Goal: Task Accomplishment & Management: Use online tool/utility

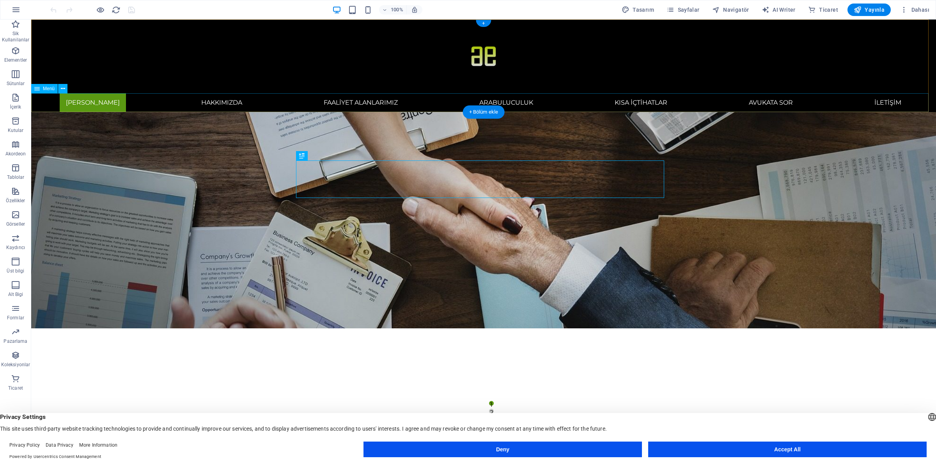
click at [878, 108] on nav "ANA SAYFA HAKKIMIZDA FAALİYET ALANLARIMIZ Arabuluculuk KISA İÇTİHATLAR AVUKATA …" at bounding box center [483, 102] width 905 height 19
click at [876, 103] on nav "ANA SAYFA HAKKIMIZDA FAALİYET ALANLARIMIZ Arabuluculuk KISA İÇTİHATLAR AVUKATA …" at bounding box center [483, 102] width 905 height 19
click at [693, 11] on span "Sayfalar" at bounding box center [683, 10] width 33 height 8
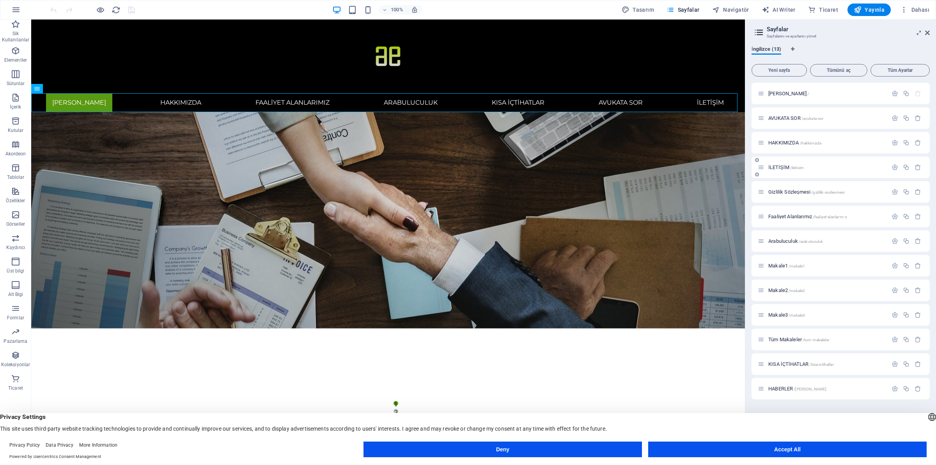
click at [794, 163] on div "İLETİŞİM /iletisim" at bounding box center [823, 167] width 130 height 9
click at [789, 168] on span "İLETİŞİM /iletisim" at bounding box center [785, 167] width 35 height 6
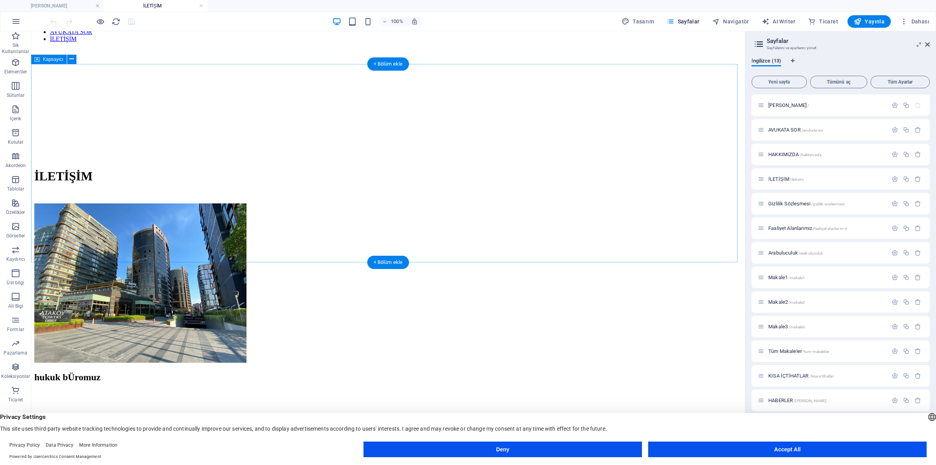
scroll to position [49, 0]
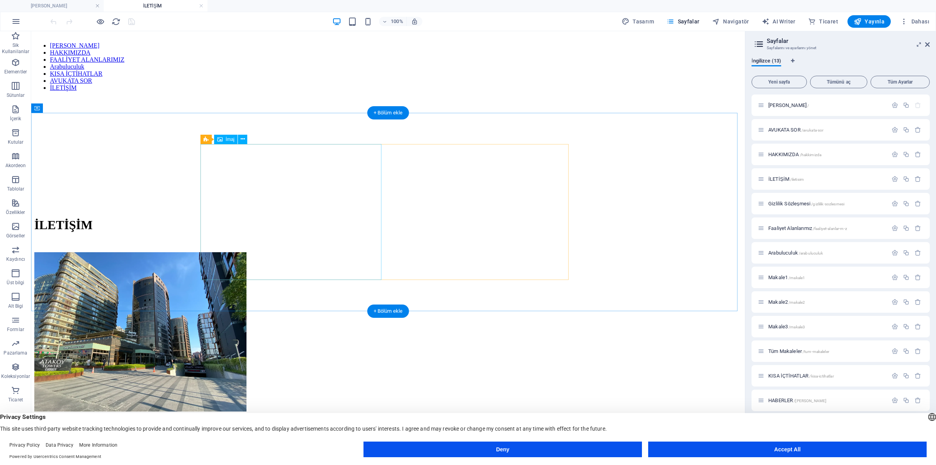
click at [246, 252] on figure at bounding box center [140, 332] width 212 height 161
click at [633, 252] on div "hukuk bÜromuz [GEOGRAPHIC_DATA] - [GEOGRAPHIC_DATA] 7-8-9-10. [STREET_ADDRESS] …" at bounding box center [387, 391] width 707 height 279
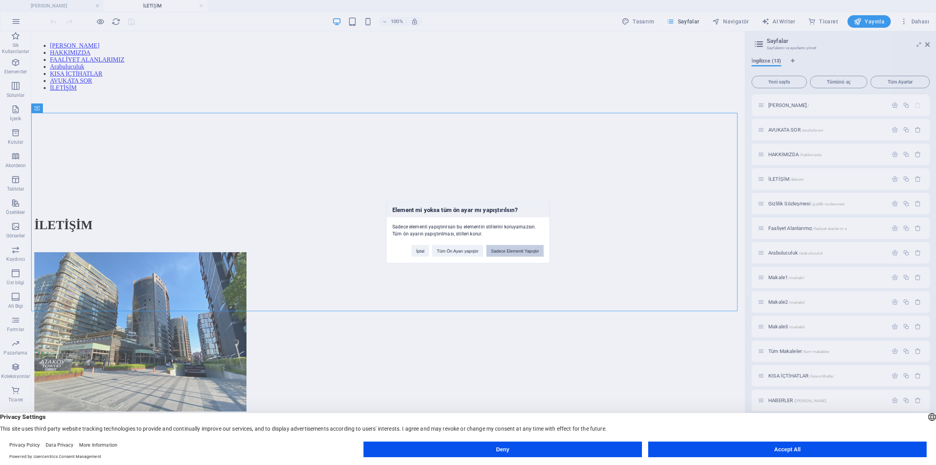
click at [525, 250] on button "Sadece Elementi Yapıştır" at bounding box center [514, 251] width 57 height 12
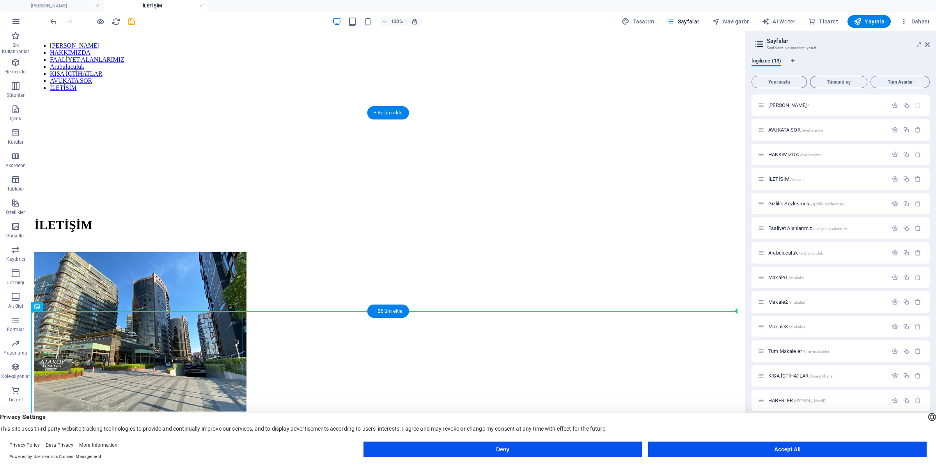
drag, startPoint x: 218, startPoint y: 366, endPoint x: 642, endPoint y: 225, distance: 446.1
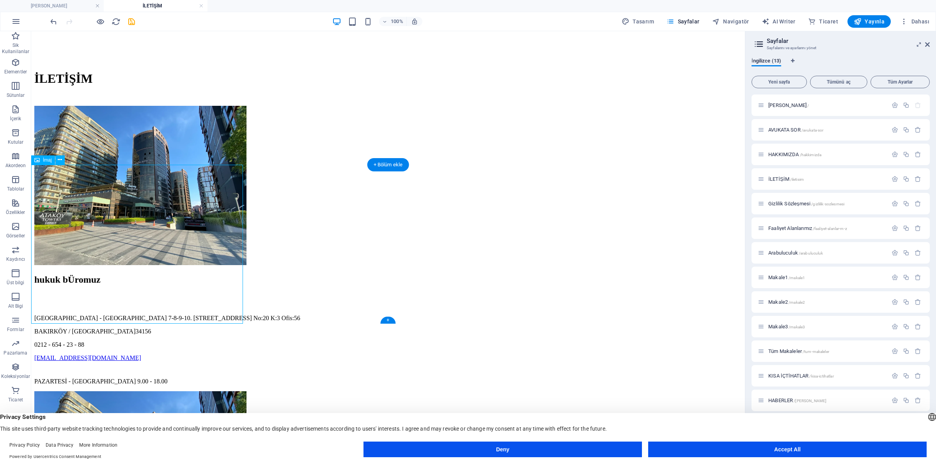
scroll to position [98, 0]
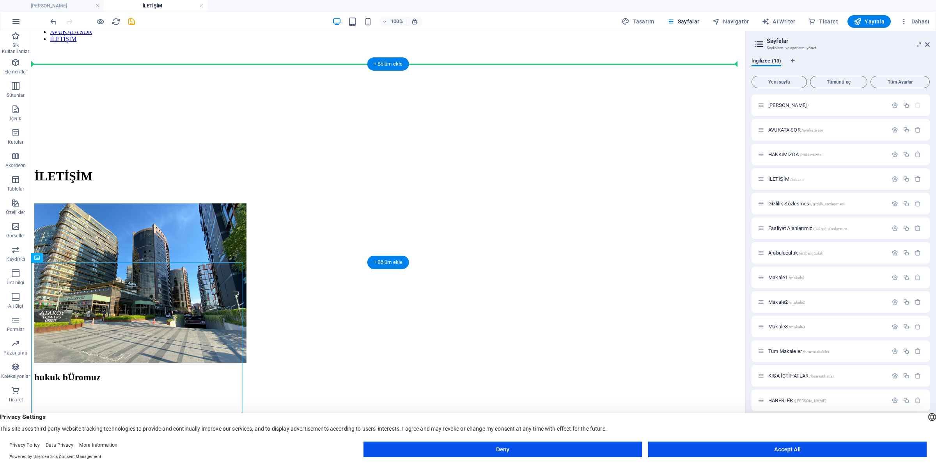
drag, startPoint x: 168, startPoint y: 301, endPoint x: 603, endPoint y: 152, distance: 459.8
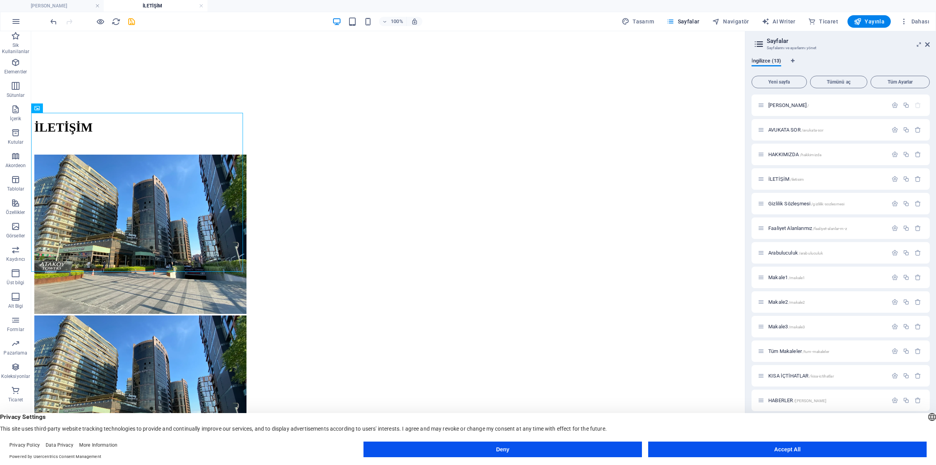
scroll to position [49, 0]
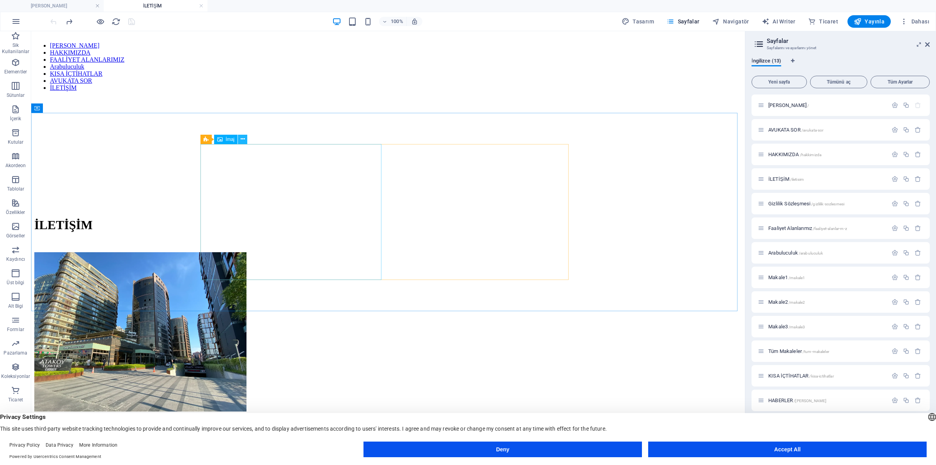
click at [241, 141] on icon at bounding box center [243, 139] width 4 height 8
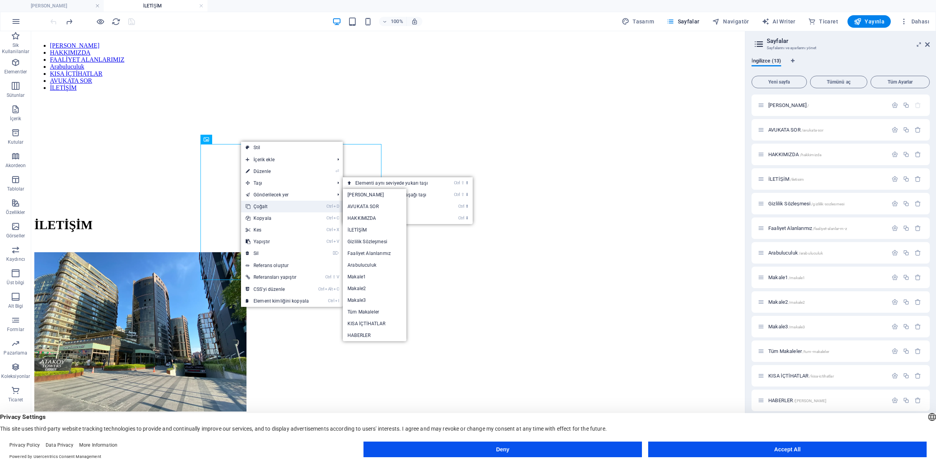
click at [261, 202] on link "Ctrl D Çoğalt" at bounding box center [277, 206] width 73 height 12
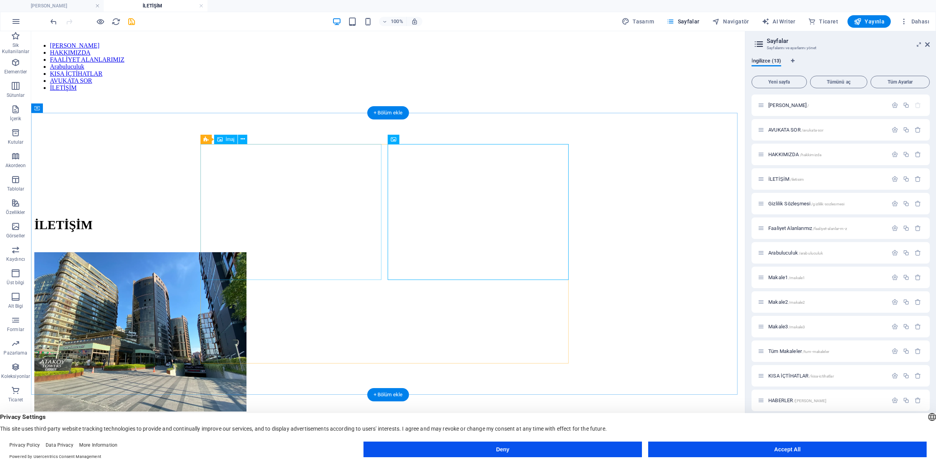
scroll to position [98, 0]
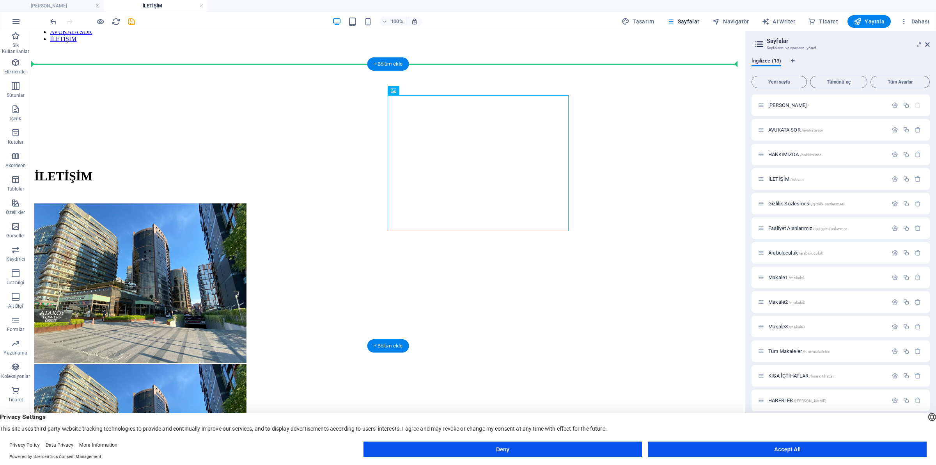
drag, startPoint x: 449, startPoint y: 177, endPoint x: 662, endPoint y: 183, distance: 212.7
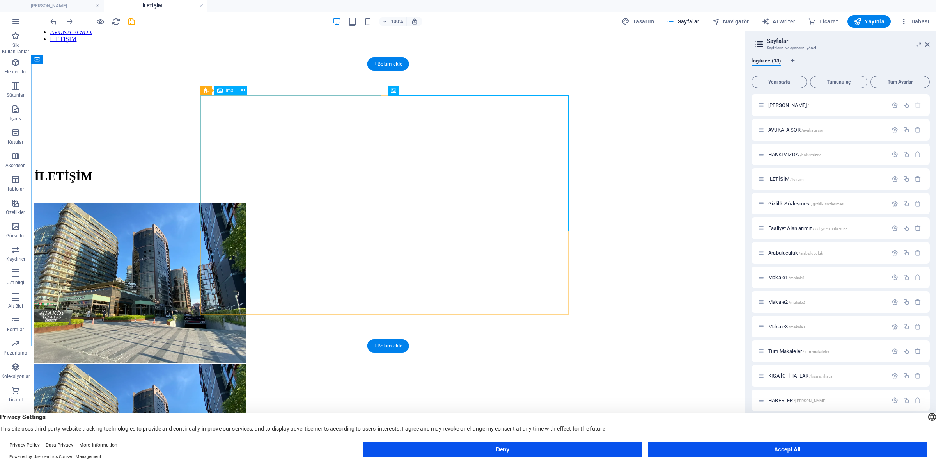
click at [246, 203] on figure at bounding box center [140, 283] width 212 height 161
drag, startPoint x: 261, startPoint y: 171, endPoint x: 232, endPoint y: 204, distance: 43.4
click at [232, 204] on figure at bounding box center [140, 283] width 212 height 161
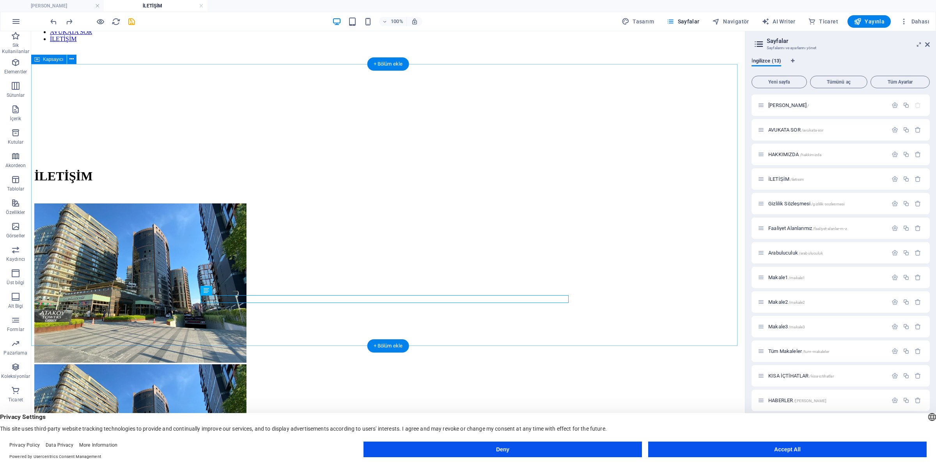
click at [580, 209] on div "hukuk bÜromuz [GEOGRAPHIC_DATA] - [GEOGRAPHIC_DATA] 7-8-9-10. [STREET_ADDRESS] …" at bounding box center [387, 423] width 707 height 440
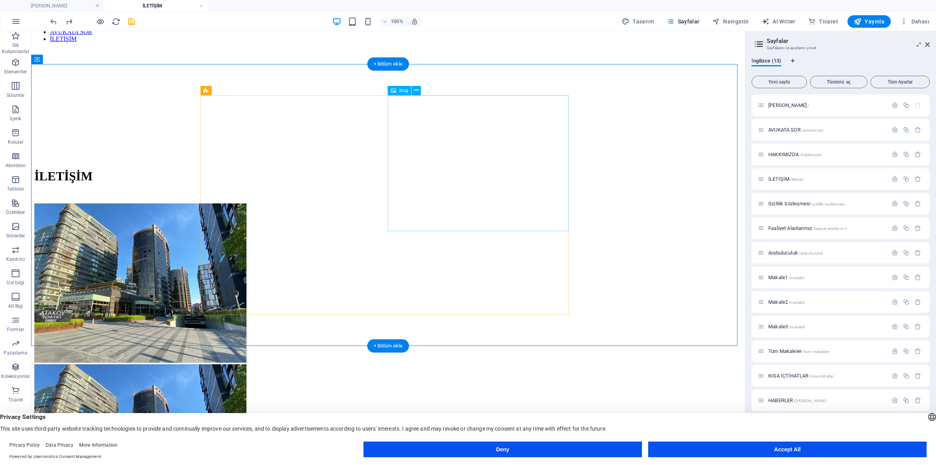
click at [592, 203] on div "hukuk bÜromuz [GEOGRAPHIC_DATA] - [GEOGRAPHIC_DATA] 7-8-9-10. [STREET_ADDRESS] …" at bounding box center [387, 423] width 707 height 440
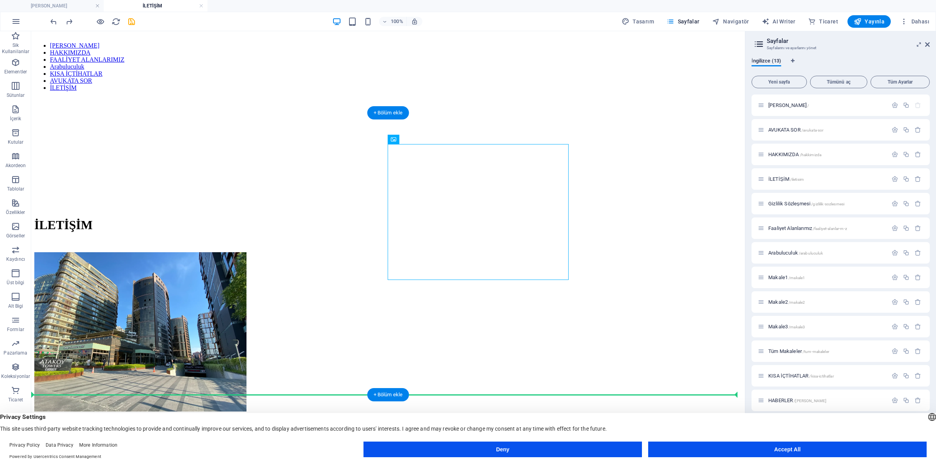
drag, startPoint x: 490, startPoint y: 220, endPoint x: 615, endPoint y: 316, distance: 158.2
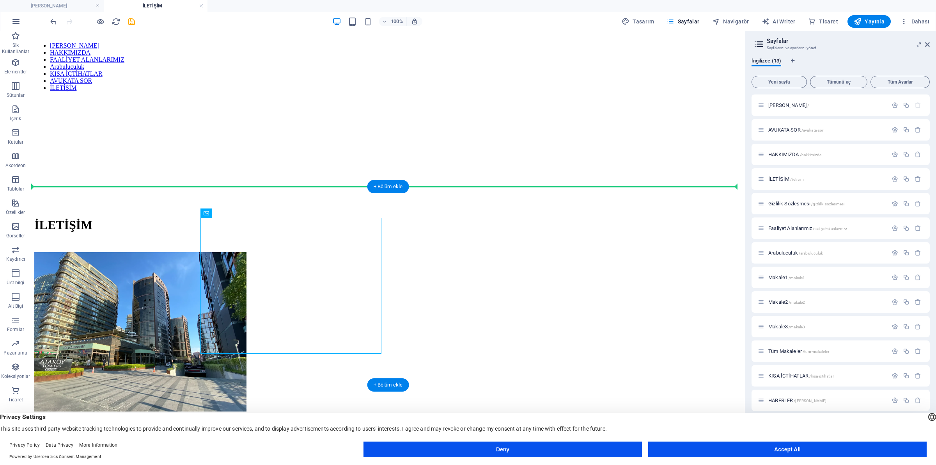
drag, startPoint x: 272, startPoint y: 258, endPoint x: 129, endPoint y: 269, distance: 143.6
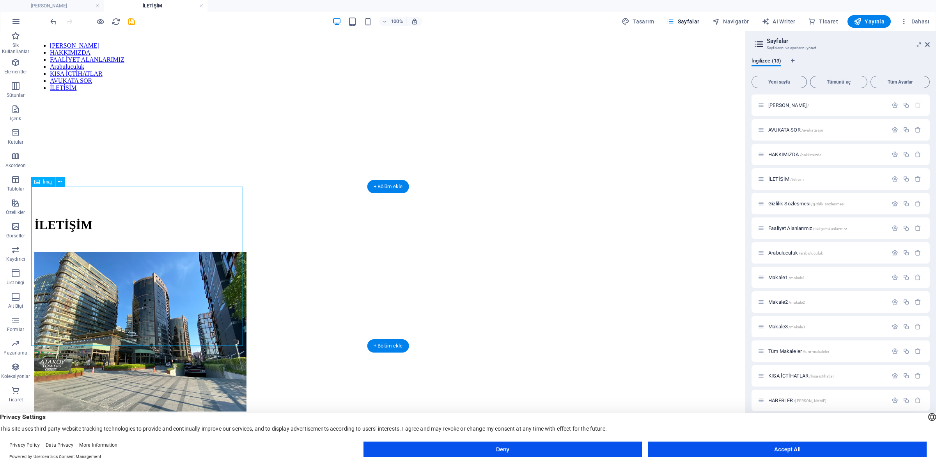
scroll to position [146, 0]
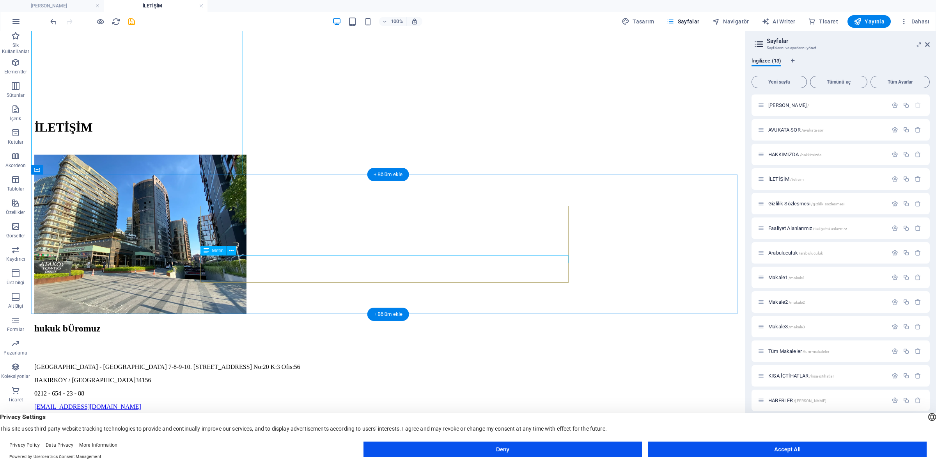
click at [230, 390] on div "0212 - 654 - 23 - 88" at bounding box center [387, 393] width 707 height 7
click at [229, 426] on div "PAZARTESİ - [GEOGRAPHIC_DATA] 9.00 - 18.00" at bounding box center [387, 429] width 707 height 7
drag, startPoint x: 227, startPoint y: 284, endPoint x: 246, endPoint y: 281, distance: 19.3
click at [246, 323] on div "hukuk bÜromuz [GEOGRAPHIC_DATA] - [GEOGRAPHIC_DATA] 7-8-9-10. [STREET_ADDRESS] …" at bounding box center [387, 378] width 707 height 110
click at [291, 416] on div at bounding box center [387, 418] width 707 height 4
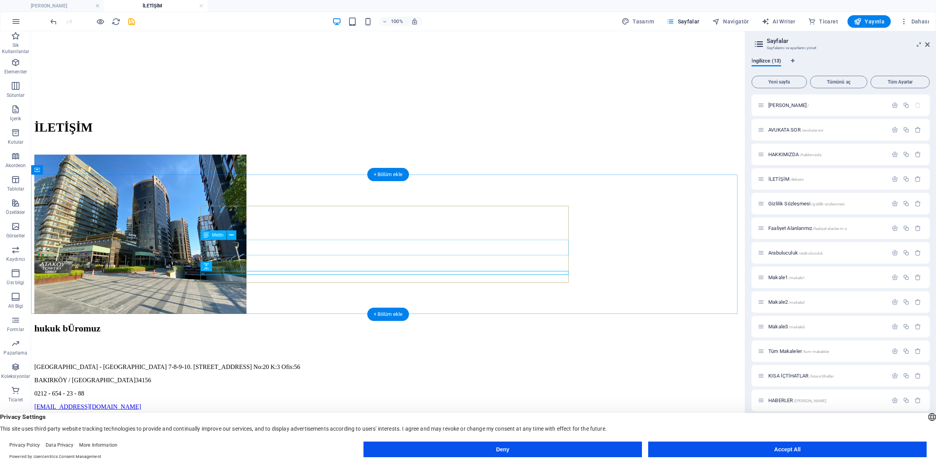
click at [344, 349] on div at bounding box center [387, 353] width 707 height 8
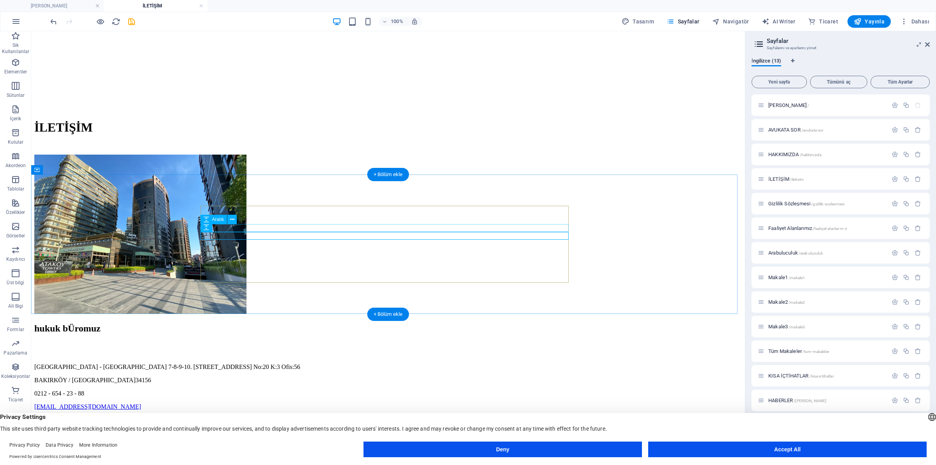
click at [349, 341] on div at bounding box center [387, 345] width 707 height 8
click at [281, 323] on div "hukuk bÜromuz" at bounding box center [387, 328] width 707 height 11
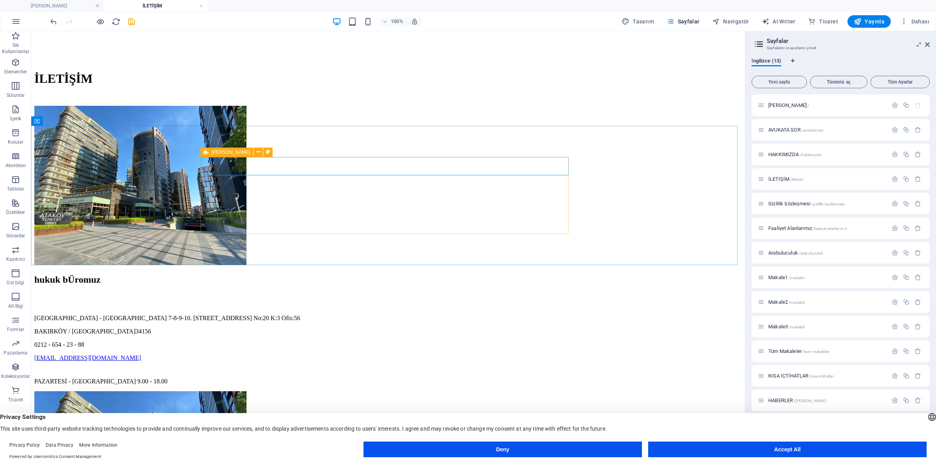
click at [204, 153] on icon at bounding box center [206, 151] width 5 height 9
drag, startPoint x: 235, startPoint y: 184, endPoint x: 300, endPoint y: 90, distance: 114.7
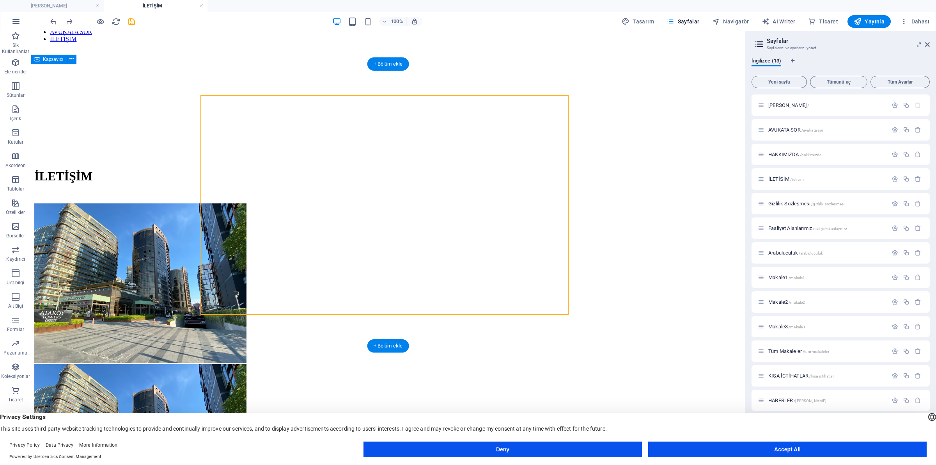
click at [159, 203] on div "hukuk bÜromuz [GEOGRAPHIC_DATA] - [GEOGRAPHIC_DATA] 7-8-9-10. [STREET_ADDRESS] …" at bounding box center [387, 423] width 707 height 440
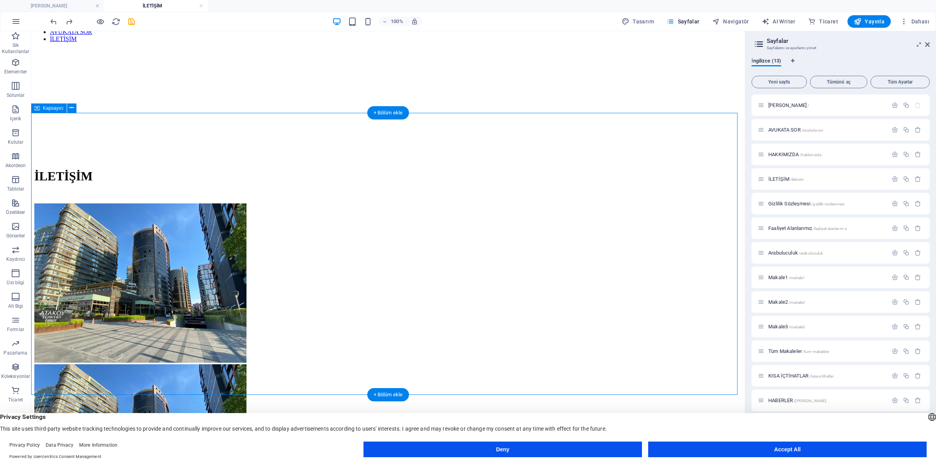
scroll to position [49, 0]
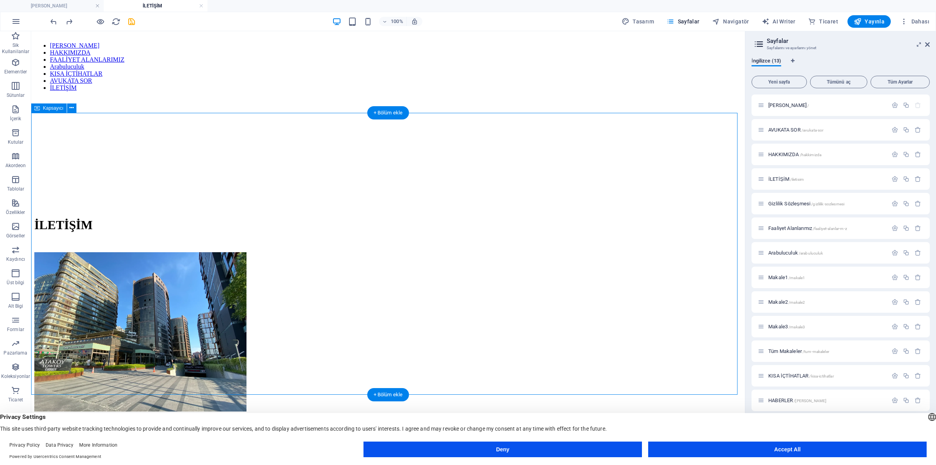
click at [144, 252] on div "hukuk bÜromuz [GEOGRAPHIC_DATA] - [GEOGRAPHIC_DATA] 7-8-9-10. [STREET_ADDRESS] …" at bounding box center [387, 472] width 707 height 440
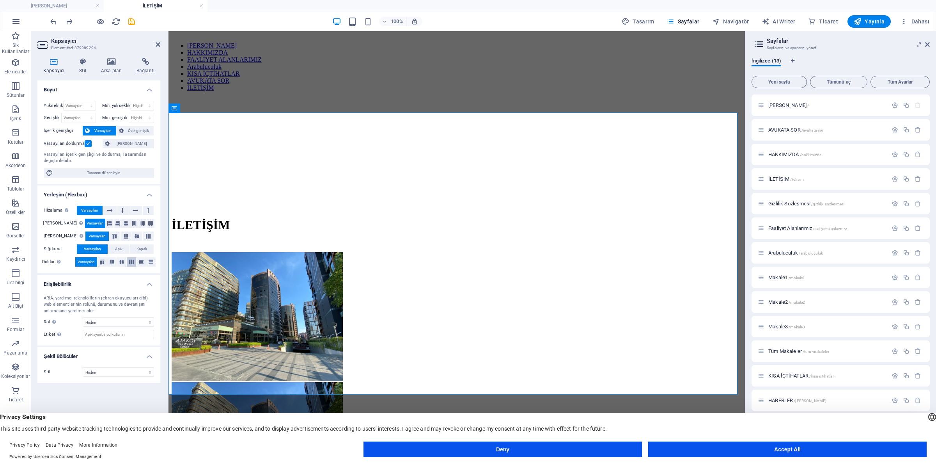
click at [129, 262] on icon at bounding box center [131, 261] width 9 height 5
click at [98, 262] on icon at bounding box center [102, 261] width 9 height 5
click at [113, 262] on icon at bounding box center [111, 261] width 9 height 5
click at [90, 264] on span "Varsayılan" at bounding box center [86, 261] width 17 height 9
click at [89, 64] on icon at bounding box center [82, 62] width 19 height 8
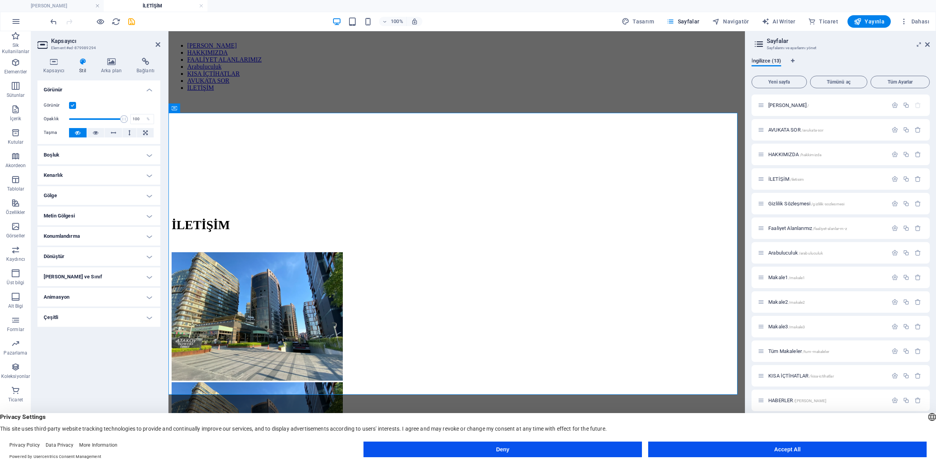
click at [112, 232] on h4 "Konumlandırma" at bounding box center [98, 236] width 123 height 19
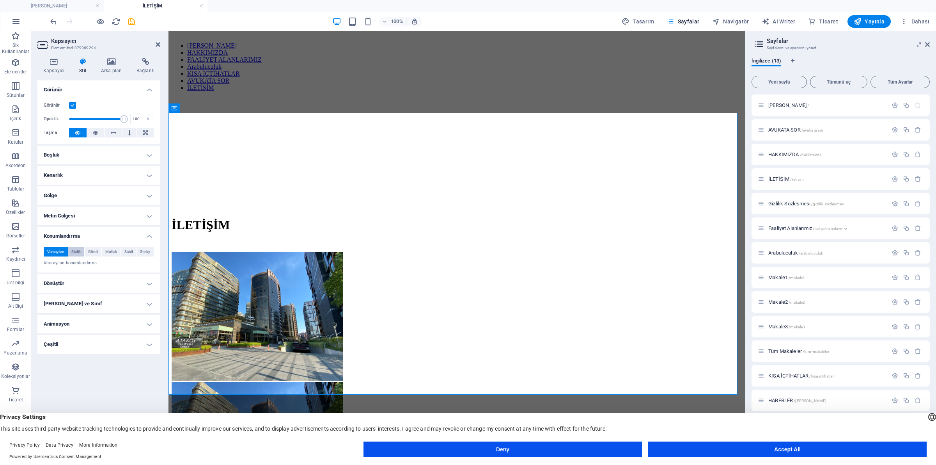
click at [81, 250] on span "Statik" at bounding box center [75, 251] width 9 height 9
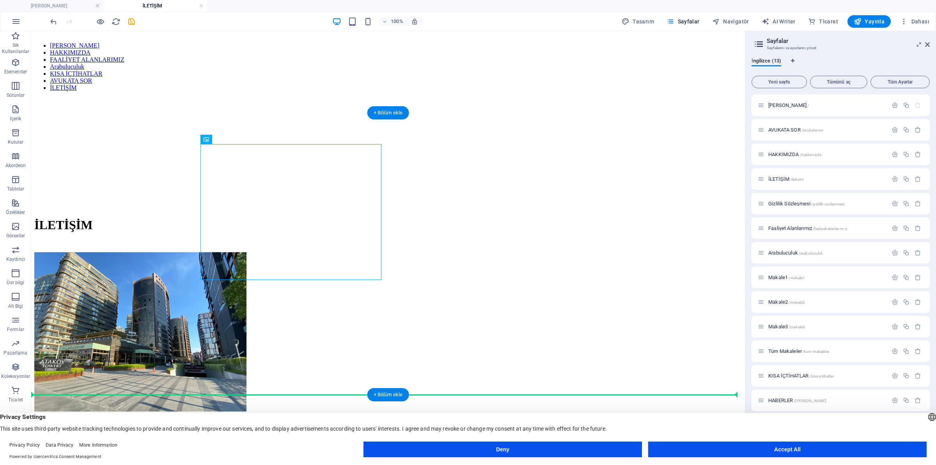
drag, startPoint x: 195, startPoint y: 217, endPoint x: 139, endPoint y: 298, distance: 98.3
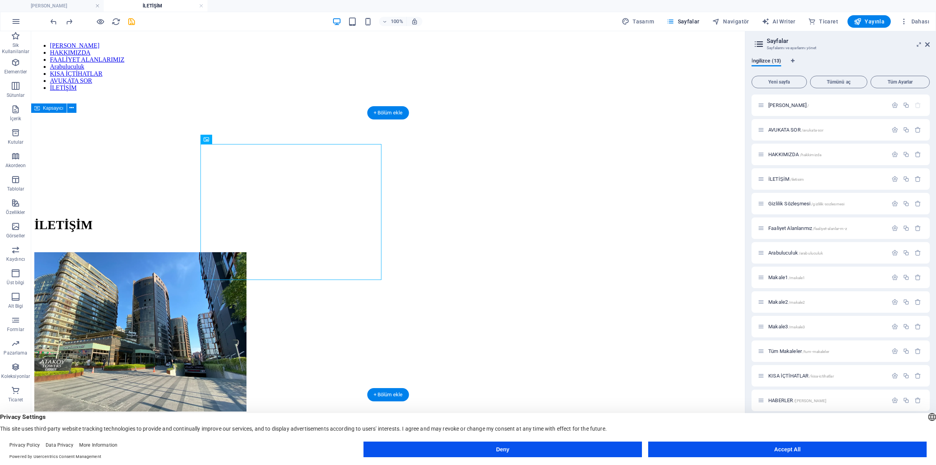
click at [125, 252] on div "hukuk bÜromuz [GEOGRAPHIC_DATA] - [GEOGRAPHIC_DATA] 7-8-9-10. [STREET_ADDRESS] …" at bounding box center [387, 472] width 707 height 440
click at [71, 252] on div "hukuk bÜromuz [GEOGRAPHIC_DATA] - [GEOGRAPHIC_DATA] 7-8-9-10. [STREET_ADDRESS] …" at bounding box center [387, 472] width 707 height 440
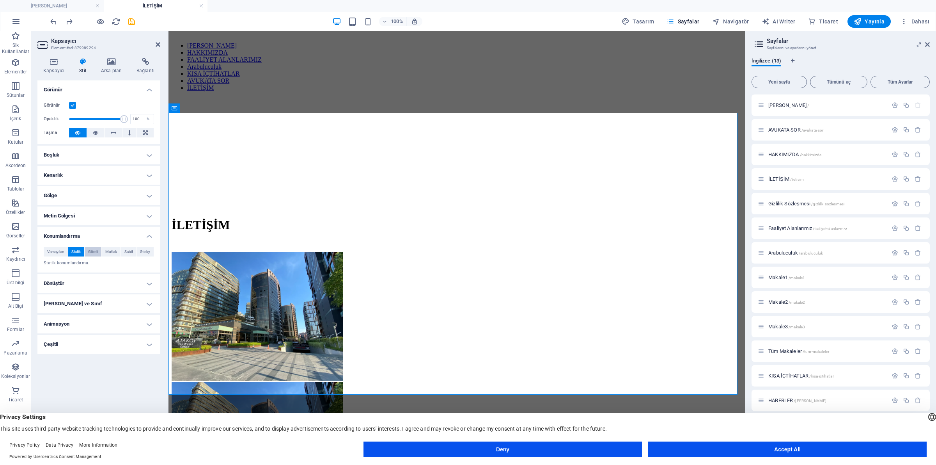
click at [92, 254] on span "Göreli" at bounding box center [93, 251] width 10 height 9
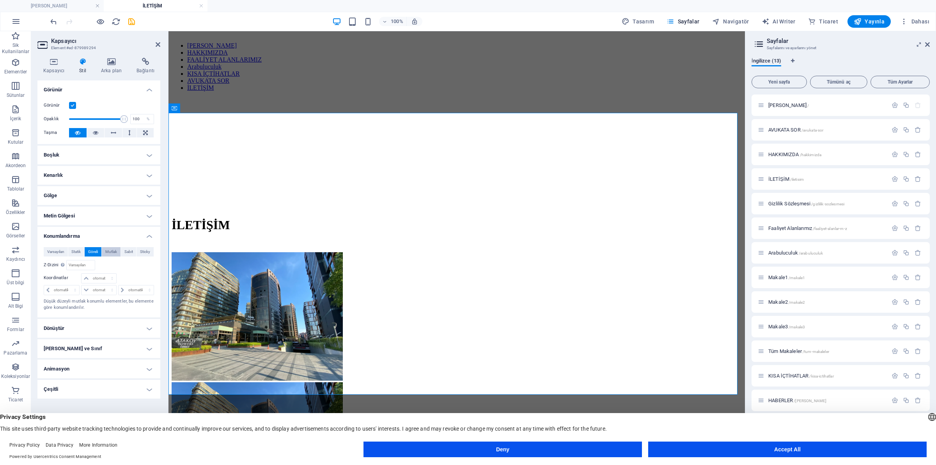
click at [114, 253] on span "Mutlak" at bounding box center [111, 251] width 12 height 9
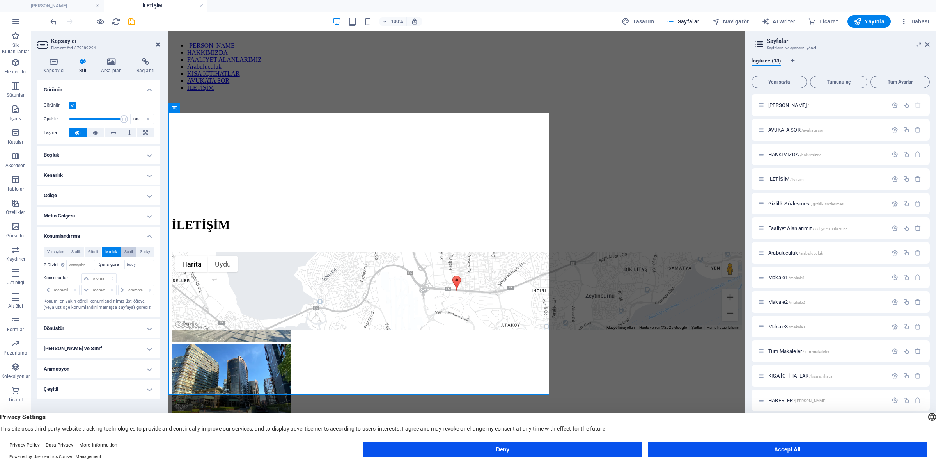
click at [128, 251] on span "Sabit" at bounding box center [128, 251] width 9 height 9
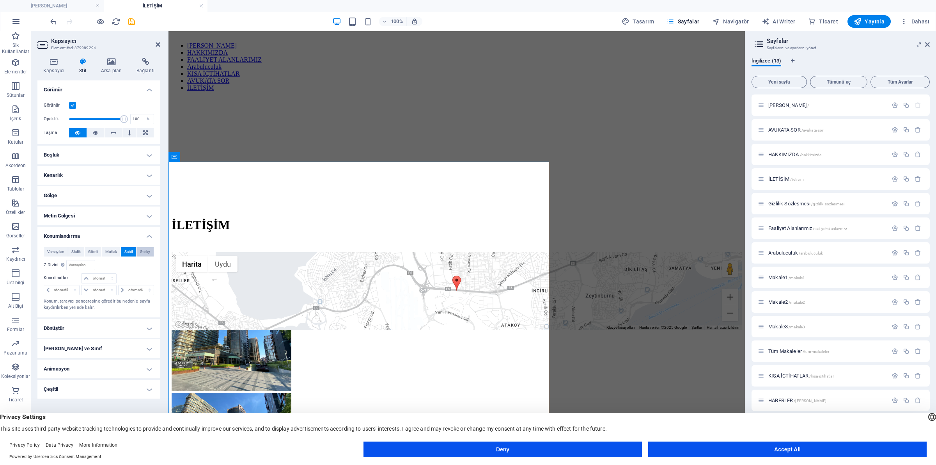
click at [142, 251] on span "Sticky" at bounding box center [145, 251] width 10 height 9
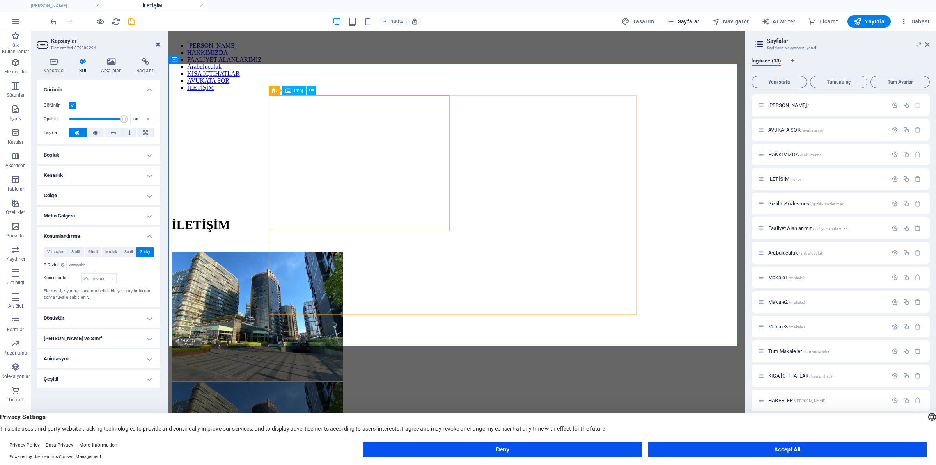
scroll to position [98, 0]
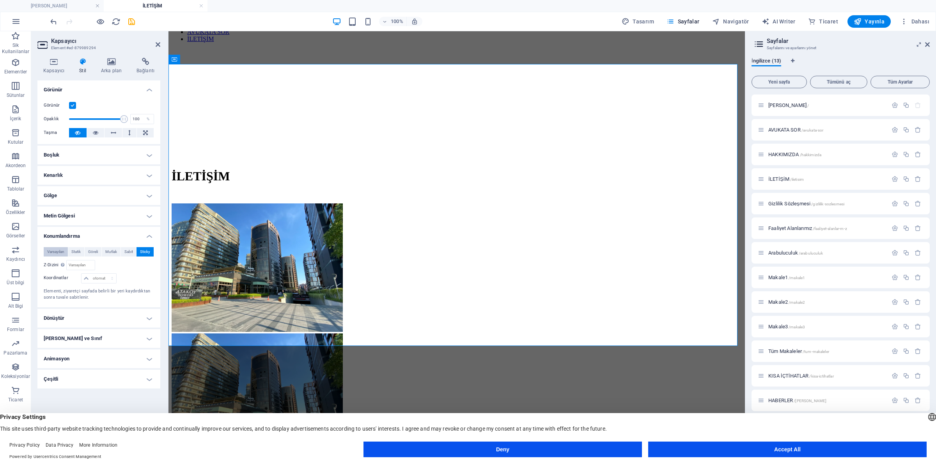
drag, startPoint x: 45, startPoint y: 253, endPoint x: 49, endPoint y: 252, distance: 4.1
click at [45, 254] on button "Varsayılan" at bounding box center [56, 251] width 24 height 9
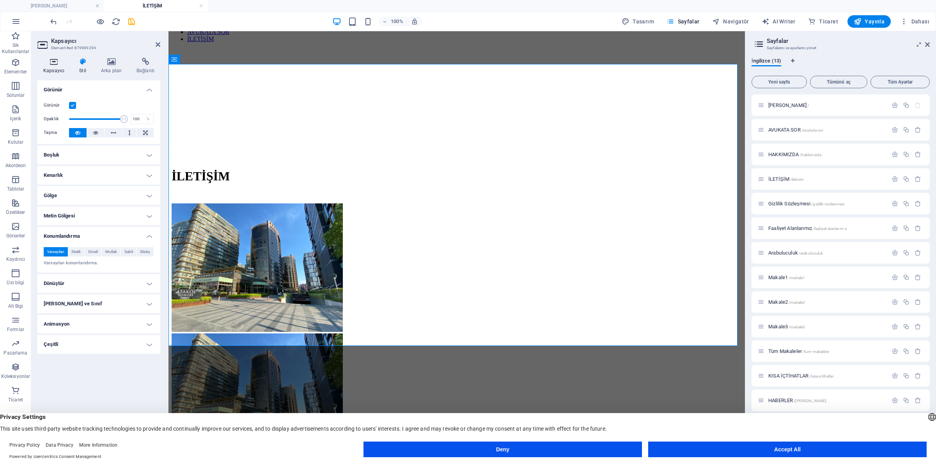
click at [59, 64] on icon at bounding box center [53, 62] width 33 height 8
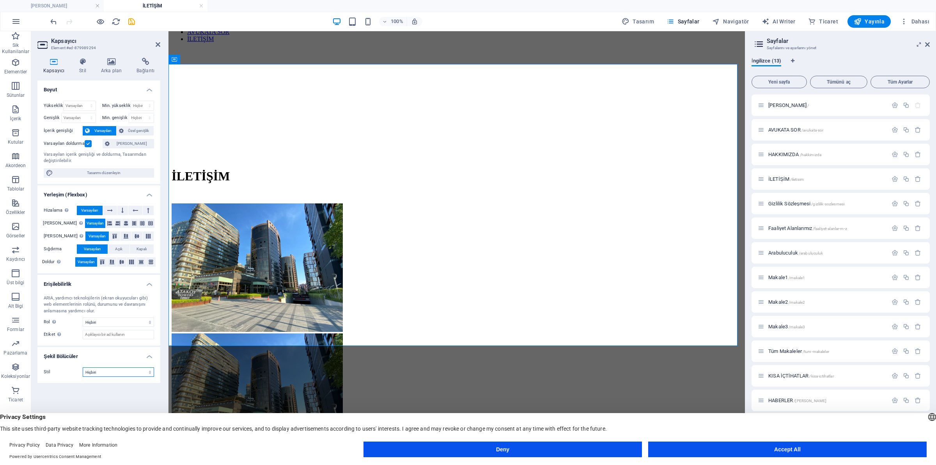
click at [116, 375] on select "Hiçbiri Üçgen Kare Çapraz Çokgen 1 Çokgen 2 Zikzak Çoklu Zikzaklar Dalgalar Çok…" at bounding box center [118, 371] width 71 height 9
click at [219, 203] on div "hukuk bÜromuz [GEOGRAPHIC_DATA] - [GEOGRAPHIC_DATA] 7-8-9-10. [STREET_ADDRESS] …" at bounding box center [457, 392] width 570 height 378
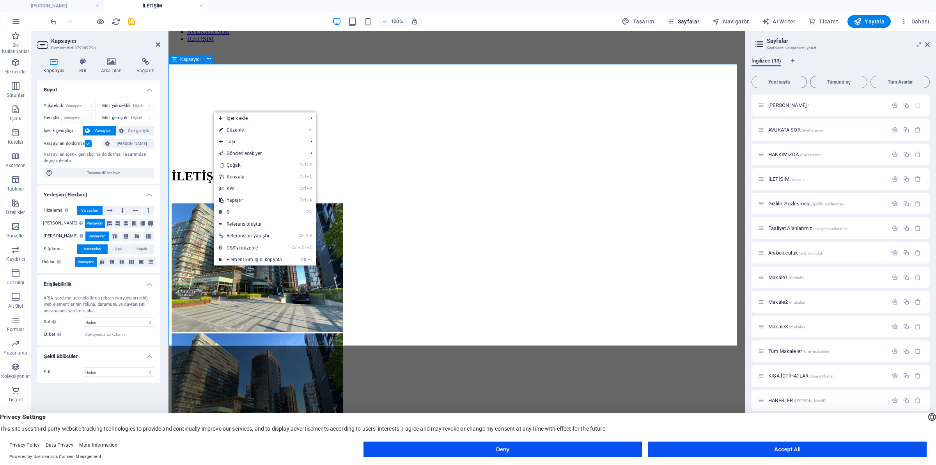
click at [190, 203] on div "hukuk bÜromuz [GEOGRAPHIC_DATA] - [GEOGRAPHIC_DATA] 7-8-9-10. [STREET_ADDRESS] …" at bounding box center [457, 392] width 570 height 378
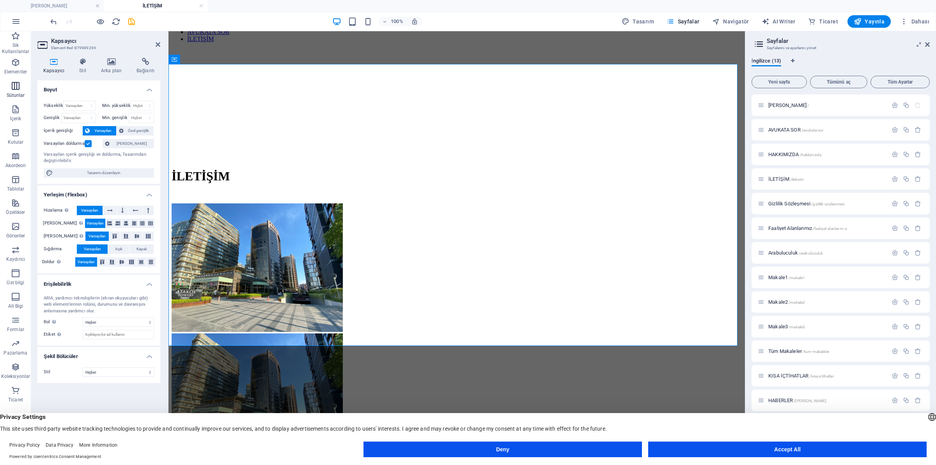
click at [15, 94] on p "Sütunlar" at bounding box center [16, 95] width 18 height 6
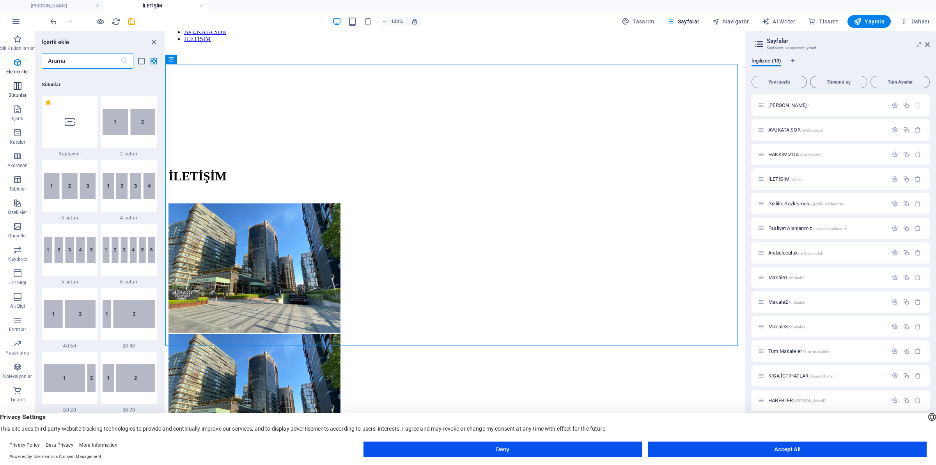
scroll to position [386, 0]
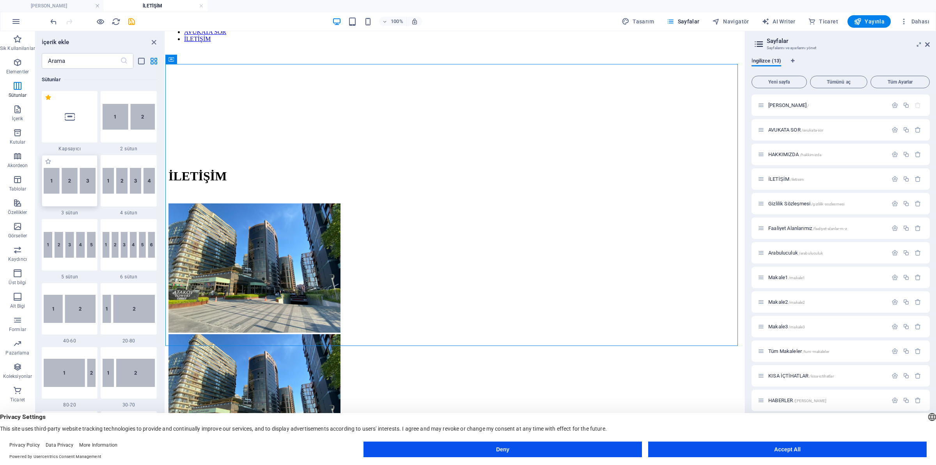
click at [84, 177] on img at bounding box center [70, 181] width 52 height 26
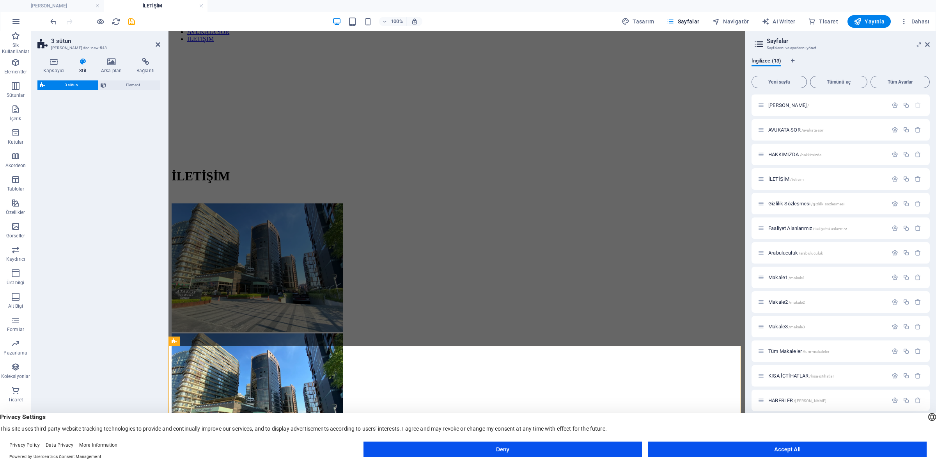
select select "rem"
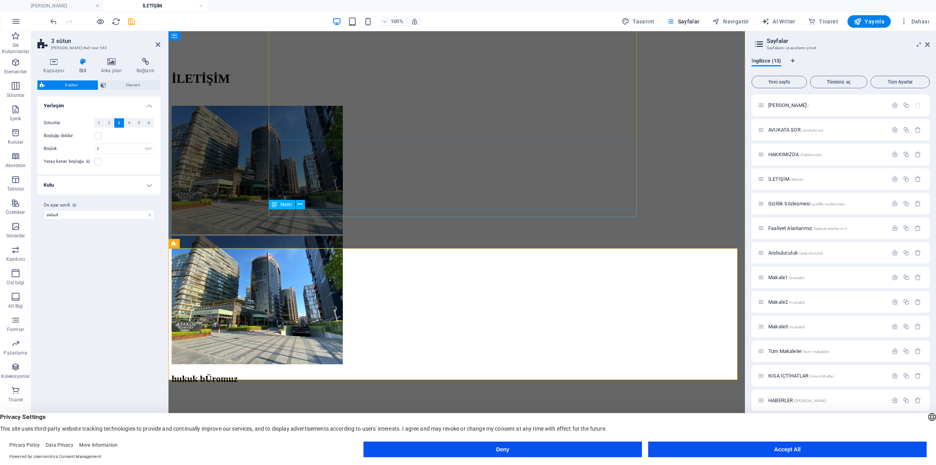
scroll to position [98, 0]
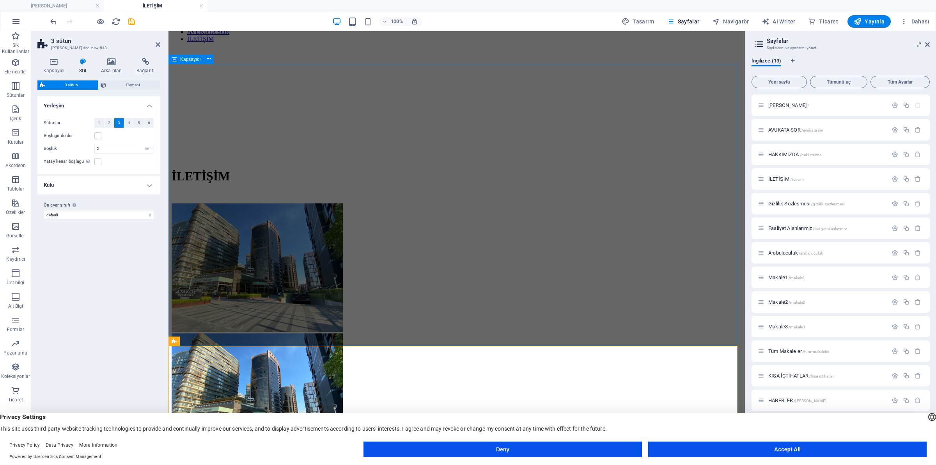
click at [197, 231] on div "hukuk bÜromuz [GEOGRAPHIC_DATA] - [GEOGRAPHIC_DATA] 7-8-9-10. [STREET_ADDRESS] …" at bounding box center [457, 392] width 570 height 378
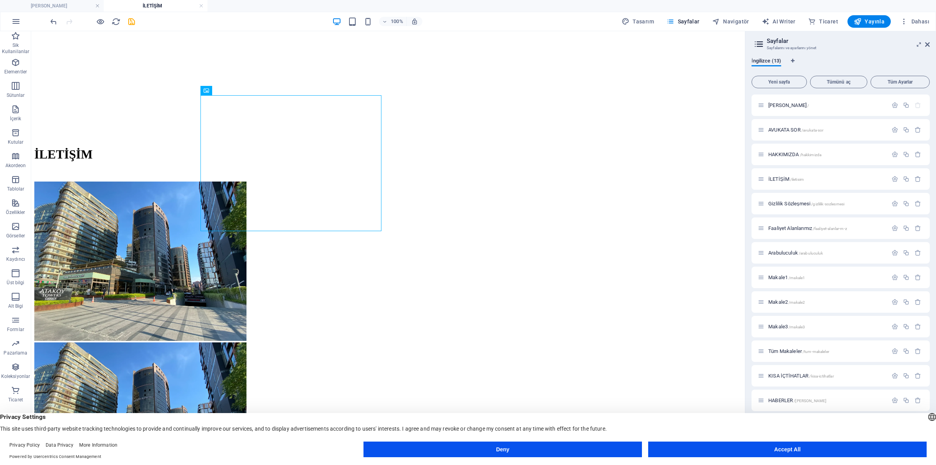
scroll to position [147, 0]
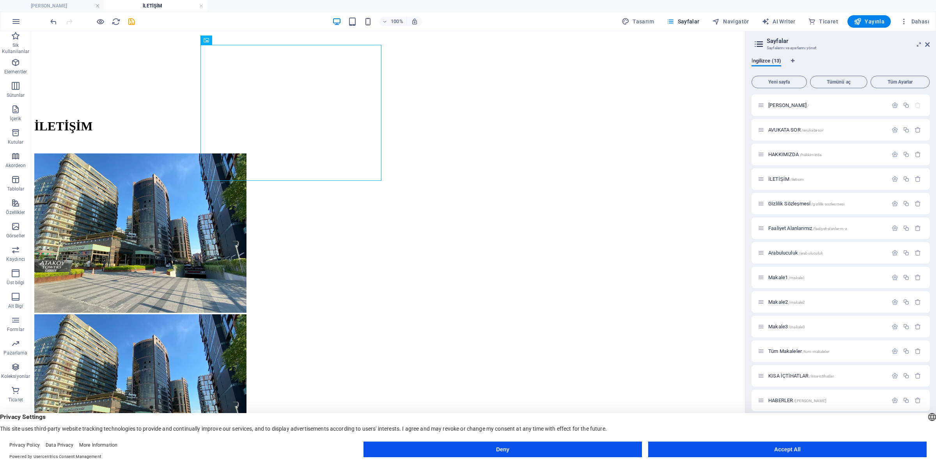
drag, startPoint x: 274, startPoint y: 169, endPoint x: 254, endPoint y: 338, distance: 170.4
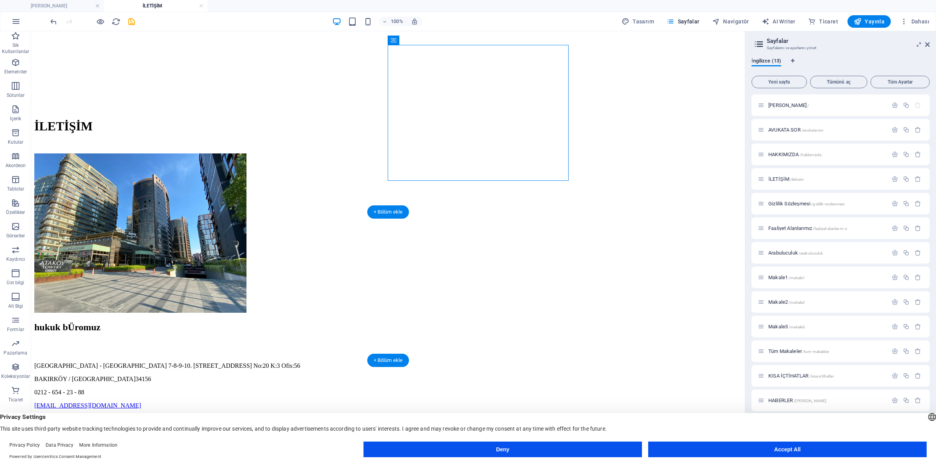
drag, startPoint x: 404, startPoint y: 165, endPoint x: 362, endPoint y: 281, distance: 123.9
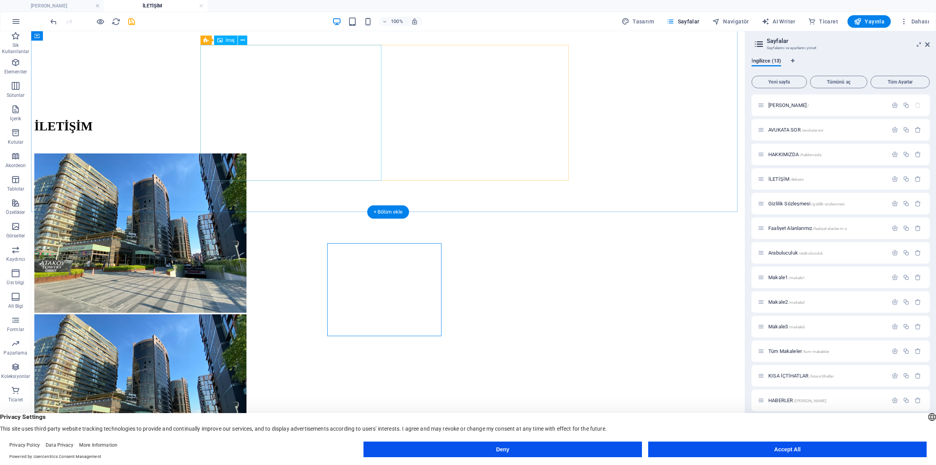
scroll to position [99, 0]
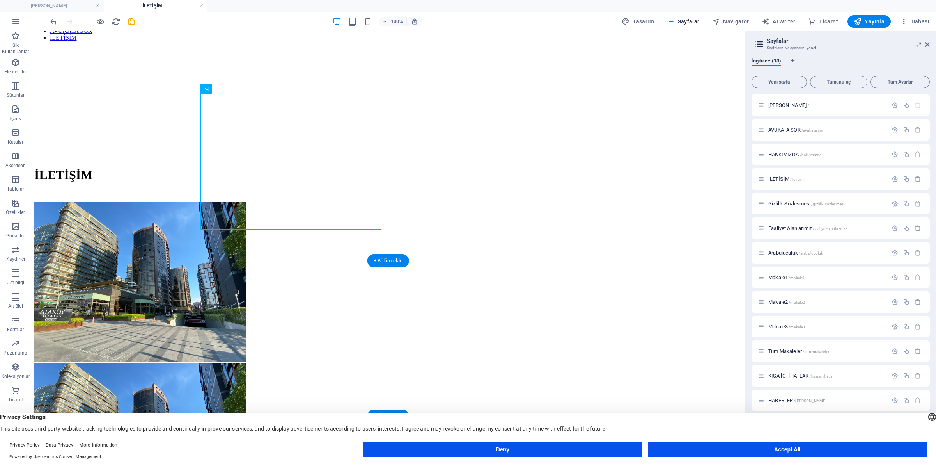
drag, startPoint x: 333, startPoint y: 166, endPoint x: 496, endPoint y: 332, distance: 232.8
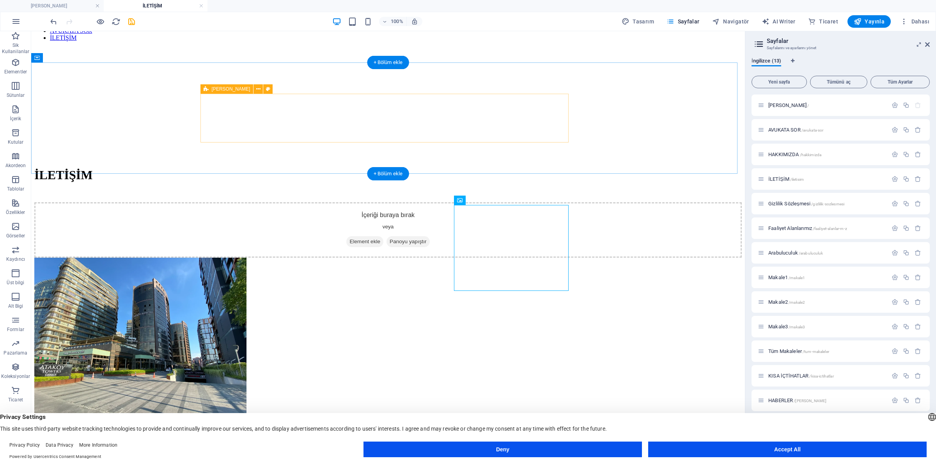
click at [479, 202] on div "İçeriği buraya bırak veya Element ekle Panoyu yapıştır" at bounding box center [387, 229] width 707 height 55
click at [622, 202] on div "İçeriği buraya bırak veya Element ekle Panoyu yapıştır" at bounding box center [387, 229] width 707 height 55
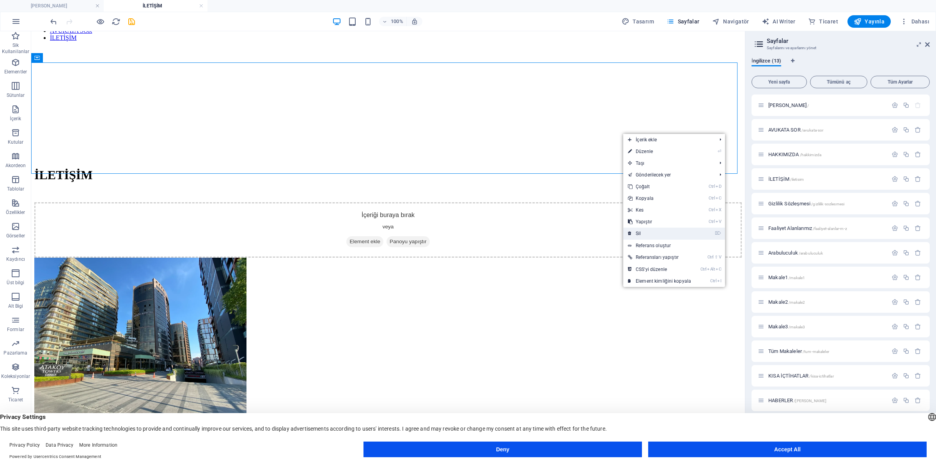
click at [648, 229] on link "⌦ Sil" at bounding box center [659, 233] width 73 height 12
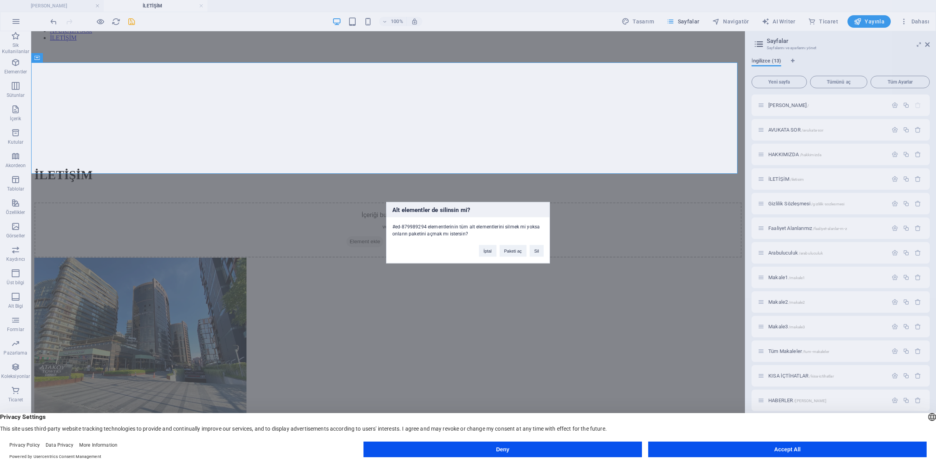
click at [632, 264] on div "Alt elementler de silinsin mi? #ed-879989294 elementlerinin tüm alt elementleri…" at bounding box center [468, 232] width 936 height 465
click at [621, 225] on div "Alt elementler de silinsin mi? #ed-879989294 elementlerinin tüm alt elementleri…" at bounding box center [468, 232] width 936 height 465
click at [484, 254] on button "İptal" at bounding box center [488, 251] width 18 height 12
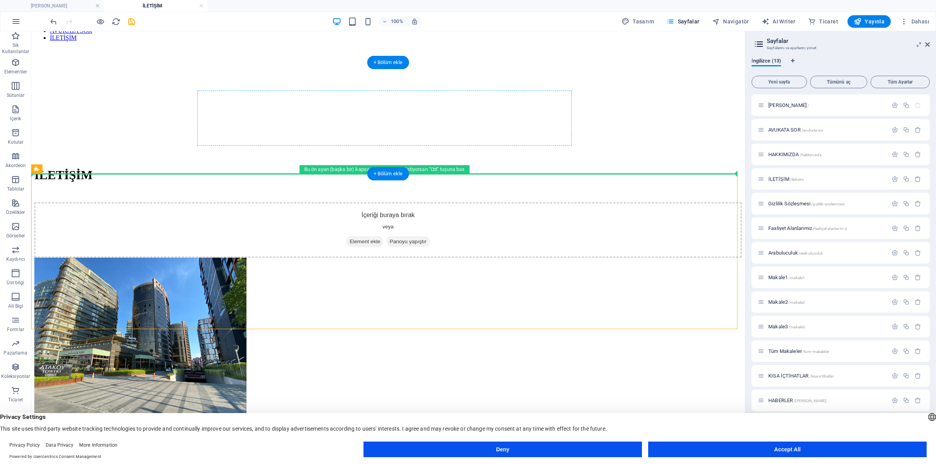
drag, startPoint x: 306, startPoint y: 193, endPoint x: 297, endPoint y: 137, distance: 57.6
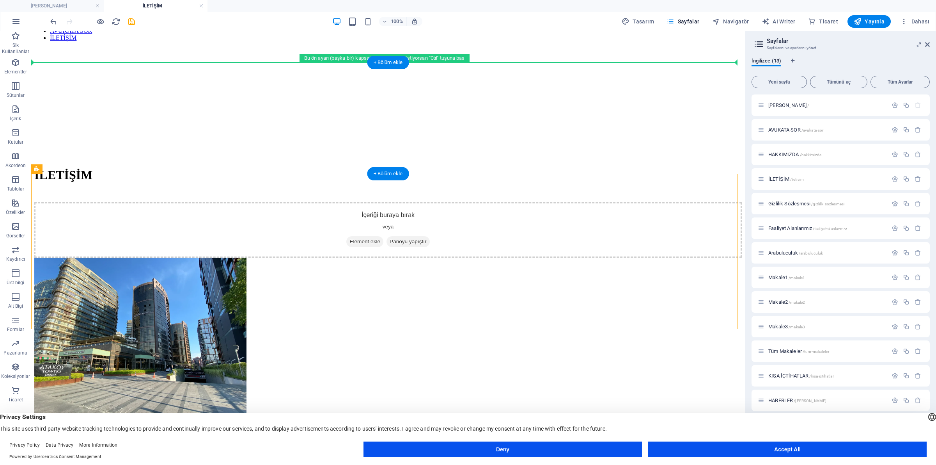
drag, startPoint x: 114, startPoint y: 239, endPoint x: 128, endPoint y: 114, distance: 125.5
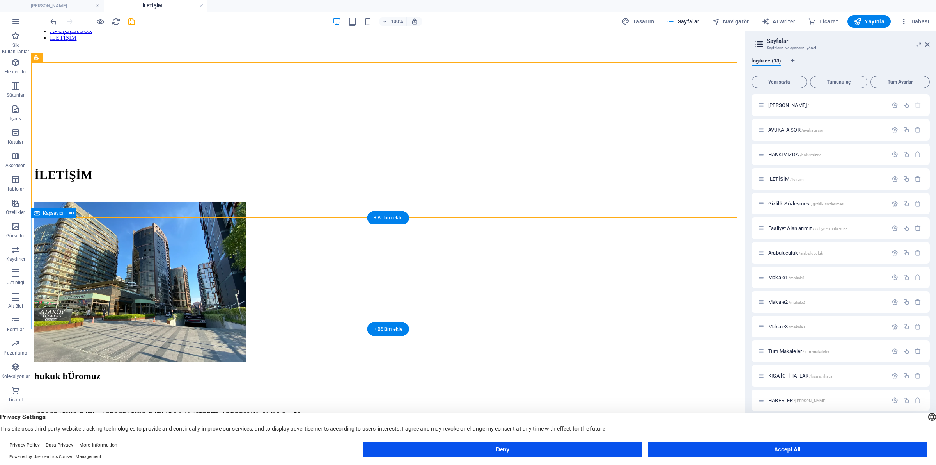
scroll to position [50, 0]
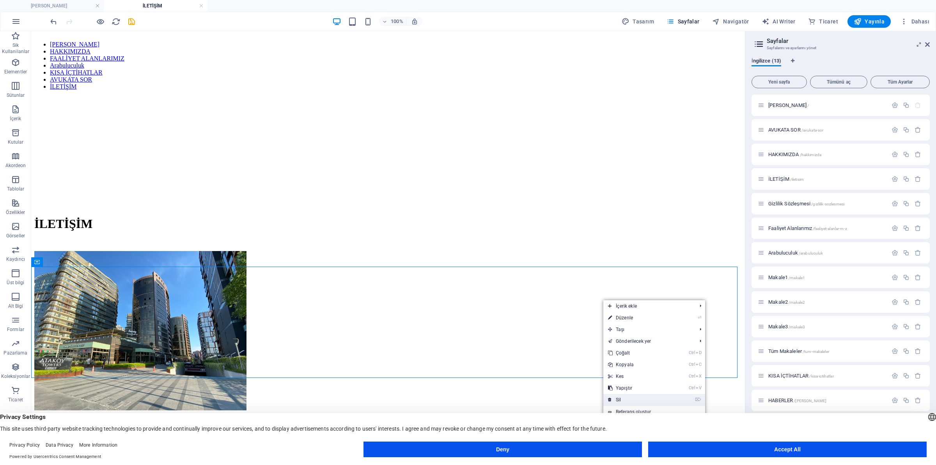
click at [627, 398] on link "⌦ Sil" at bounding box center [639, 400] width 73 height 12
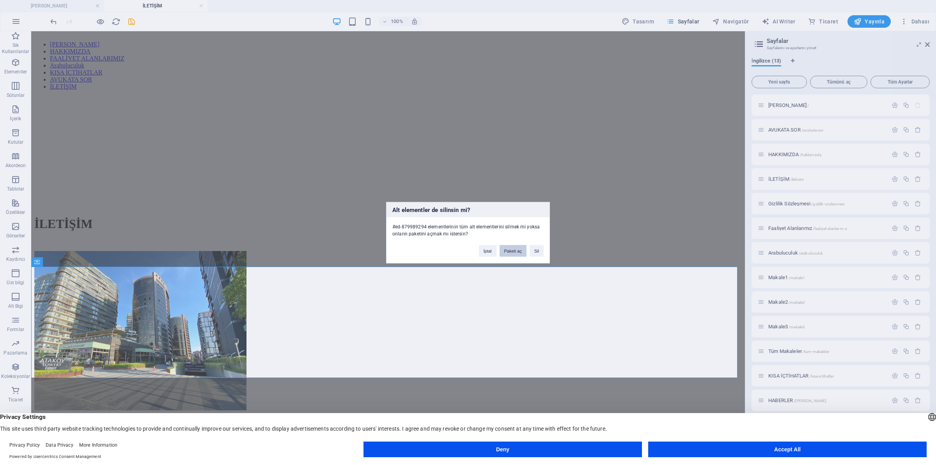
click at [522, 250] on button "Paketi aç" at bounding box center [513, 251] width 27 height 12
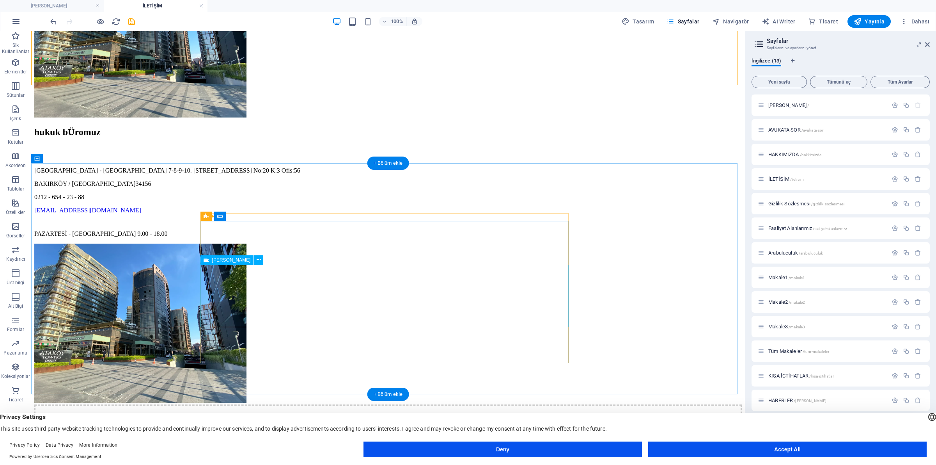
scroll to position [147, 0]
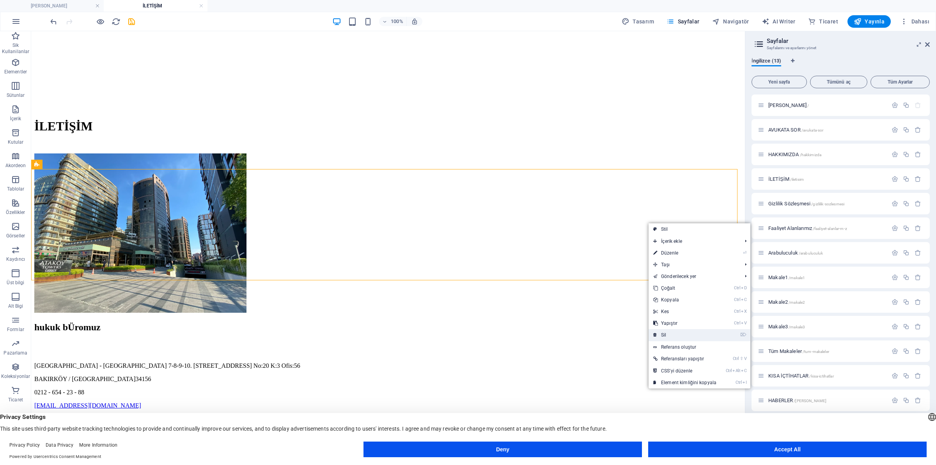
click at [667, 332] on link "⌦ Sil" at bounding box center [685, 335] width 73 height 12
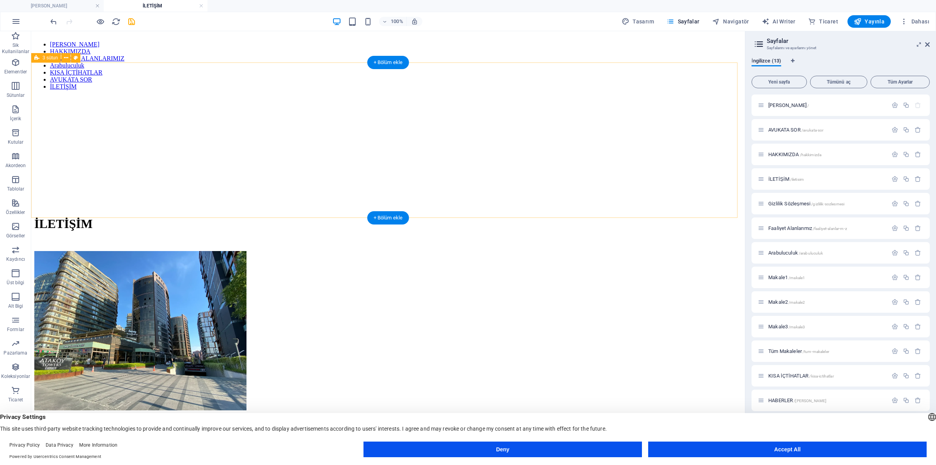
scroll to position [1, 0]
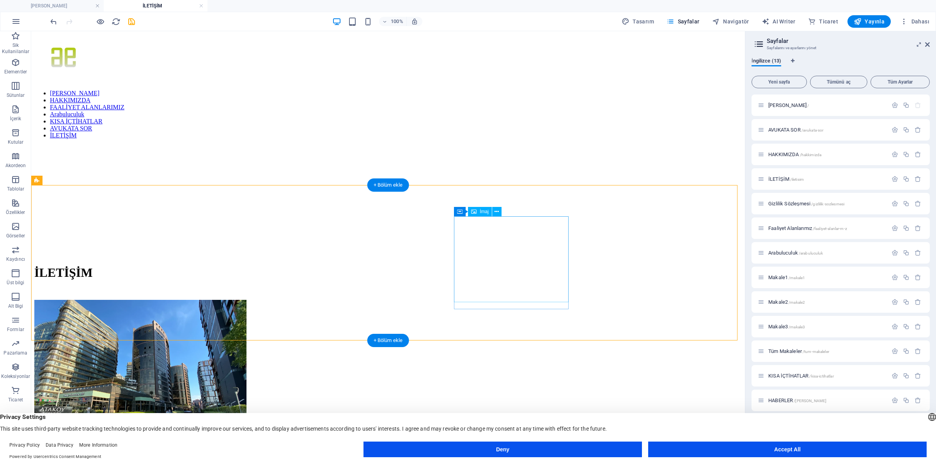
scroll to position [50, 0]
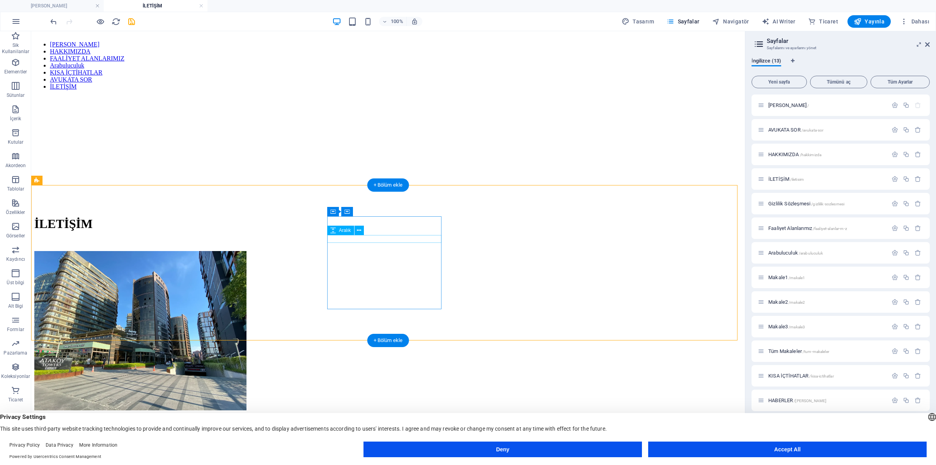
click at [389, 438] on div at bounding box center [387, 442] width 707 height 8
select select "px"
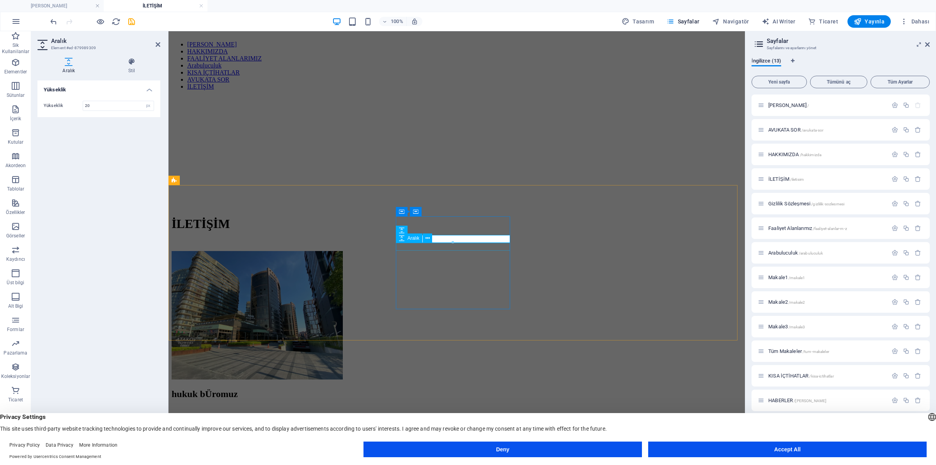
click at [426, 415] on div at bounding box center [457, 419] width 570 height 8
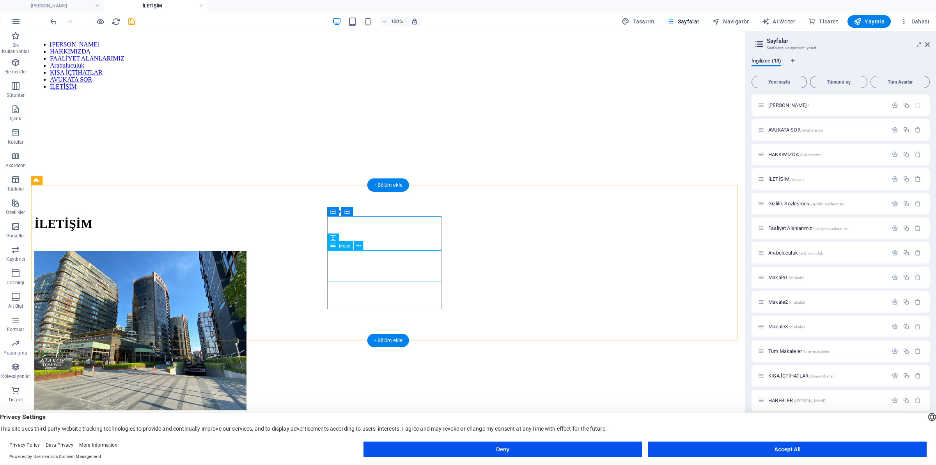
click at [387, 459] on div "[GEOGRAPHIC_DATA] - [GEOGRAPHIC_DATA] 7-8-9-10. [STREET_ADDRESS] No:20 K:3 Ofis…" at bounding box center [387, 469] width 707 height 20
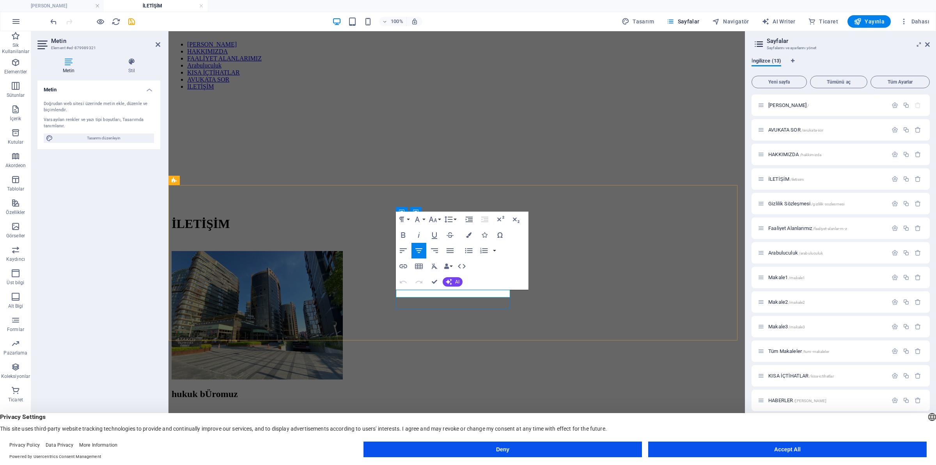
drag, startPoint x: 456, startPoint y: 293, endPoint x: 406, endPoint y: 293, distance: 50.7
click at [406, 464] on p "[EMAIL_ADDRESS][DOMAIN_NAME]" at bounding box center [457, 471] width 570 height 7
click at [278, 464] on link "[EMAIL_ADDRESS][DOMAIN_NAME]" at bounding box center [225, 471] width 107 height 7
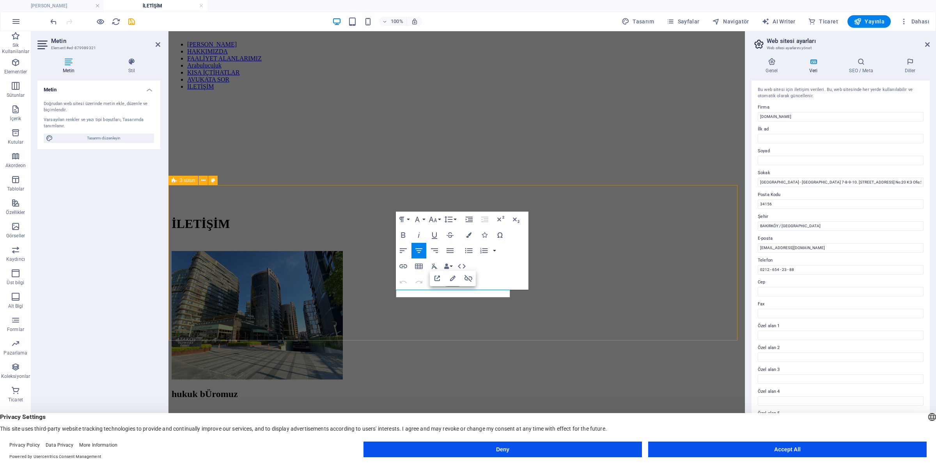
click at [652, 255] on div "hukuk bÜromuz [GEOGRAPHIC_DATA] - [GEOGRAPHIC_DATA] 7-8-9-10. [STREET_ADDRESS] …" at bounding box center [457, 443] width 570 height 384
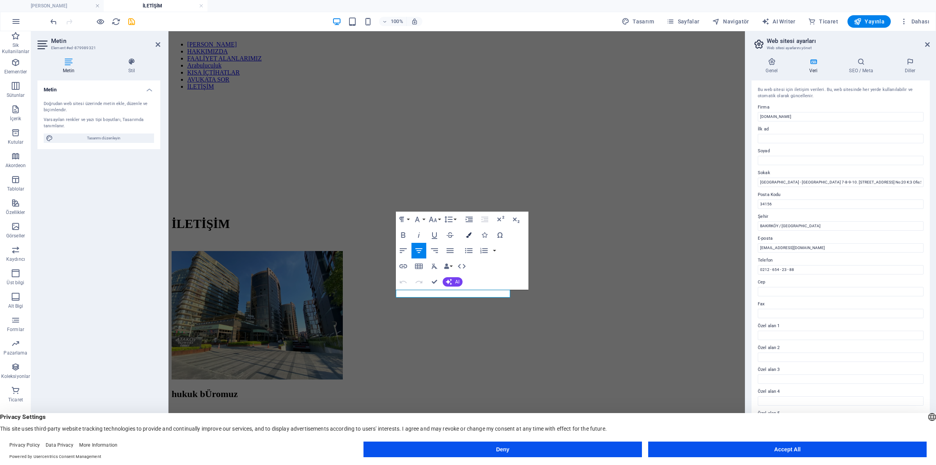
click at [471, 230] on button "Colors" at bounding box center [468, 235] width 15 height 16
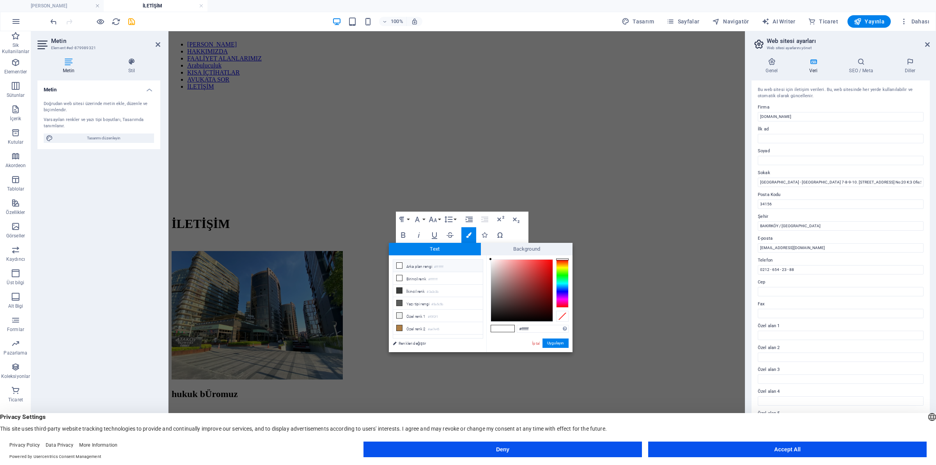
click at [488, 320] on div "#ffffff Desteklenen biçimler #0852ed rgb(8, 82, 237) rgba(8, 82, 237, %90) hsv(…" at bounding box center [529, 360] width 86 height 210
type input "#000000"
drag, startPoint x: 496, startPoint y: 315, endPoint x: 480, endPoint y: 330, distance: 21.8
click at [480, 330] on div "less Arka plan rengi #ffffff Birincil renk #ffffff İkincil renk #3a3c3b Yazı ti…" at bounding box center [481, 303] width 184 height 97
click at [549, 342] on button "Uygulayın" at bounding box center [556, 342] width 26 height 9
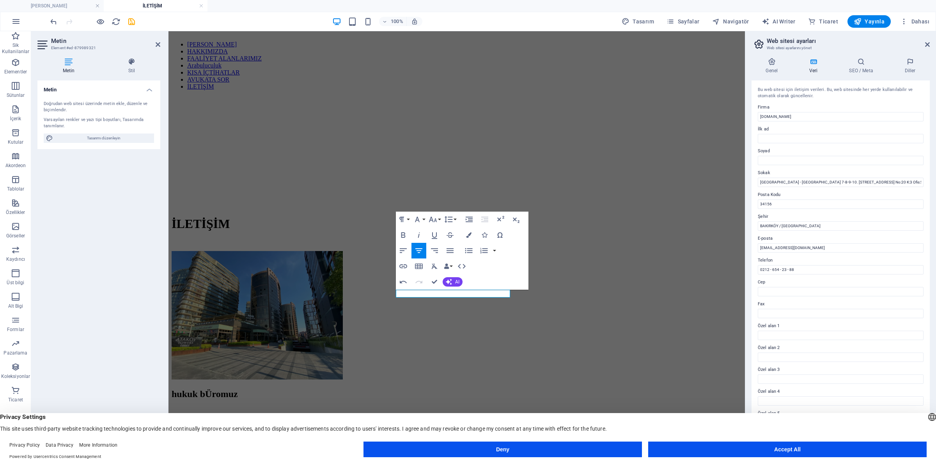
click at [586, 313] on div "H1 Banner Banner Kapsayıcı Kapsayıcı Kapsayıcı H2 Ön ayar Kapsayıcı Kapsayıcı K…" at bounding box center [456, 241] width 576 height 421
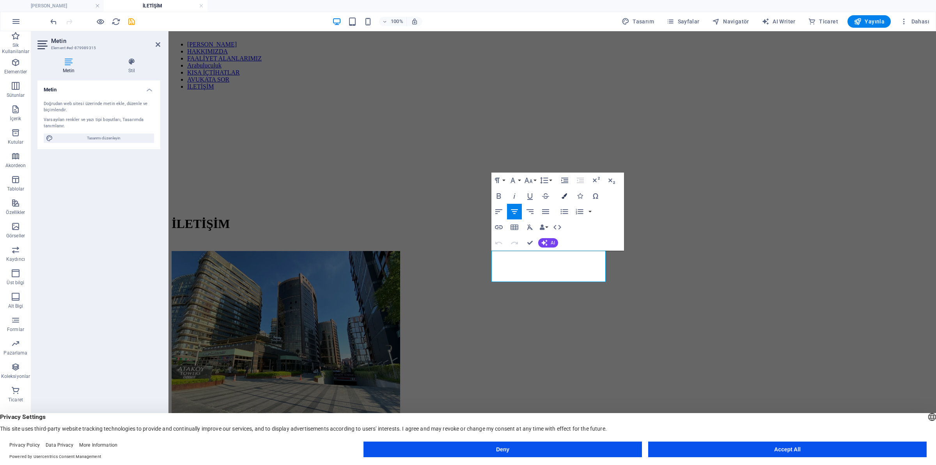
click at [564, 197] on icon "button" at bounding box center [564, 195] width 5 height 5
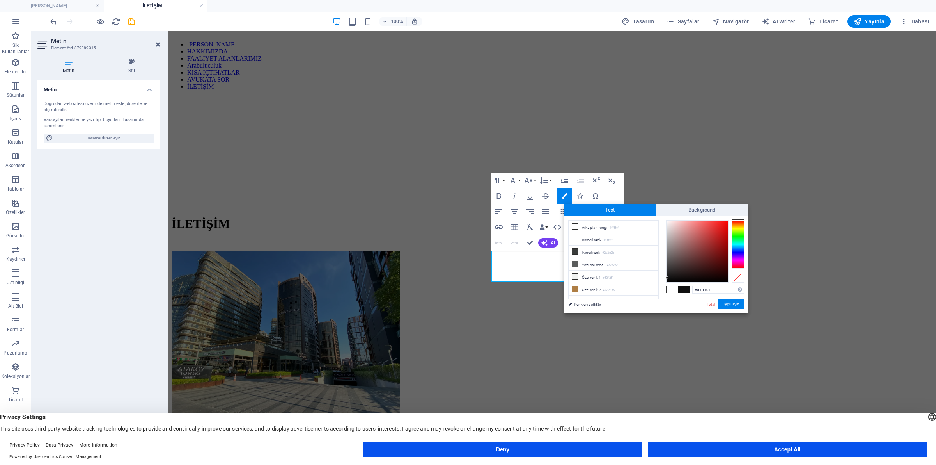
type input "#000000"
drag, startPoint x: 667, startPoint y: 278, endPoint x: 660, endPoint y: 291, distance: 15.3
click at [660, 291] on div "less Arka plan rengi #ffffff Birincil renk #ffffff İkincil renk #3a3c3b Yazı ti…" at bounding box center [656, 264] width 184 height 97
click at [730, 303] on button "Uygulayın" at bounding box center [731, 303] width 26 height 9
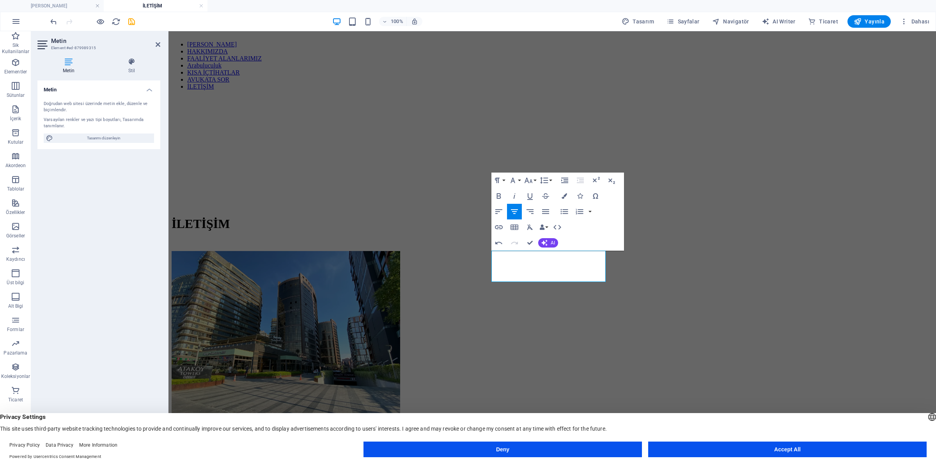
click at [673, 303] on div "H1 Banner Banner Kapsayıcı Kapsayıcı Kapsayıcı H2 Ön ayar Kapsayıcı Kapsayıcı K…" at bounding box center [552, 241] width 768 height 421
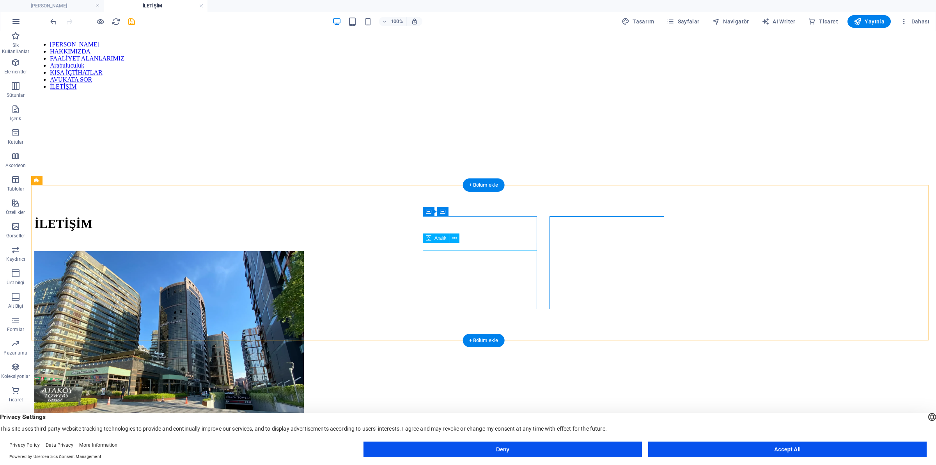
select select "px"
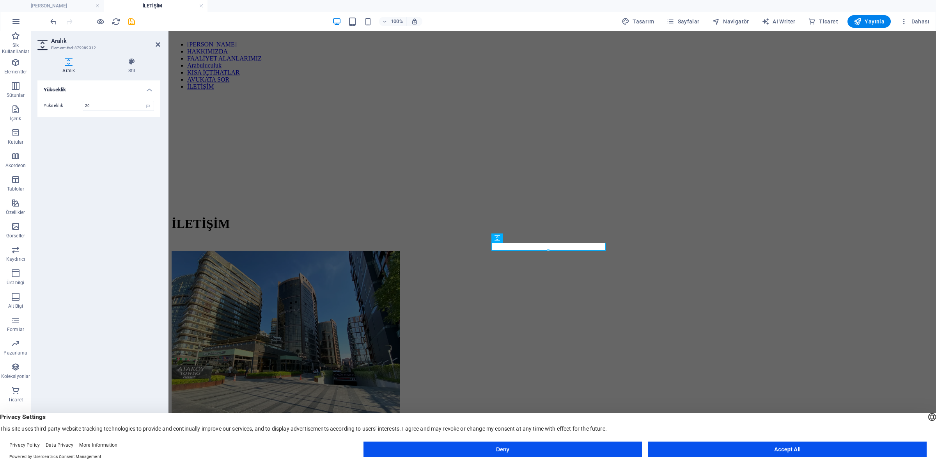
click at [550, 250] on div at bounding box center [548, 250] width 113 height 3
click at [553, 457] on div at bounding box center [552, 461] width 761 height 8
click at [553, 450] on div at bounding box center [552, 454] width 761 height 8
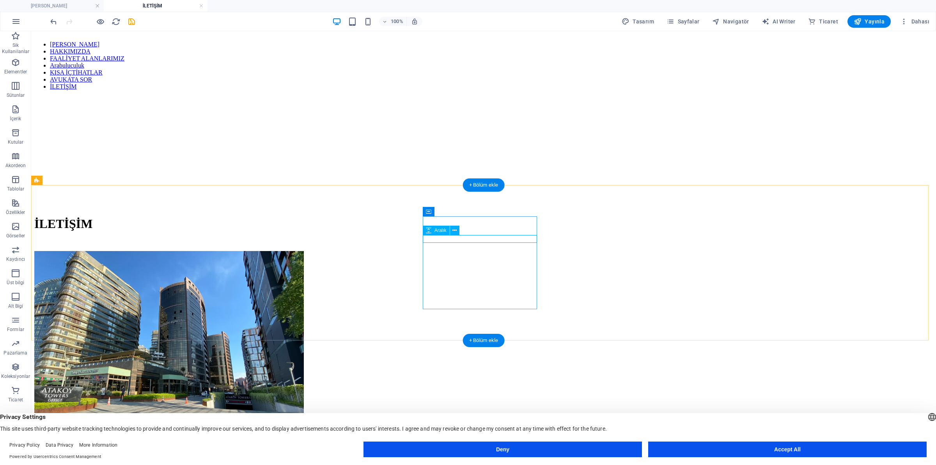
select select "px"
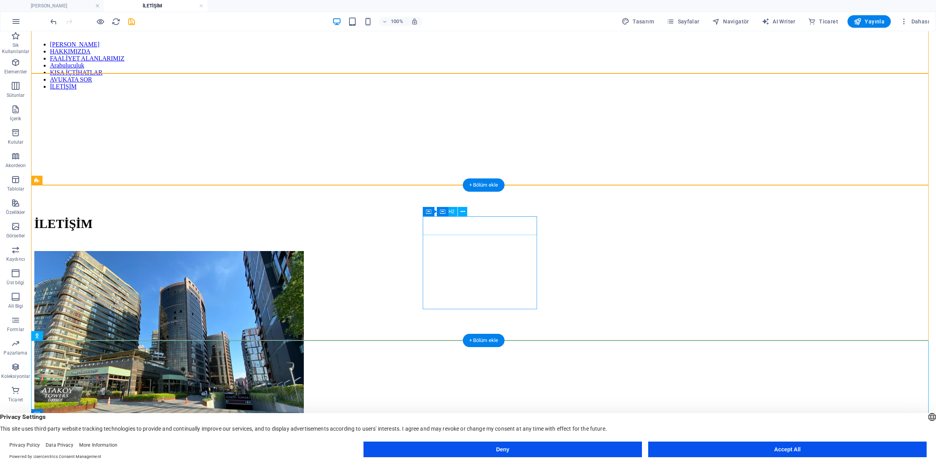
click at [490, 462] on div "hukuk bÜromuz" at bounding box center [483, 467] width 899 height 11
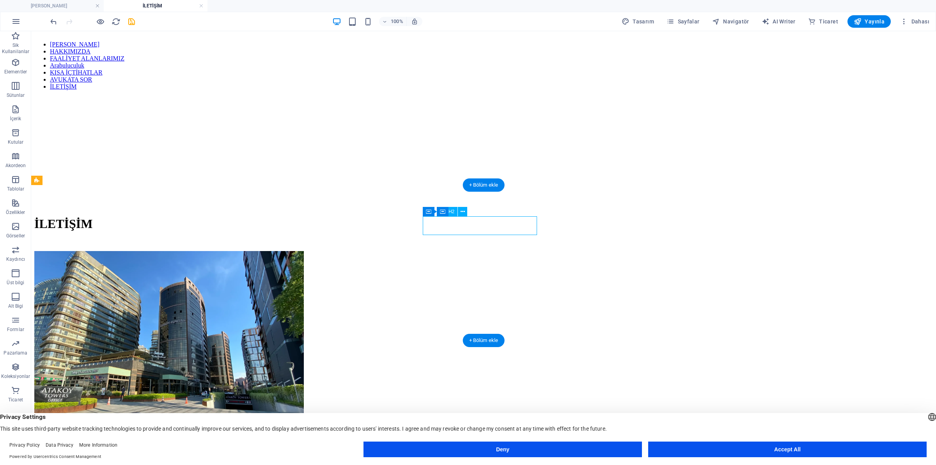
click at [490, 462] on div "hukuk bÜromuz" at bounding box center [483, 467] width 899 height 11
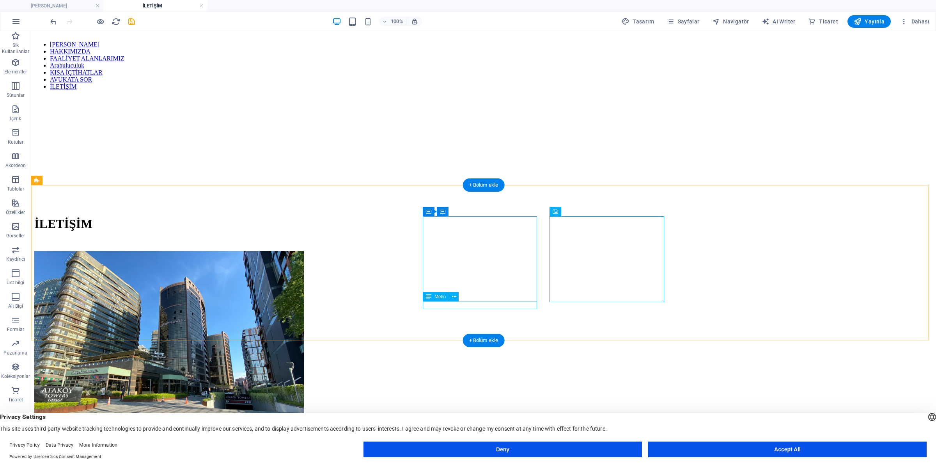
select select "px"
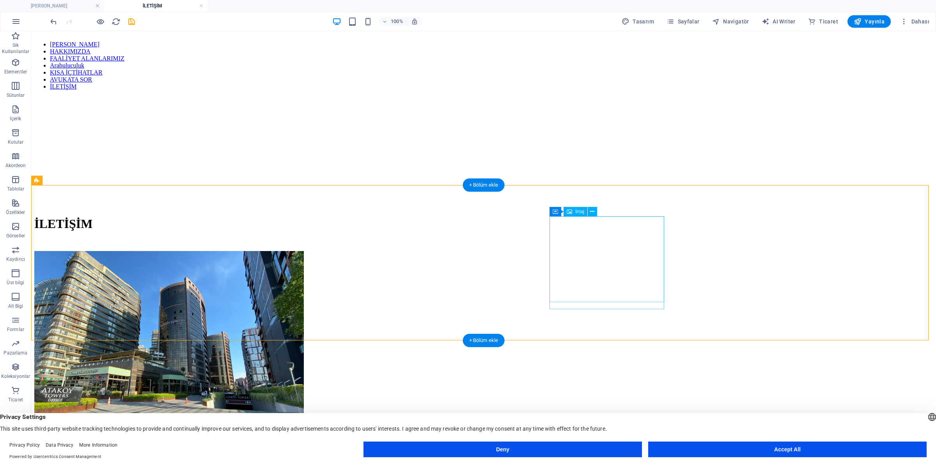
click at [304, 280] on figure at bounding box center [168, 353] width 269 height 204
click at [304, 251] on figure at bounding box center [168, 353] width 269 height 204
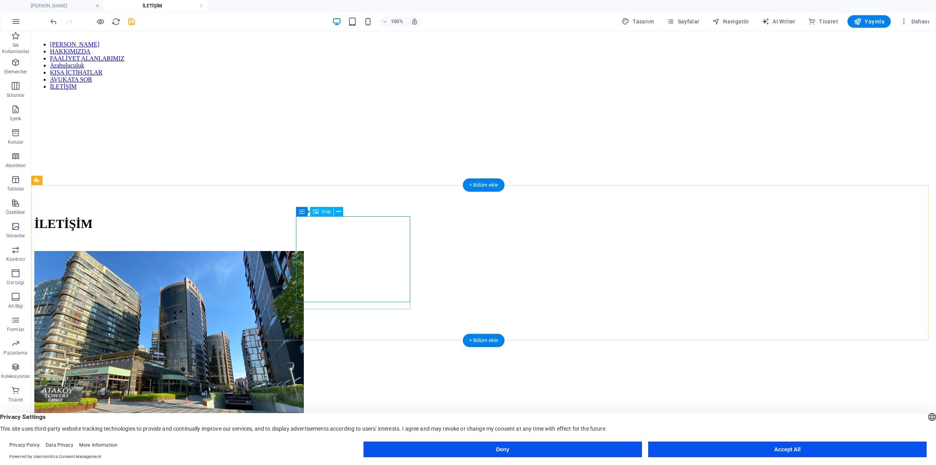
select select "%"
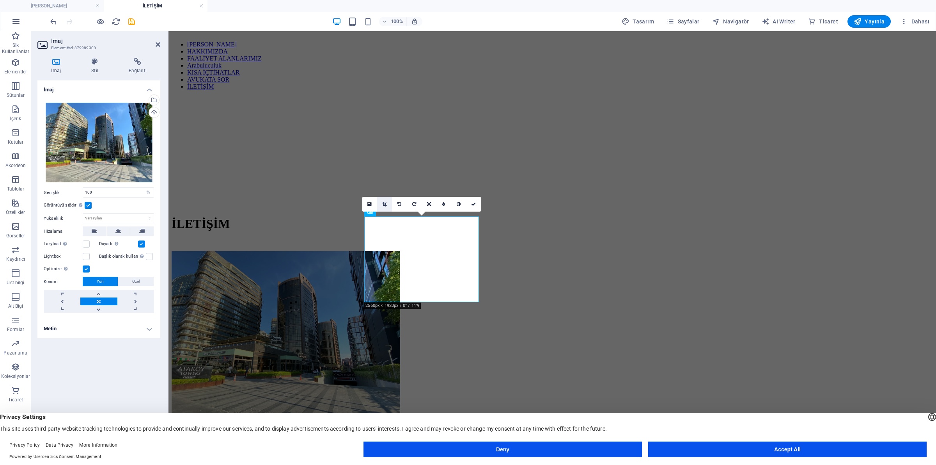
click at [385, 204] on icon at bounding box center [384, 204] width 4 height 5
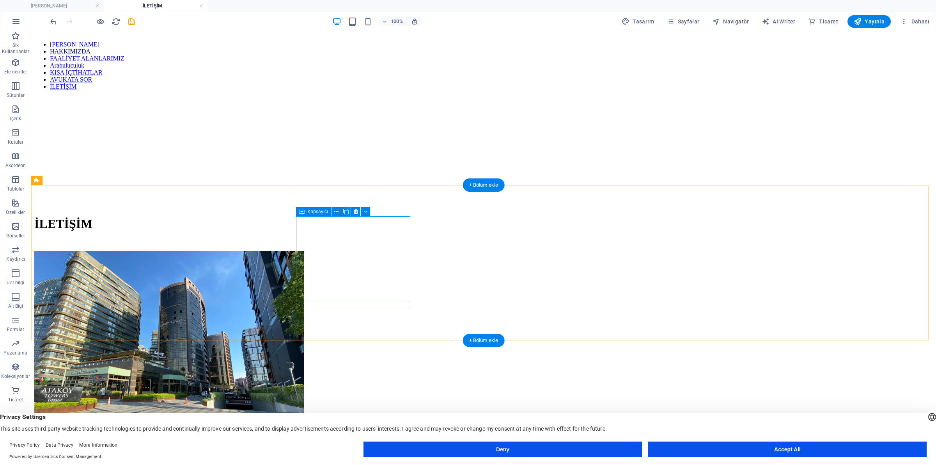
click at [296, 308] on div at bounding box center [483, 353] width 899 height 204
click at [340, 212] on button at bounding box center [338, 211] width 9 height 9
click at [304, 258] on figure at bounding box center [168, 353] width 269 height 204
select select "%"
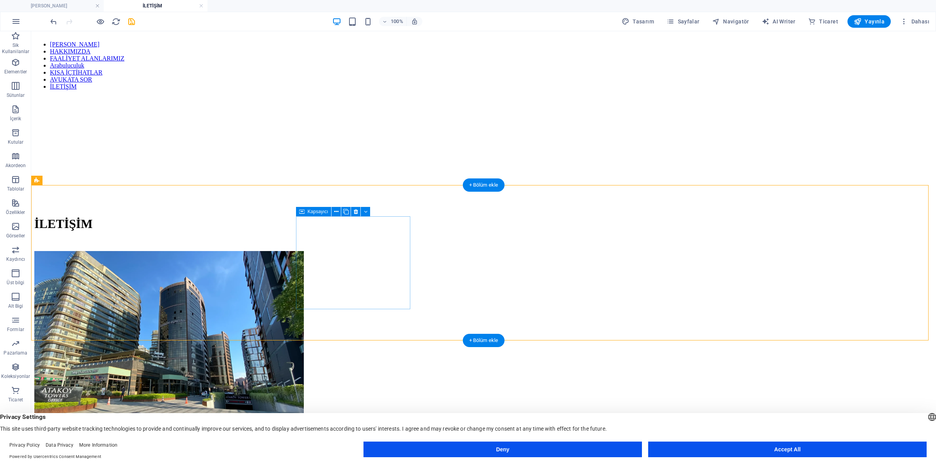
click at [309, 307] on div at bounding box center [483, 353] width 899 height 204
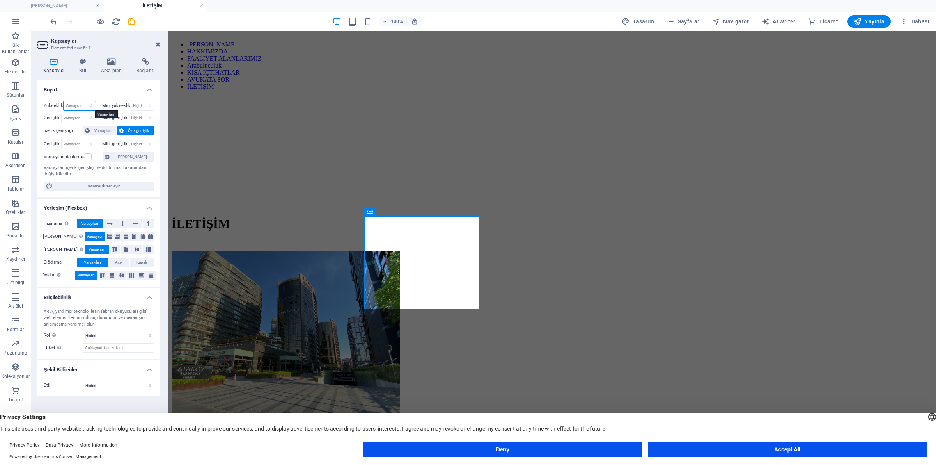
click at [79, 106] on select "Varsayılan px rem % vh vw" at bounding box center [80, 105] width 32 height 9
select select "rem"
click at [84, 101] on select "Varsayılan px rem % vh vw" at bounding box center [80, 105] width 32 height 9
type input "14.875"
click at [85, 118] on select "Varsayılan px rem % em vh vw" at bounding box center [79, 117] width 34 height 9
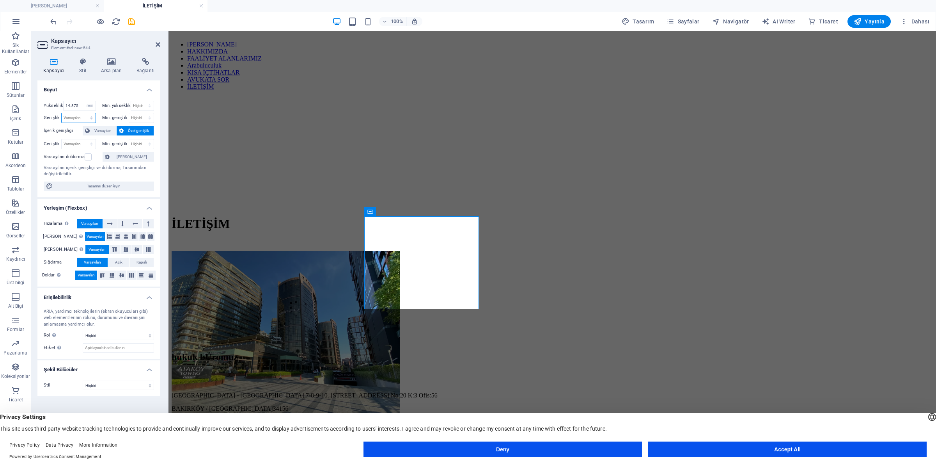
select select "rem"
click at [84, 113] on select "Varsayılan px rem % em vh vw" at bounding box center [79, 117] width 34 height 9
type input "18.3125"
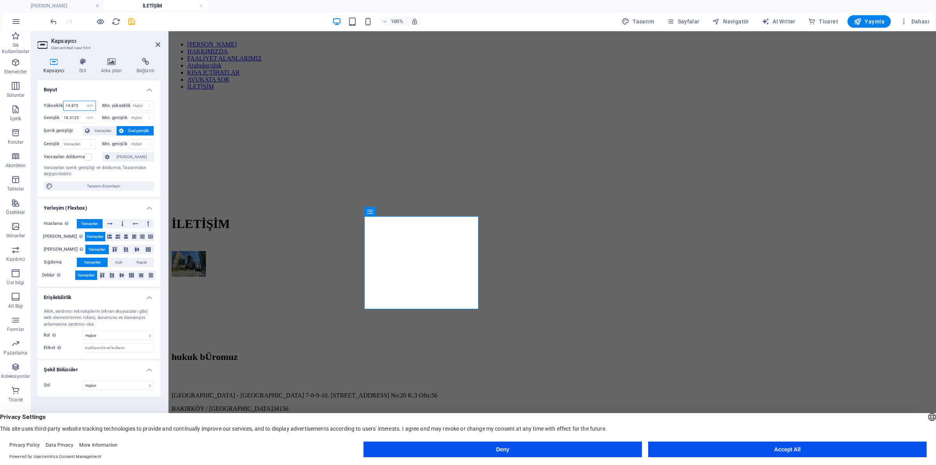
click at [74, 104] on input "14.875" at bounding box center [80, 105] width 32 height 9
click at [75, 106] on input "14.875" at bounding box center [80, 105] width 32 height 9
drag, startPoint x: 79, startPoint y: 104, endPoint x: 56, endPoint y: 106, distance: 23.6
click at [56, 106] on div "Yükseklik 14.875 Varsayılan px rem % vh vw" at bounding box center [70, 106] width 52 height 10
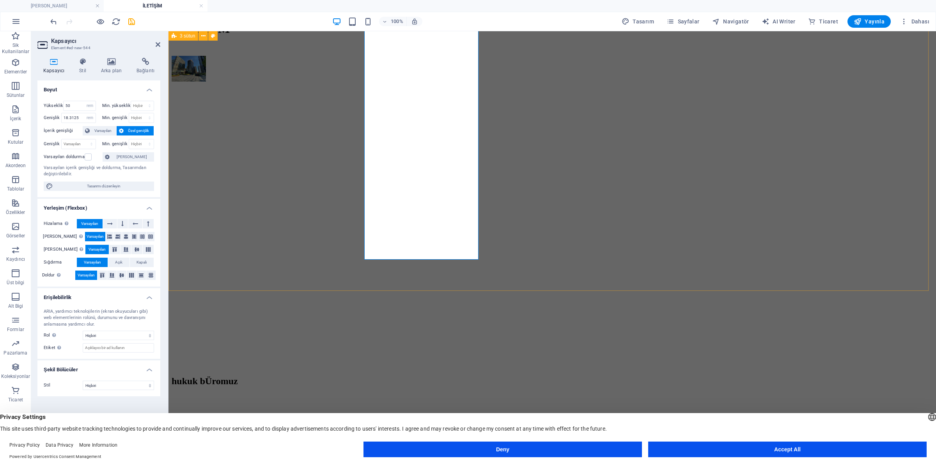
scroll to position [1, 0]
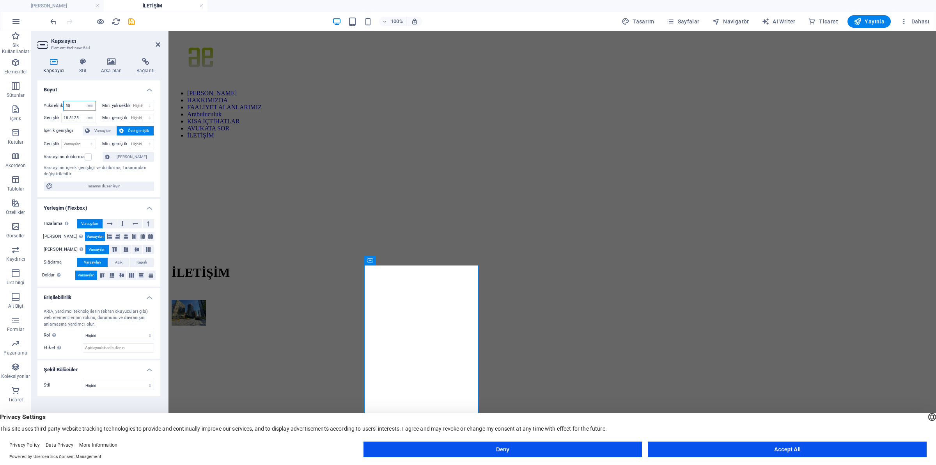
drag, startPoint x: 77, startPoint y: 106, endPoint x: 55, endPoint y: 106, distance: 21.9
click at [55, 106] on div "Yükseklik 50 Varsayılan px rem % vh vw" at bounding box center [70, 106] width 52 height 10
type input "25"
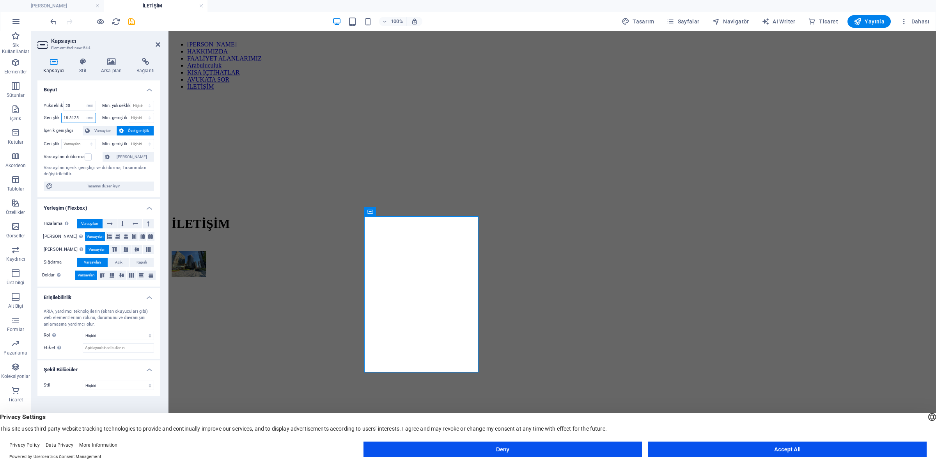
drag, startPoint x: 81, startPoint y: 115, endPoint x: 54, endPoint y: 117, distance: 27.4
click at [54, 117] on div "Genişlik 18.3125 Varsayılan px rem % em vh vw" at bounding box center [70, 118] width 52 height 10
drag, startPoint x: 75, startPoint y: 118, endPoint x: 41, endPoint y: 118, distance: 33.9
click at [41, 118] on div "Yükseklik 25 Varsayılan px rem % vh vw Min. yükseklik Hiçbiri px rem % vh vw Ge…" at bounding box center [98, 145] width 123 height 103
type input "50"
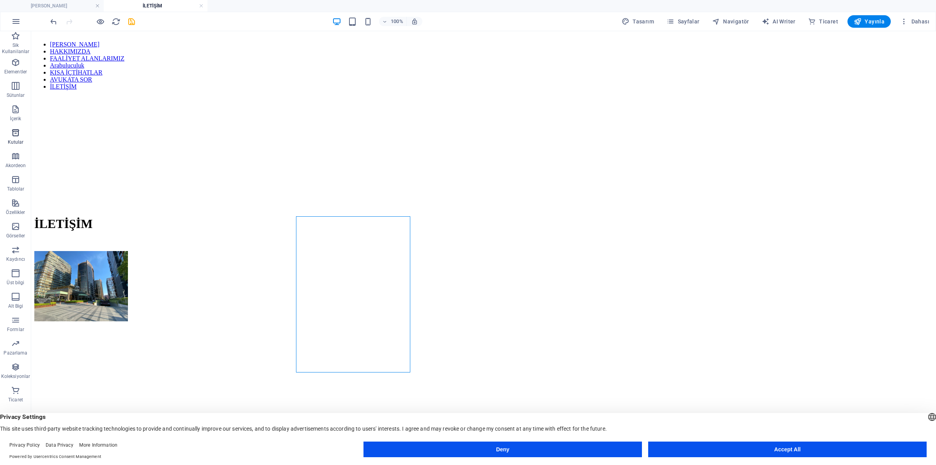
click at [12, 131] on icon "button" at bounding box center [15, 132] width 9 height 9
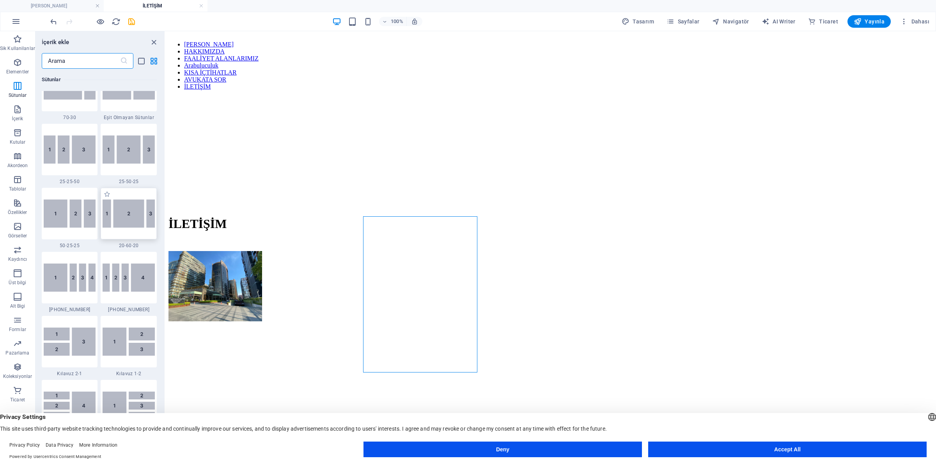
scroll to position [688, 0]
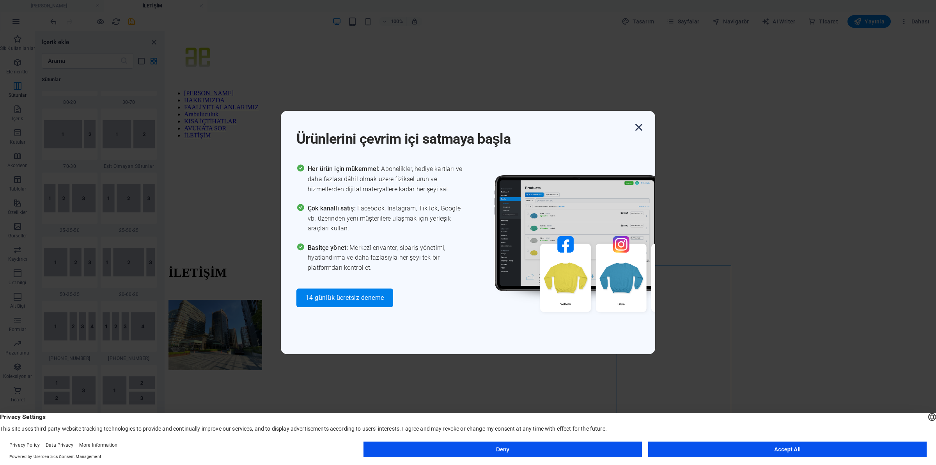
click at [635, 122] on icon "button" at bounding box center [639, 127] width 14 height 14
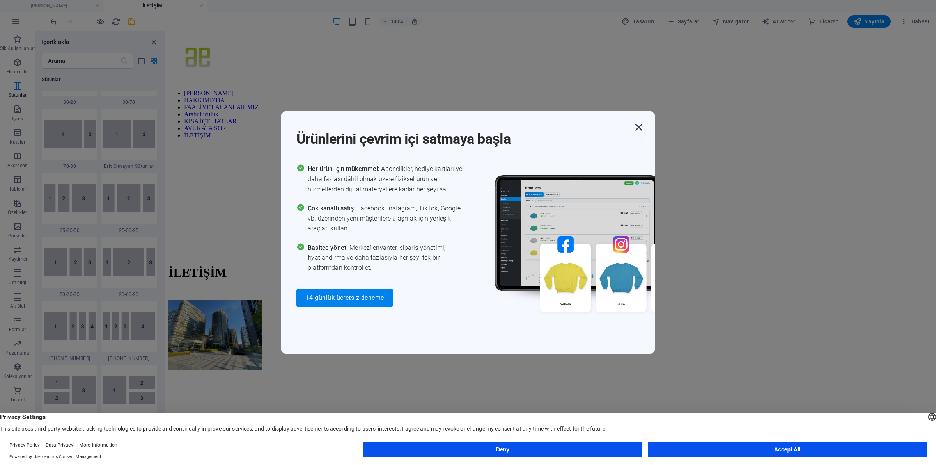
click at [640, 127] on icon "button" at bounding box center [639, 127] width 14 height 14
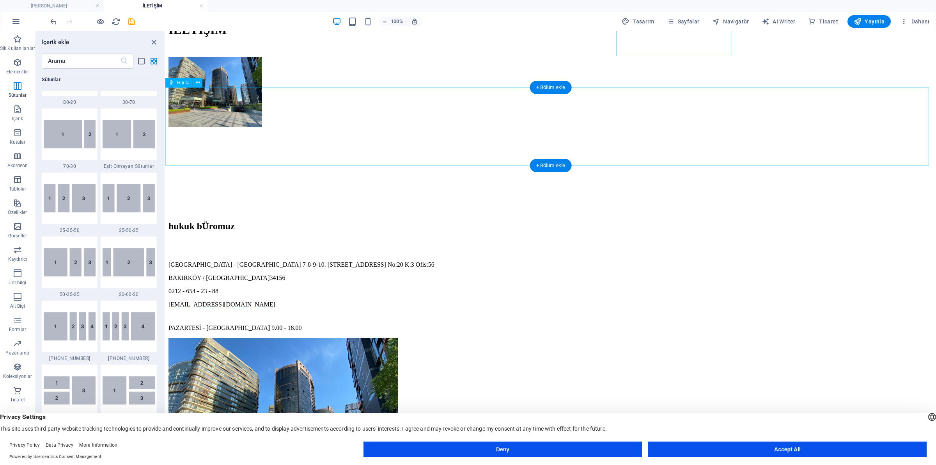
scroll to position [293, 0]
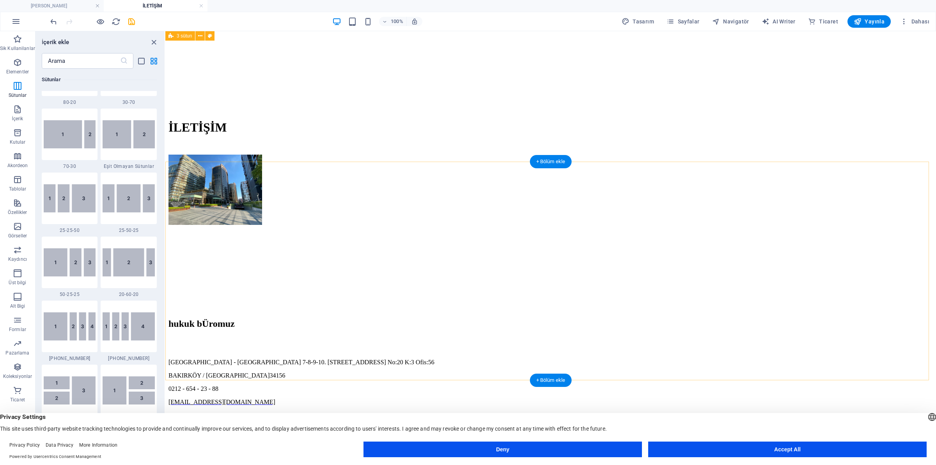
scroll to position [0, 0]
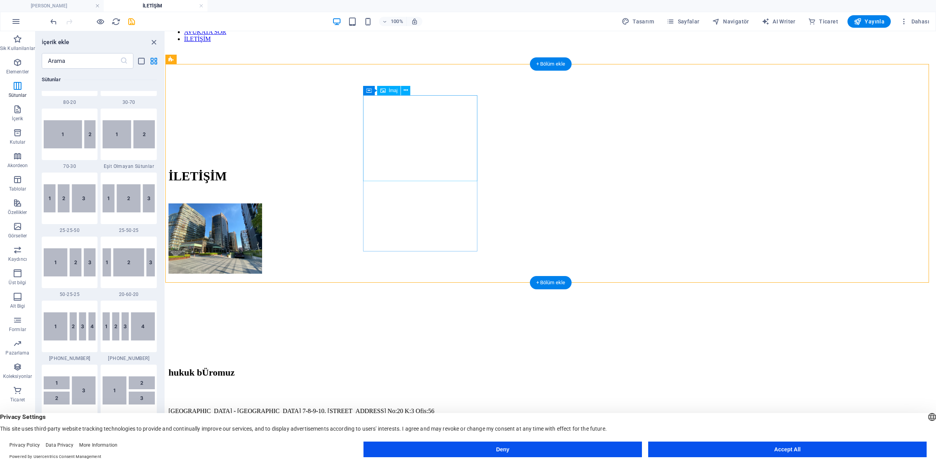
click at [262, 203] on figure at bounding box center [215, 239] width 94 height 72
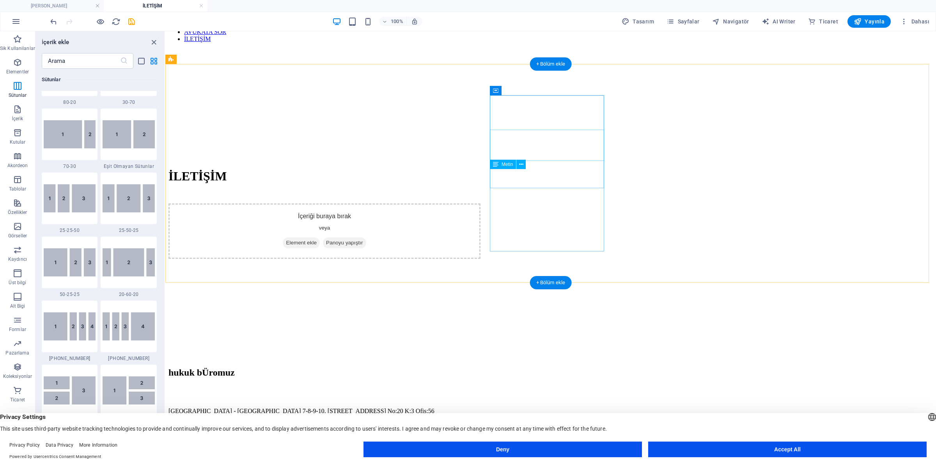
click at [525, 407] on div "[GEOGRAPHIC_DATA] - [GEOGRAPHIC_DATA] 7-8-9-10. [STREET_ADDRESS] No:20 K:3 Ofis…" at bounding box center [550, 417] width 764 height 20
click at [562, 203] on div "İçeriği buraya bırak veya Element ekle Panoyu yapıştır hukuk bÜromuz 0212 - 654…" at bounding box center [550, 416] width 764 height 427
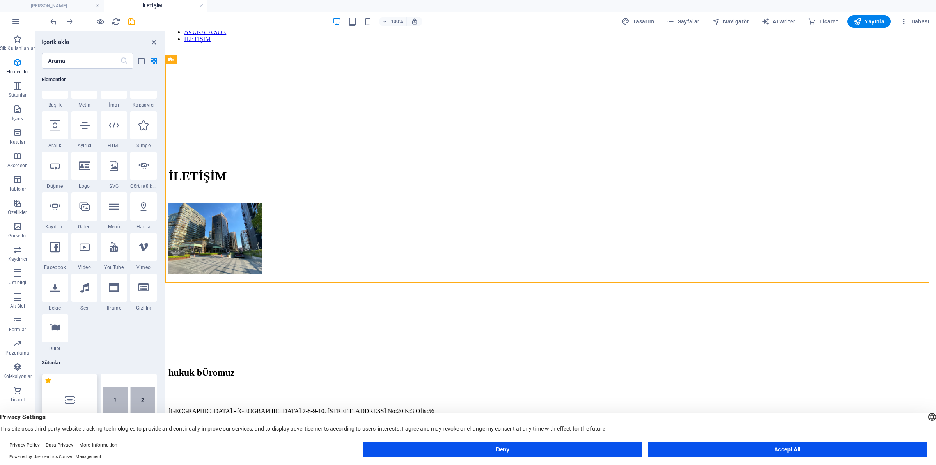
scroll to position [0, 0]
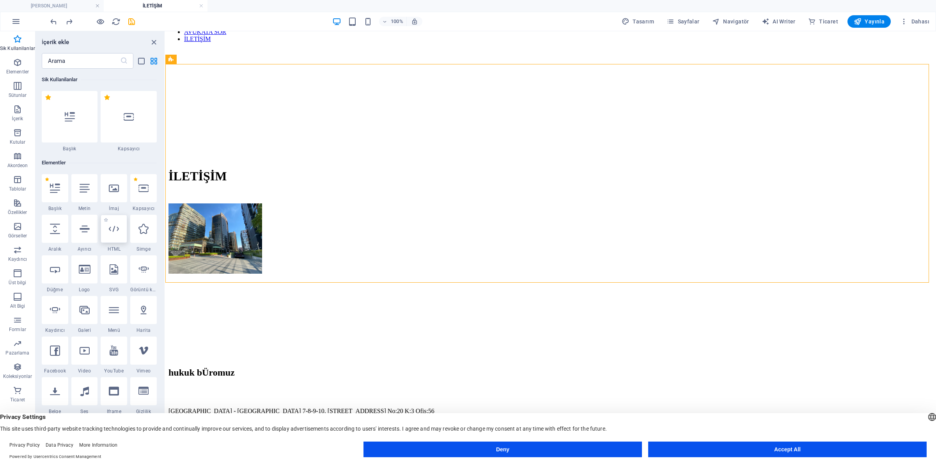
click at [116, 228] on icon at bounding box center [114, 228] width 10 height 10
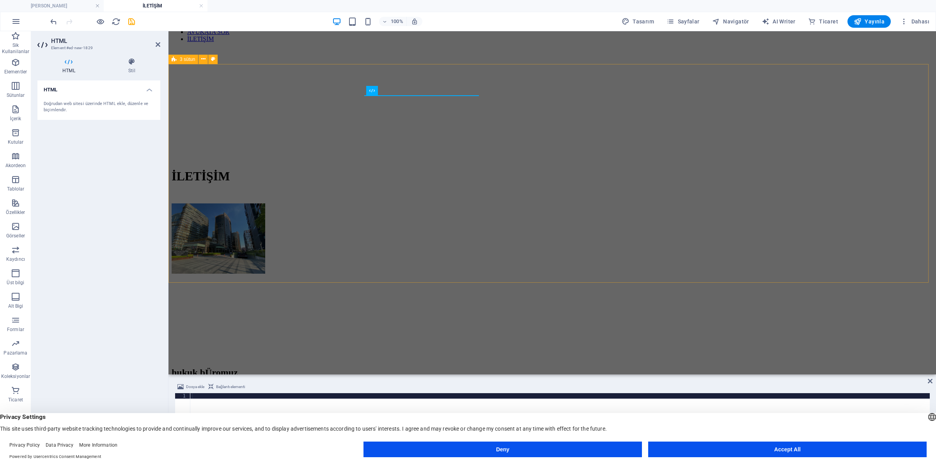
click at [287, 203] on div "hukuk bÜromuz [GEOGRAPHIC_DATA] - [GEOGRAPHIC_DATA] 7-8-9-10. [STREET_ADDRESS] …" at bounding box center [552, 429] width 761 height 453
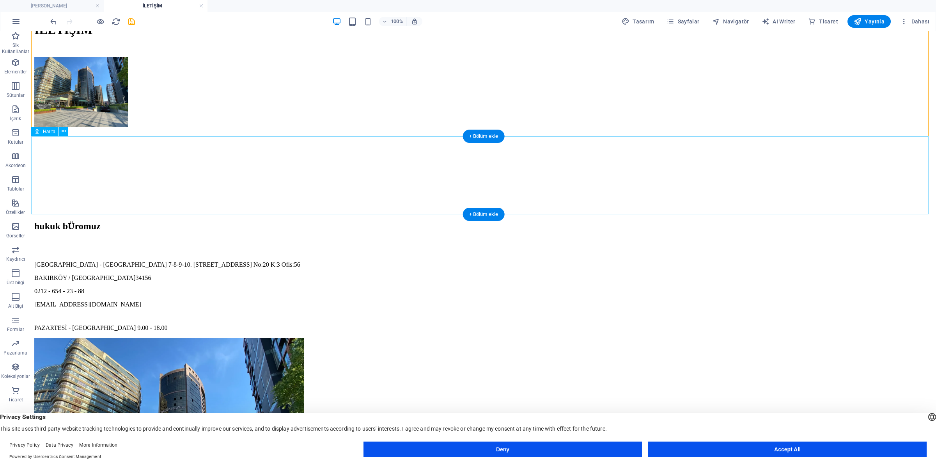
scroll to position [195, 0]
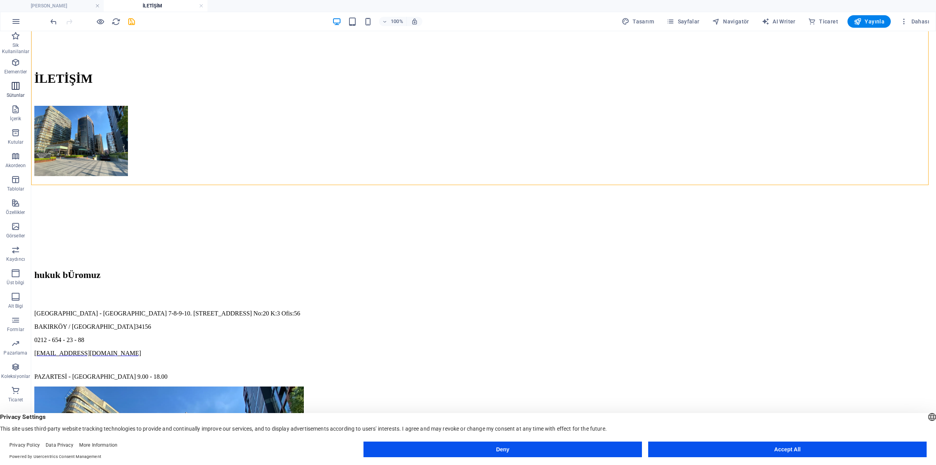
click at [13, 88] on icon "button" at bounding box center [15, 85] width 9 height 9
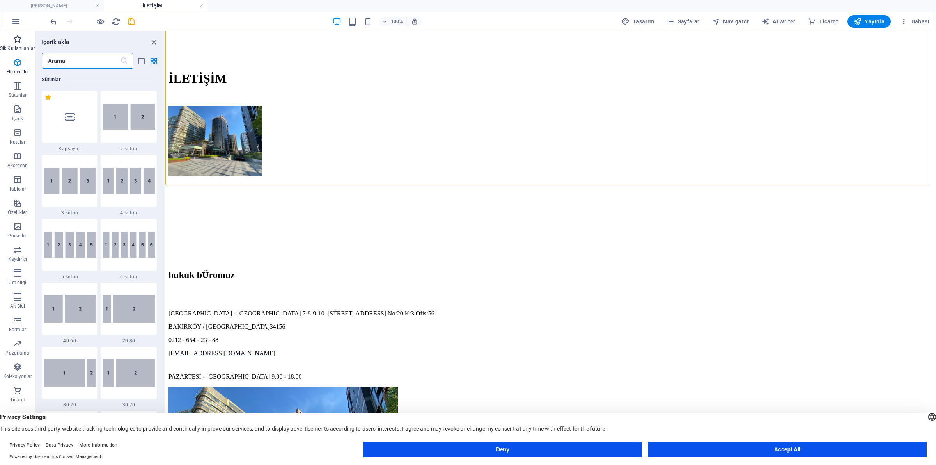
click at [14, 40] on icon "button" at bounding box center [17, 38] width 9 height 9
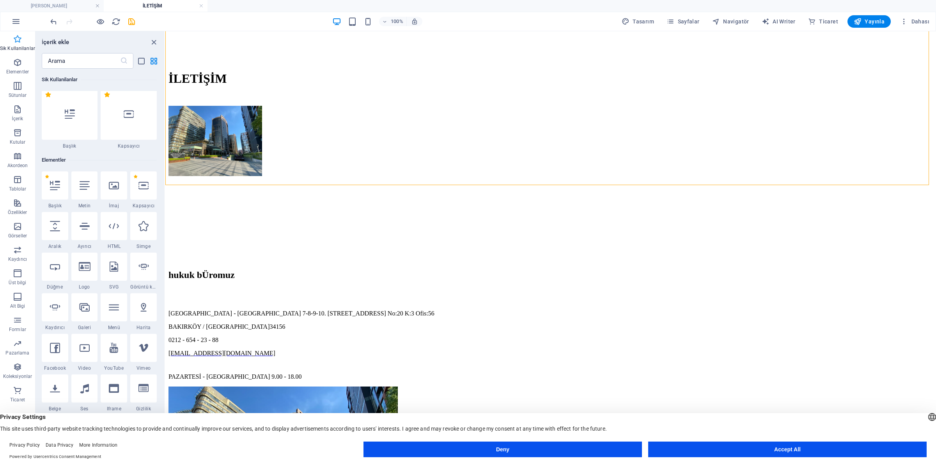
scroll to position [0, 0]
click at [110, 231] on icon at bounding box center [114, 228] width 10 height 10
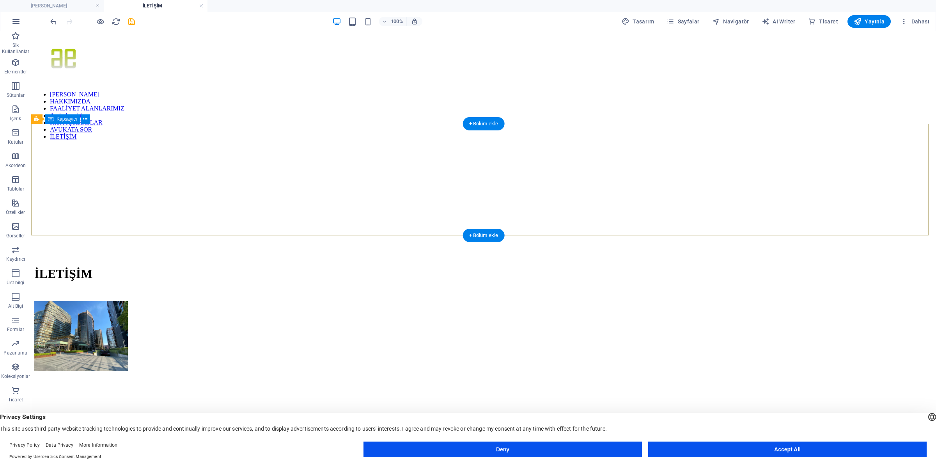
click at [174, 258] on div "İLETİŞİM" at bounding box center [483, 279] width 899 height 43
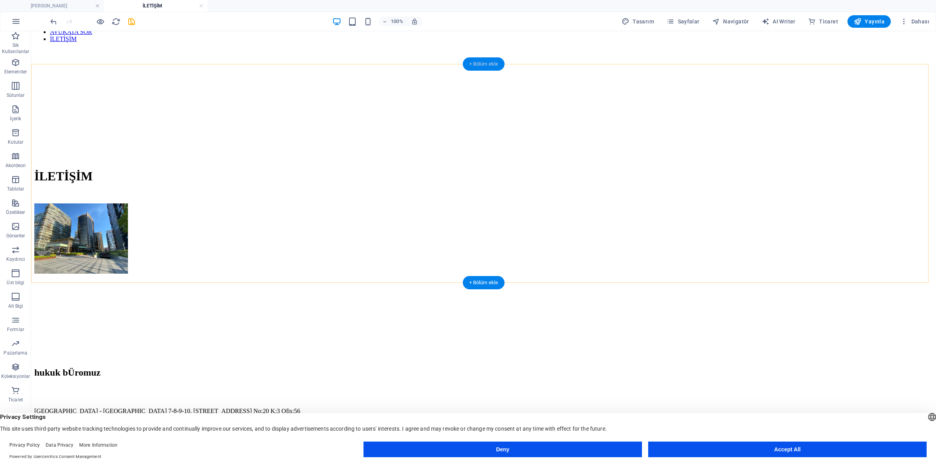
click at [487, 67] on div "+ Bölüm ekle" at bounding box center [484, 63] width 42 height 13
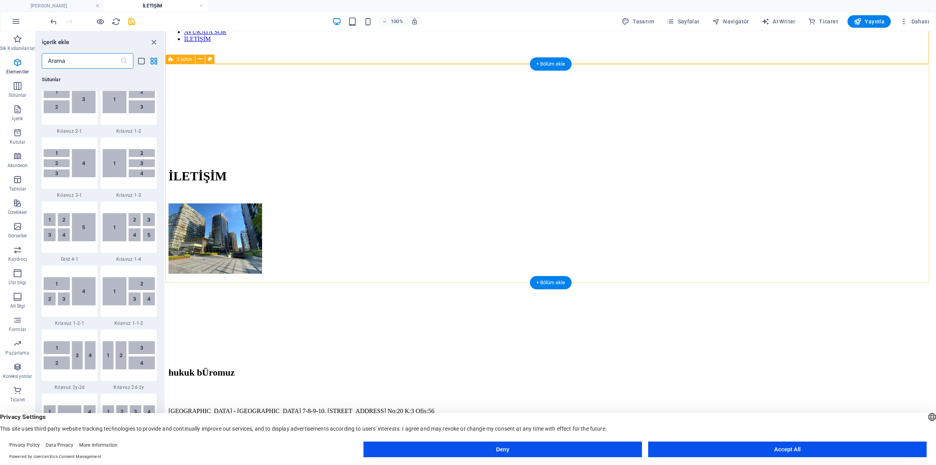
scroll to position [1364, 0]
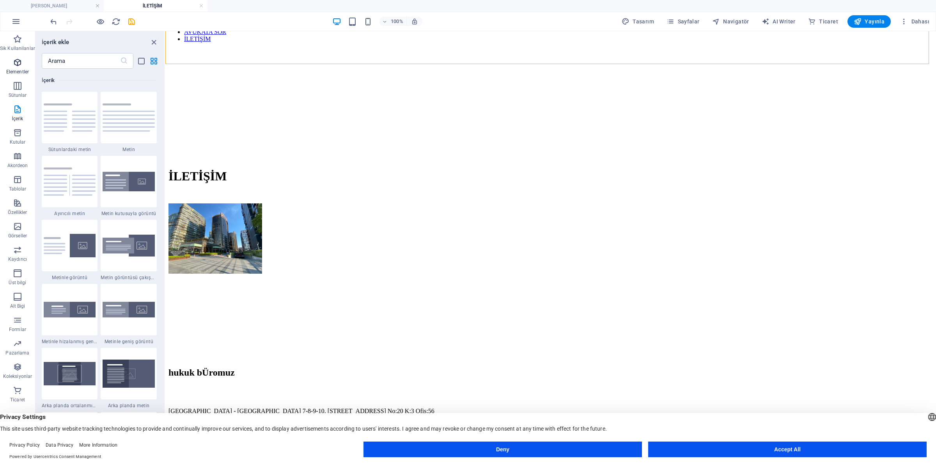
click at [18, 67] on span "Elementler" at bounding box center [17, 67] width 35 height 19
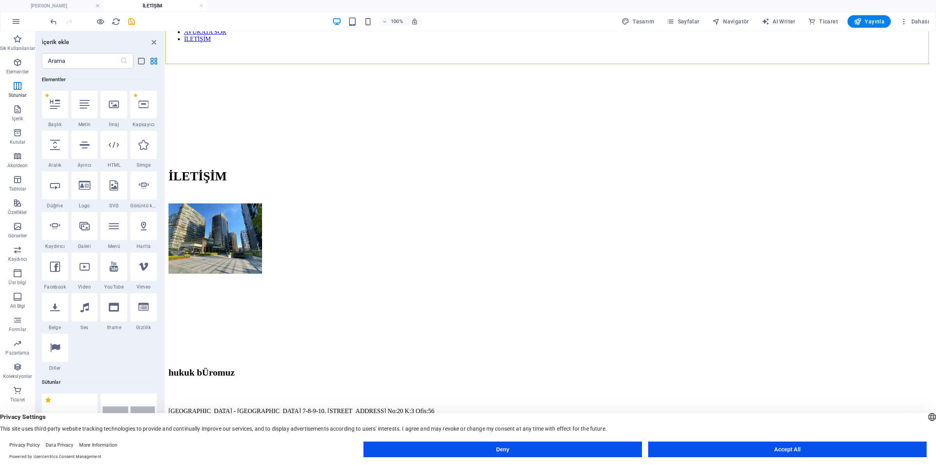
scroll to position [83, 0]
click at [120, 146] on div at bounding box center [114, 145] width 27 height 28
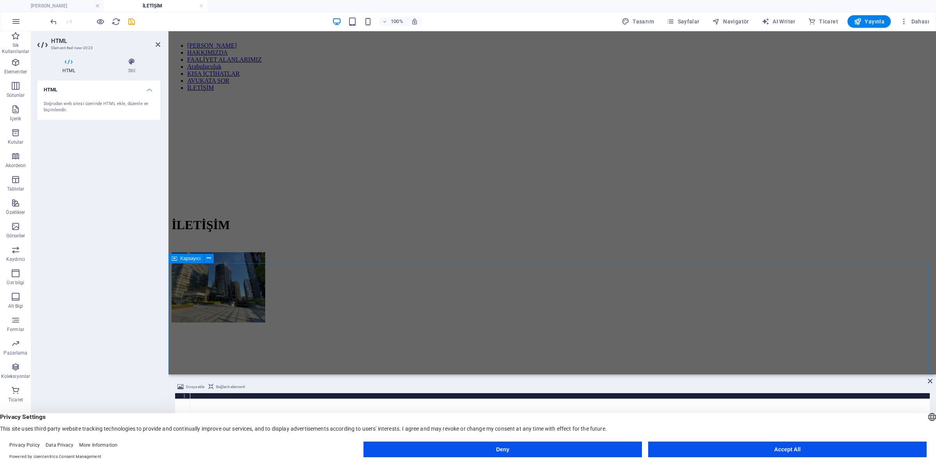
scroll to position [195, 0]
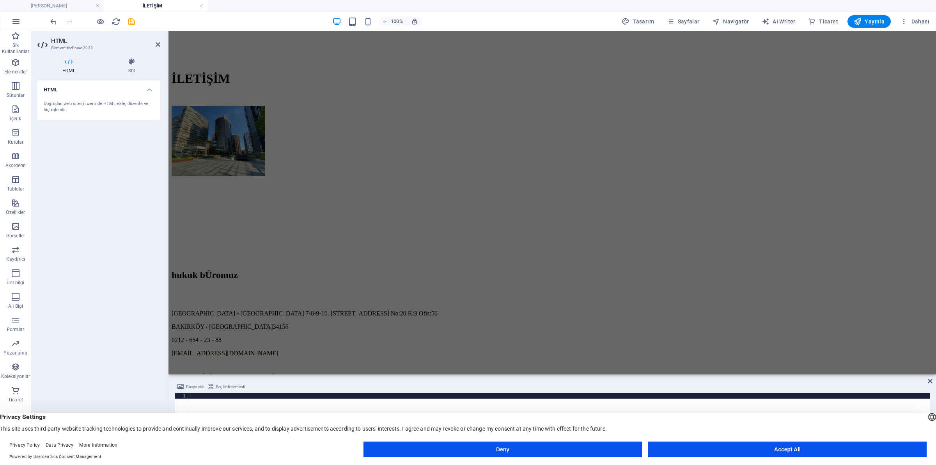
click at [106, 102] on div "Doğrudan web sitesi üzerinde HTML ekle, düzenle ve biçimlendir." at bounding box center [99, 107] width 110 height 13
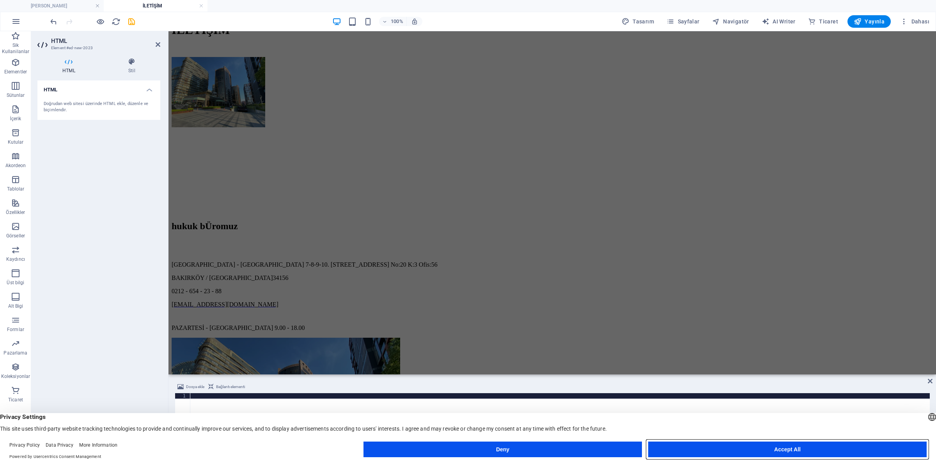
click at [715, 443] on button "Accept All" at bounding box center [787, 449] width 278 height 16
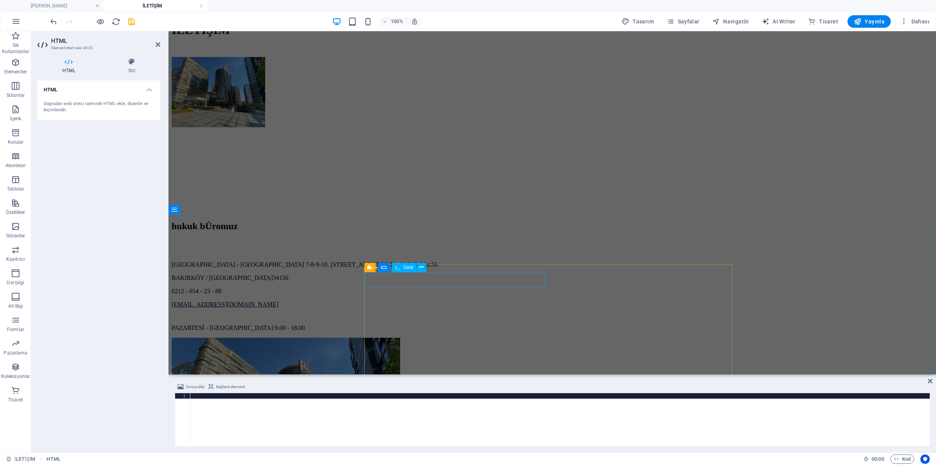
scroll to position [390, 0]
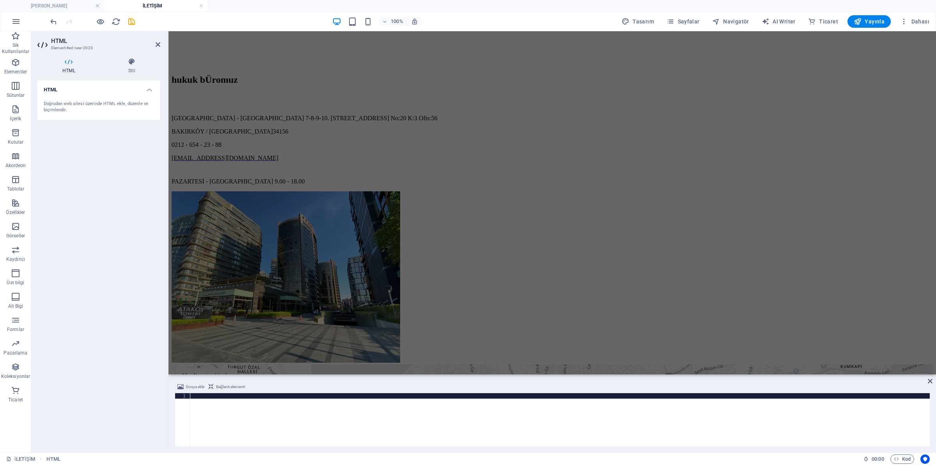
click at [335, 416] on div at bounding box center [559, 425] width 739 height 64
paste textarea
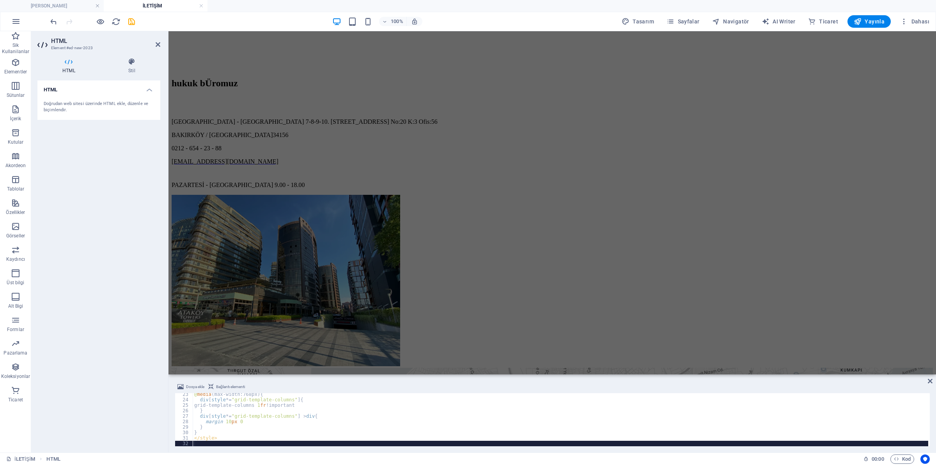
scroll to position [127, 0]
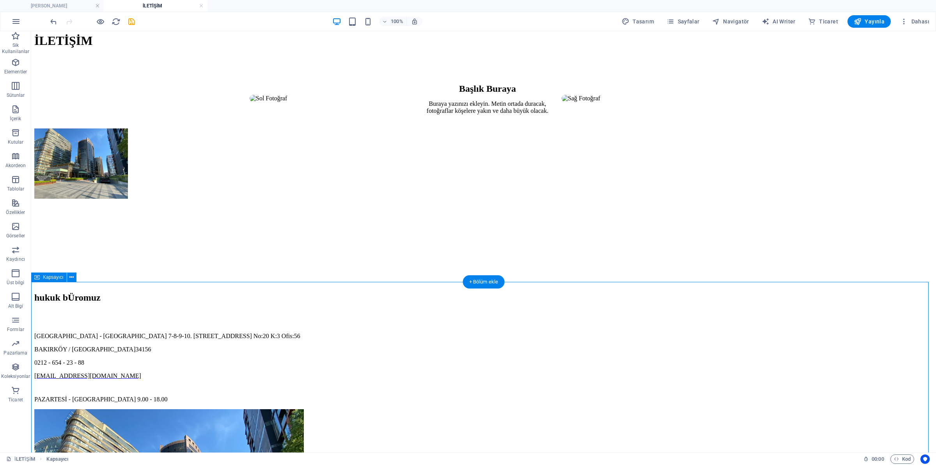
scroll to position [0, 0]
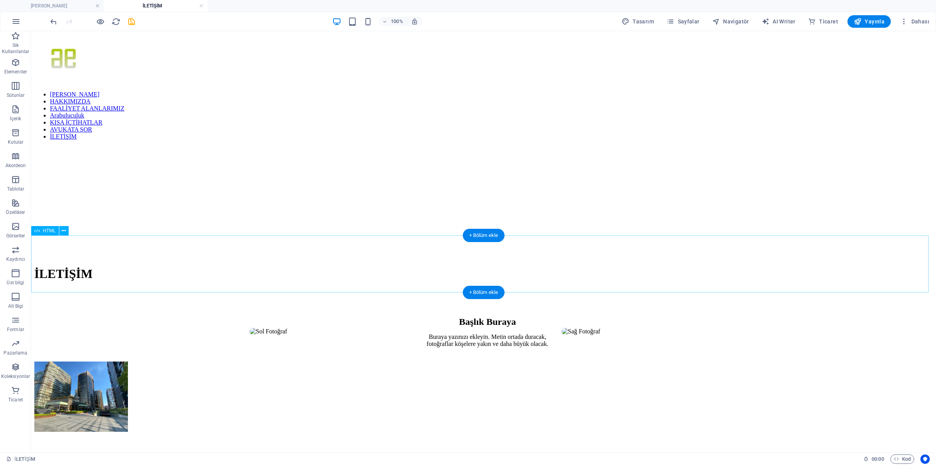
click at [328, 301] on div "Başlık Buraya Buraya yazınızı ekleyin. Metin ortada duracak, fotoğraflar köşele…" at bounding box center [483, 331] width 899 height 60
click at [291, 301] on div "Başlık Buraya Buraya yazınızı ekleyin. Metin ortada duracak, fotoğraflar köşele…" at bounding box center [483, 331] width 899 height 60
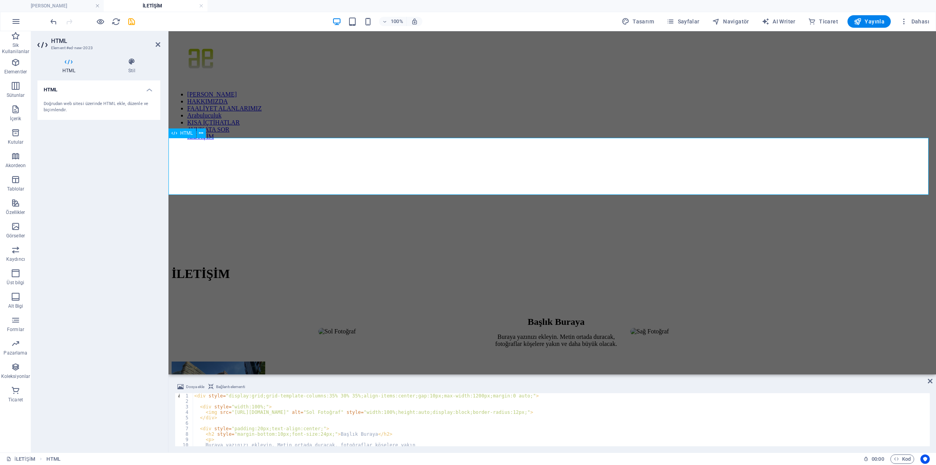
scroll to position [98, 0]
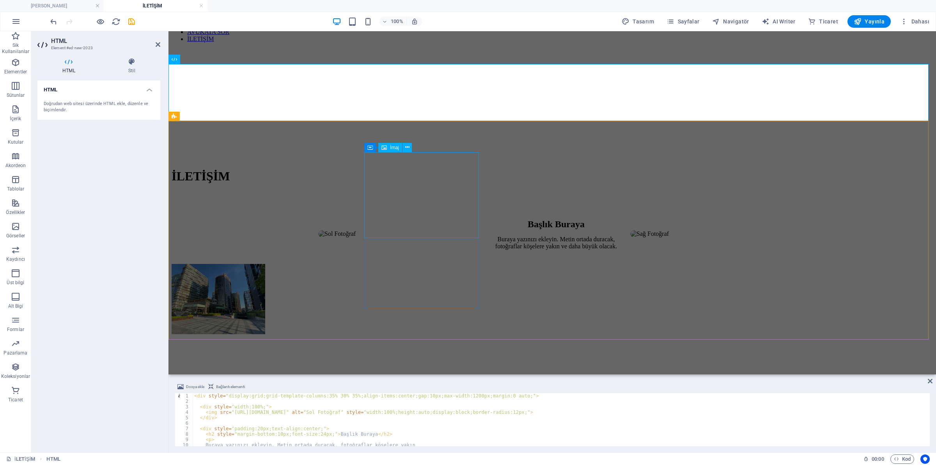
click at [265, 264] on figure at bounding box center [219, 300] width 94 height 72
select select "%"
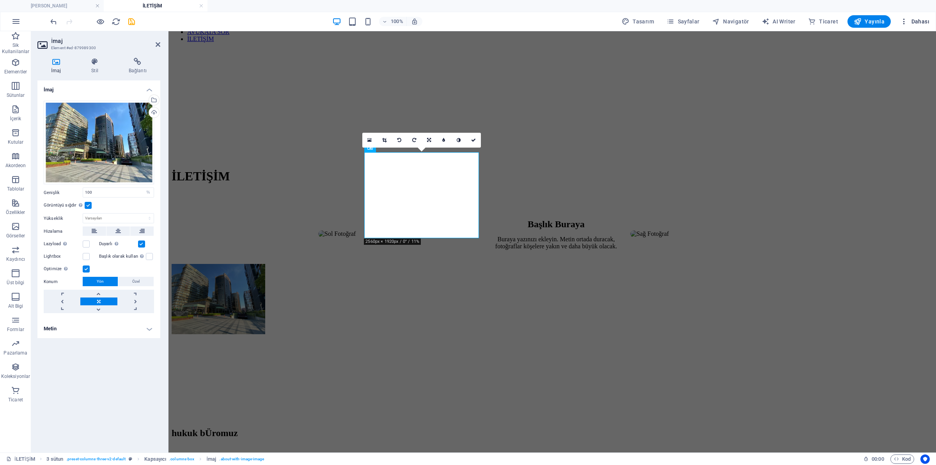
click at [908, 18] on icon "button" at bounding box center [904, 22] width 8 height 8
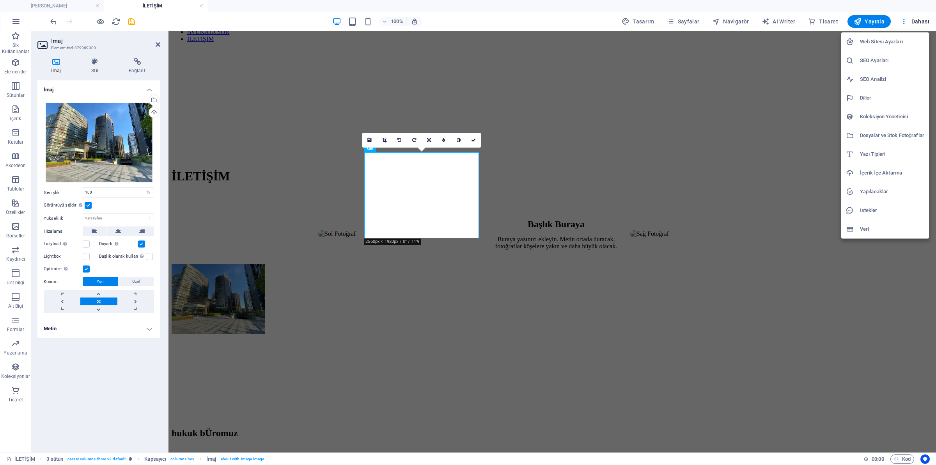
click at [880, 128] on li "Dosyalar ve Stok Fotoğraflar" at bounding box center [885, 135] width 88 height 19
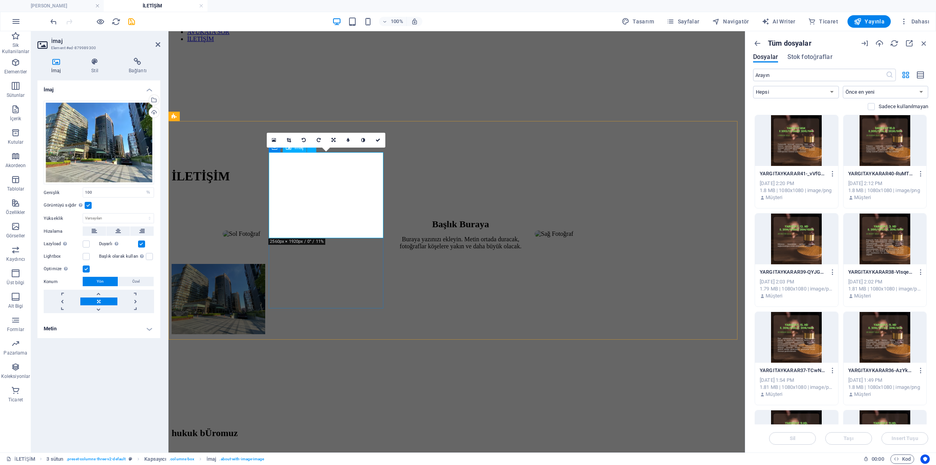
click at [265, 264] on figure at bounding box center [219, 300] width 94 height 72
click at [129, 72] on h4 "Bağlantı" at bounding box center [137, 66] width 45 height 16
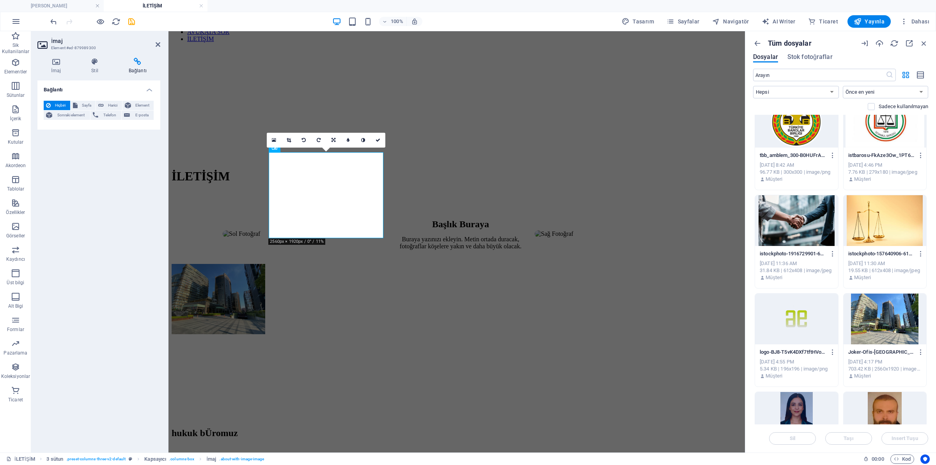
scroll to position [3900, 0]
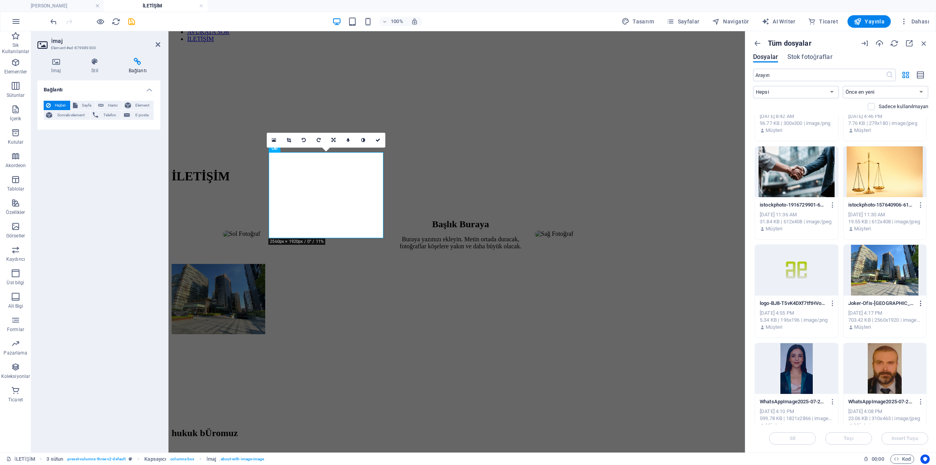
click at [919, 303] on icon "button" at bounding box center [920, 303] width 7 height 7
click at [908, 344] on h6 "Bağlantı al" at bounding box center [907, 341] width 35 height 9
click at [918, 301] on icon "button" at bounding box center [920, 303] width 7 height 7
click at [640, 295] on div at bounding box center [468, 232] width 936 height 465
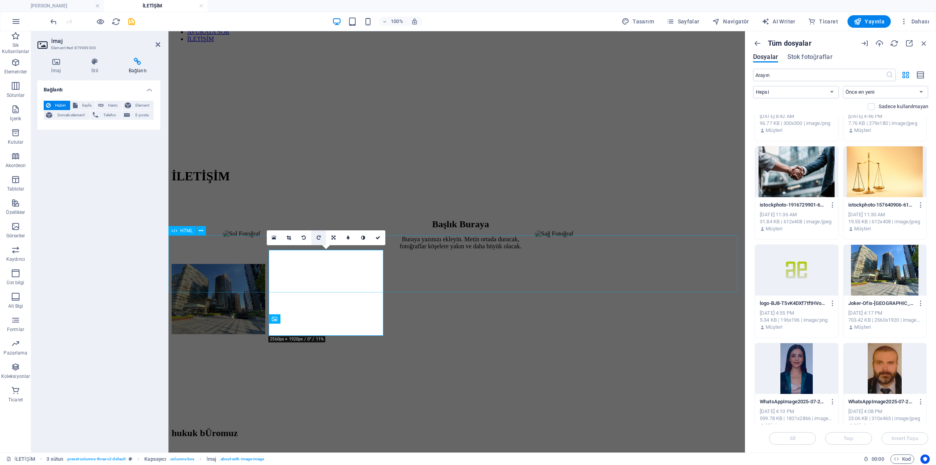
scroll to position [0, 0]
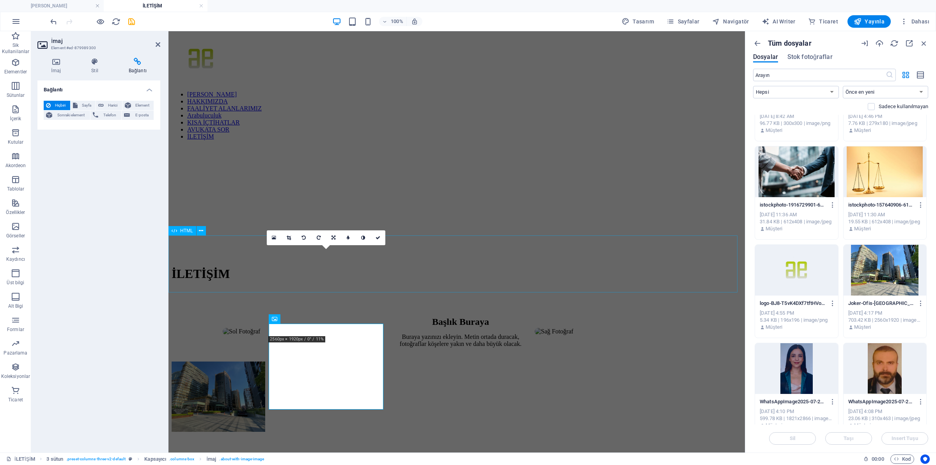
click at [402, 301] on div "Başlık Buraya Buraya yazınızı ekleyin. Metin ortada duracak, fotoğraflar köşele…" at bounding box center [457, 331] width 570 height 60
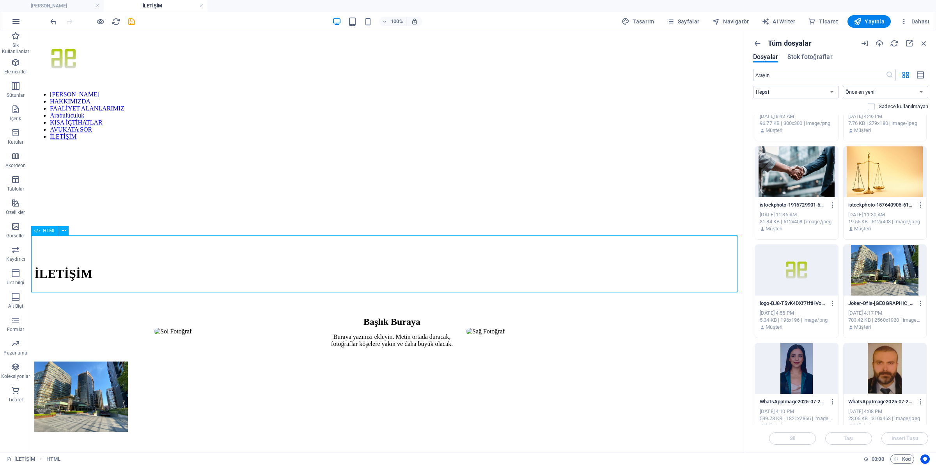
click at [283, 301] on div "Başlık Buraya Buraya yazınızı ekleyin. Metin ortada duracak, fotoğraflar köşele…" at bounding box center [387, 331] width 707 height 60
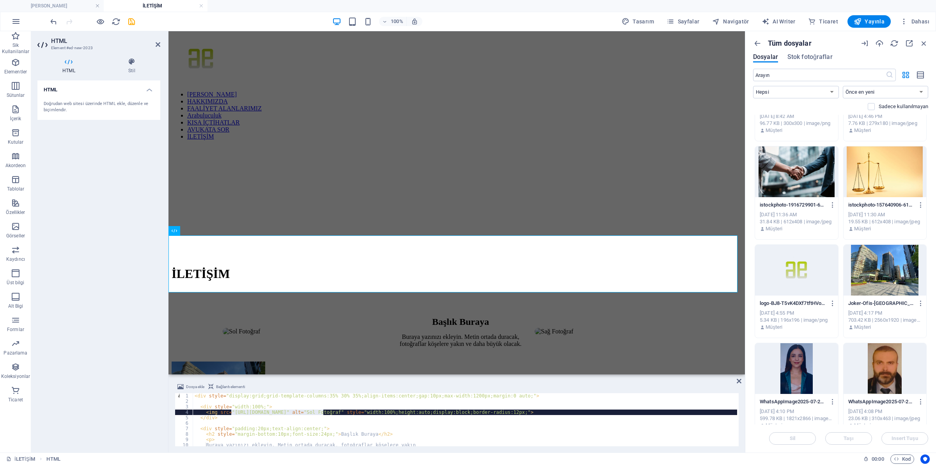
drag, startPoint x: 231, startPoint y: 412, endPoint x: 323, endPoint y: 411, distance: 91.7
click at [323, 411] on div "< div style = "display:grid;grid-template-columns:35% 30% 35%;align-items:cente…" at bounding box center [465, 425] width 544 height 64
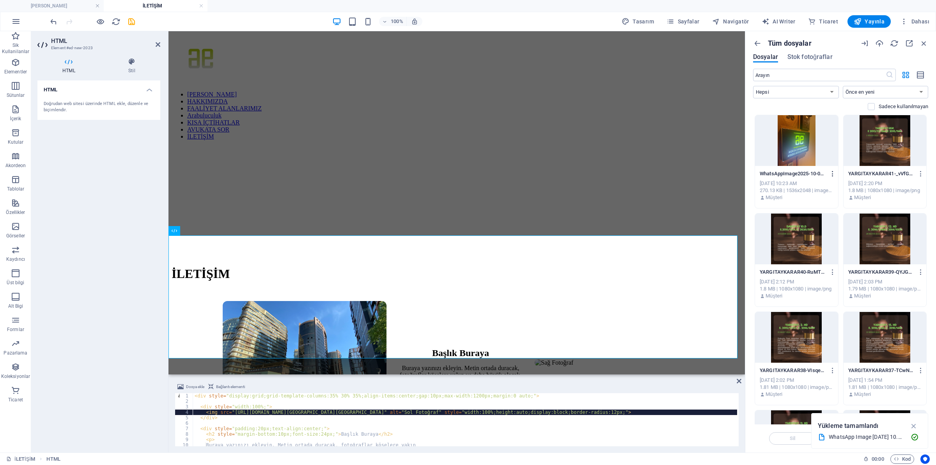
click at [832, 175] on icon "button" at bounding box center [832, 173] width 7 height 7
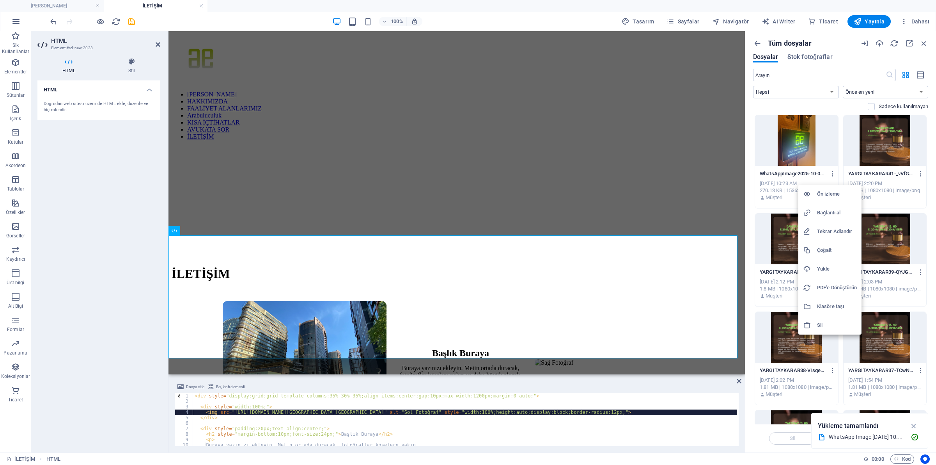
click at [838, 217] on h6 "Bağlantı al" at bounding box center [837, 212] width 40 height 9
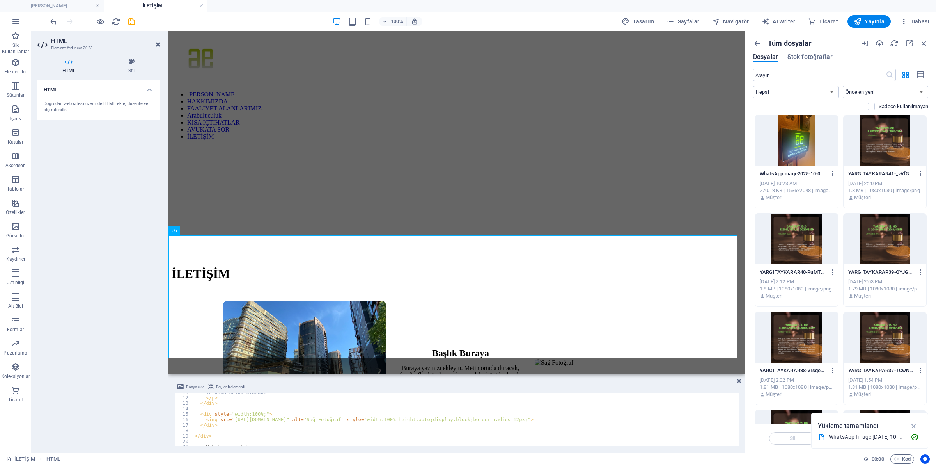
scroll to position [58, 0]
type textarea "<img src="[URL][DOMAIN_NAME]" alt="Sağ Fotoğraf" style="width:100%;height:auto;…"
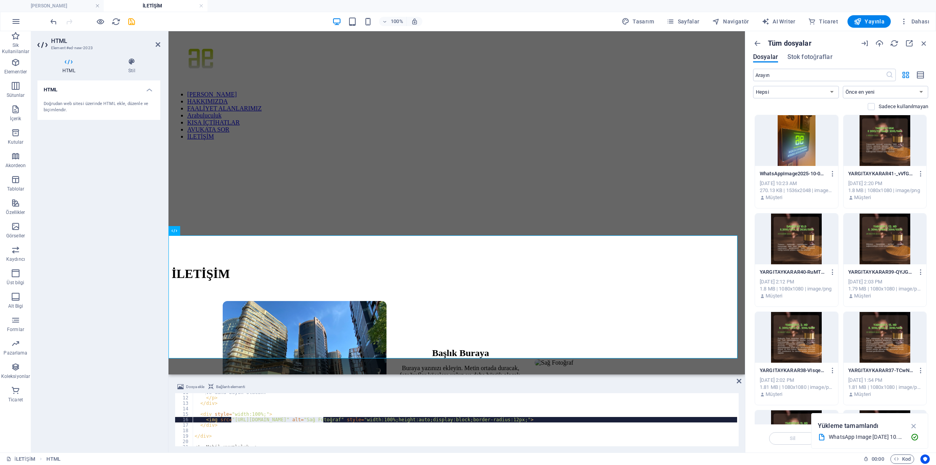
drag, startPoint x: 231, startPoint y: 418, endPoint x: 323, endPoint y: 420, distance: 92.1
click at [323, 420] on div "ve daha büyük olacak. </ p > </ div > < div style = "width:100%;" > < img src =…" at bounding box center [577, 420] width 768 height 62
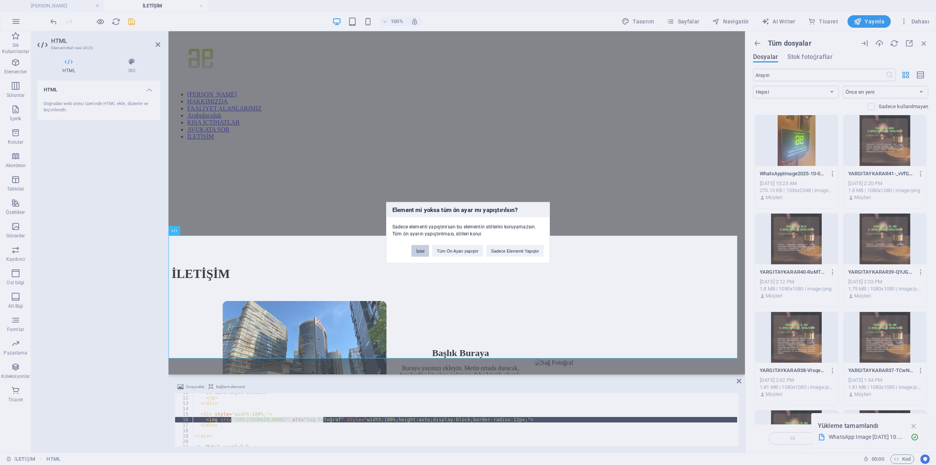
click at [420, 252] on button "İptal" at bounding box center [420, 251] width 18 height 12
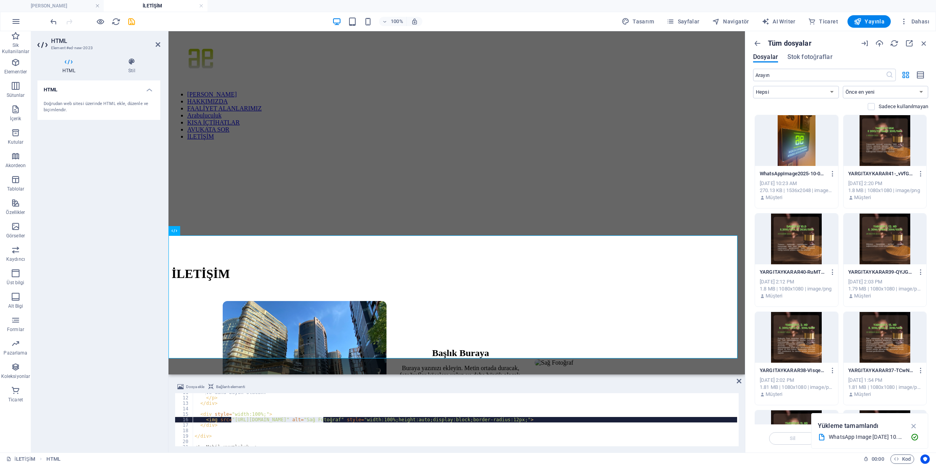
click at [282, 420] on div "ve daha büyük olacak. </ p > </ div > < div style = "width:100%;" > < img src =…" at bounding box center [465, 419] width 544 height 53
click at [246, 420] on div "ve daha büyük olacak. </ p > </ div > < div style = "width:100%;" > < img src =…" at bounding box center [577, 420] width 768 height 62
drag, startPoint x: 232, startPoint y: 418, endPoint x: 324, endPoint y: 418, distance: 91.3
click at [324, 418] on div "ve daha büyük olacak. </ p > </ div > < div style = "width:100%;" > < img src =…" at bounding box center [577, 420] width 768 height 62
paste textarea "[DOMAIN_NAME][URL]"
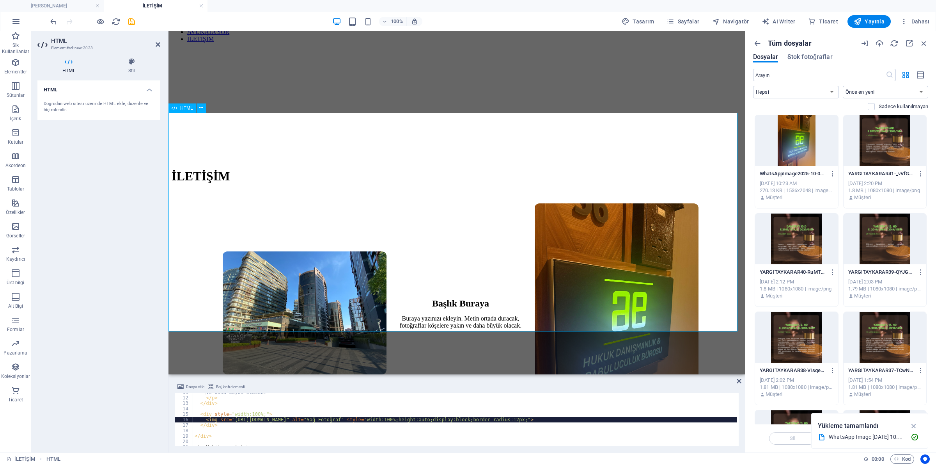
scroll to position [49, 0]
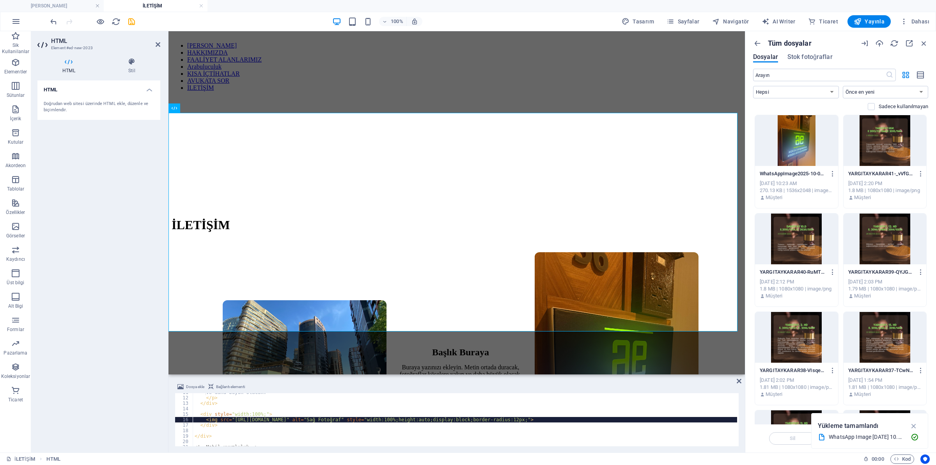
click at [247, 415] on div "ve daha büyük olacak. </ p > </ div > < div style = "width:100%;" > < img src =…" at bounding box center [577, 420] width 768 height 62
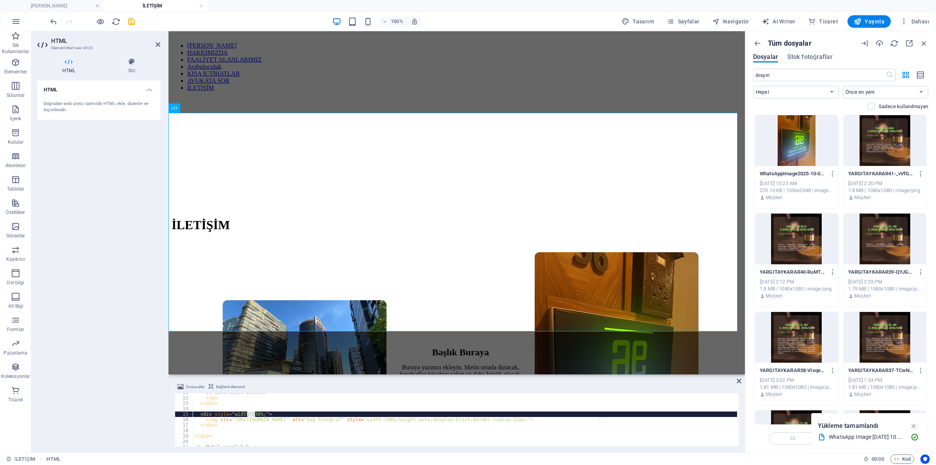
drag, startPoint x: 248, startPoint y: 413, endPoint x: 256, endPoint y: 412, distance: 8.6
click at [256, 412] on div "ve daha büyük olacak. </ p > </ div > < div style = "width:100%;" > < img src =…" at bounding box center [577, 420] width 768 height 62
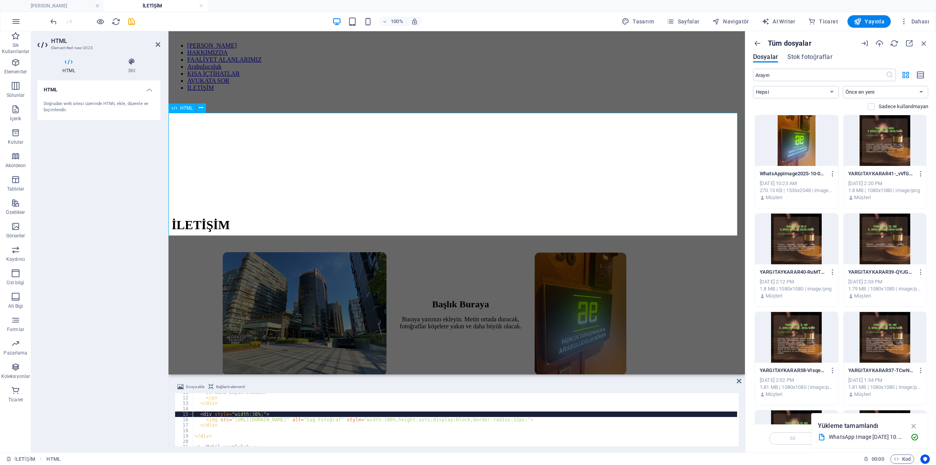
type textarea "<div style="width:56%;">"
click at [462, 252] on div "Başlık Buraya Buraya yazınızı ekleyin. Metin ortada duracak, fotoğraflar köşele…" at bounding box center [457, 313] width 570 height 123
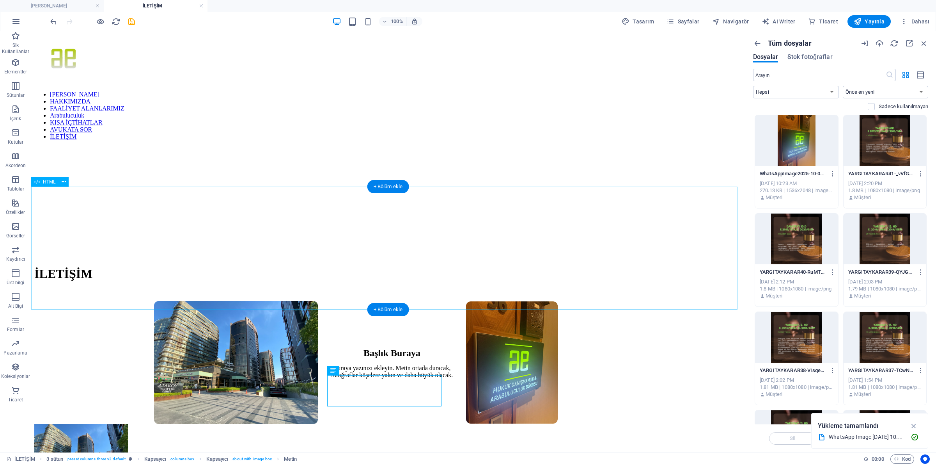
scroll to position [49, 0]
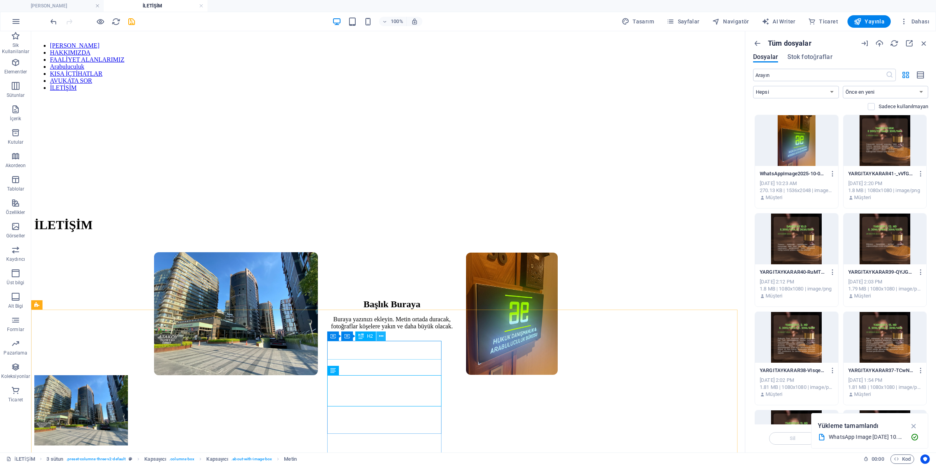
click at [383, 340] on button at bounding box center [380, 335] width 9 height 9
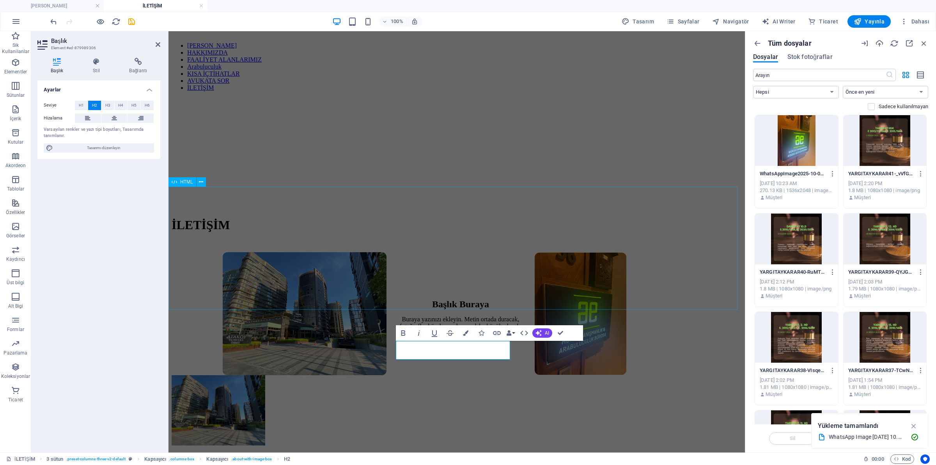
click at [431, 252] on div "Başlık Buraya Buraya yazınızı ekleyin. Metin ortada duracak, fotoğraflar köşele…" at bounding box center [457, 313] width 570 height 123
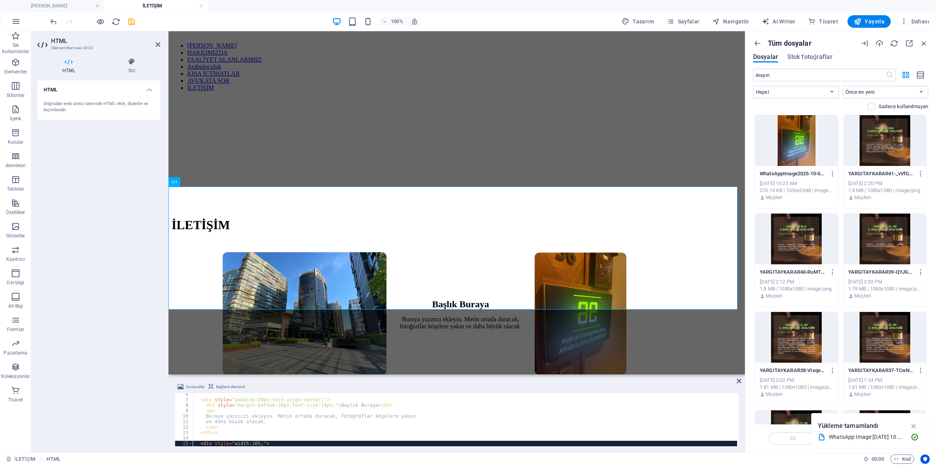
scroll to position [29, 0]
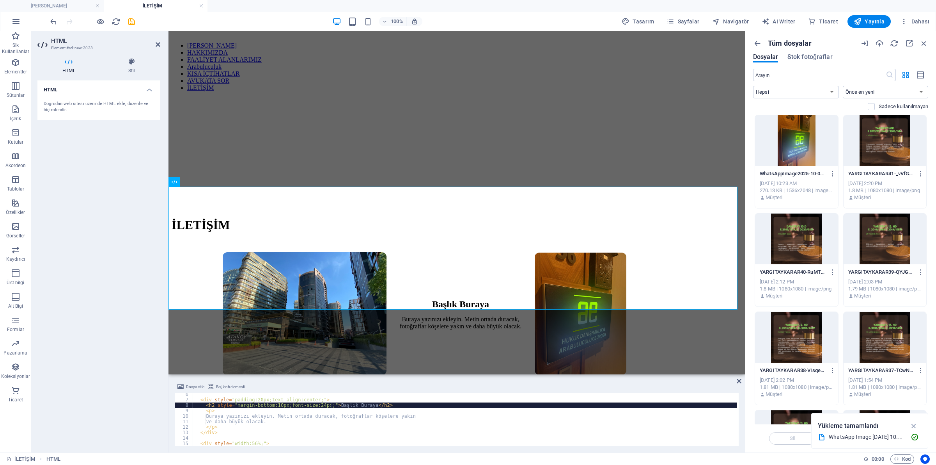
click at [330, 403] on div "< div style = "padding:20px;text-align:center;" > < h2 style = "margin-bottom:1…" at bounding box center [577, 422] width 768 height 62
drag, startPoint x: 327, startPoint y: 404, endPoint x: 359, endPoint y: 402, distance: 32.4
click at [359, 402] on div "< div style = "padding:20px;text-align:center;" > < h2 style = "margin-bottom:1…" at bounding box center [577, 422] width 768 height 62
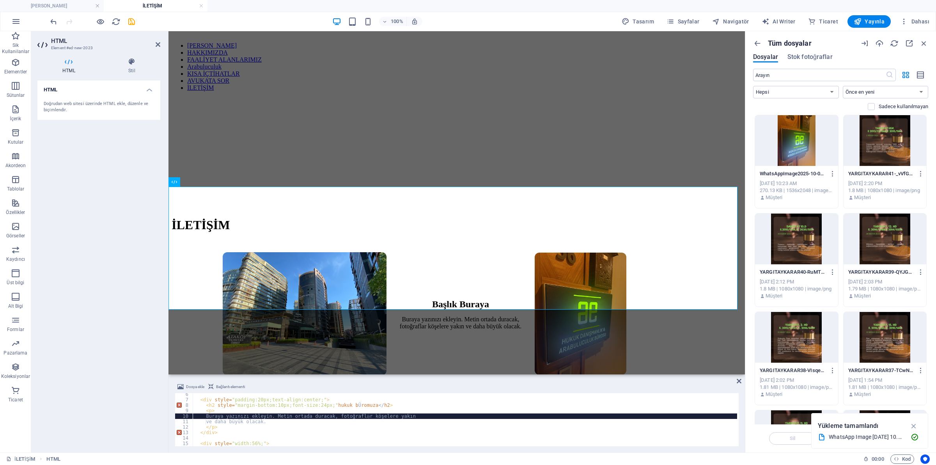
click at [369, 418] on div "< div style = "padding:20px;text-align:center;" > < h2 style = "margin-bottom:1…" at bounding box center [577, 422] width 768 height 62
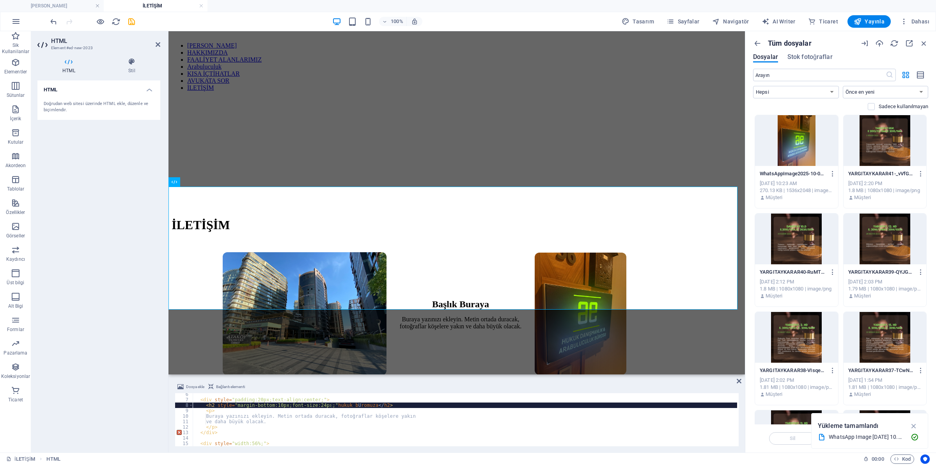
click at [332, 403] on div "< div style = "padding:20px;text-align:center;" > < h2 style = "margin-bottom:1…" at bounding box center [577, 422] width 768 height 62
click at [327, 403] on div "< div style = "padding:20px;text-align:center;" > < h2 style = "margin-bottom:1…" at bounding box center [577, 422] width 768 height 62
click at [366, 407] on div "< div style = "padding:20px;text-align:center;" > < h2 style = "margin-bottom:1…" at bounding box center [577, 422] width 768 height 62
drag, startPoint x: 363, startPoint y: 404, endPoint x: 329, endPoint y: 404, distance: 34.3
click at [329, 404] on div "< div style = "padding:20px;text-align:center;" > < h2 style = "margin-bottom:1…" at bounding box center [577, 422] width 768 height 62
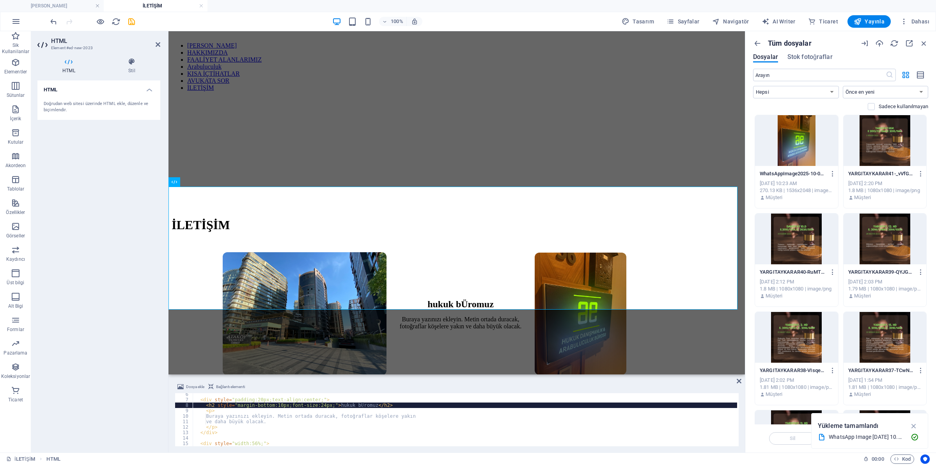
click at [406, 420] on div "< div style = "padding:20px;text-align:center;" > < h2 style = "margin-bottom:1…" at bounding box center [577, 422] width 768 height 62
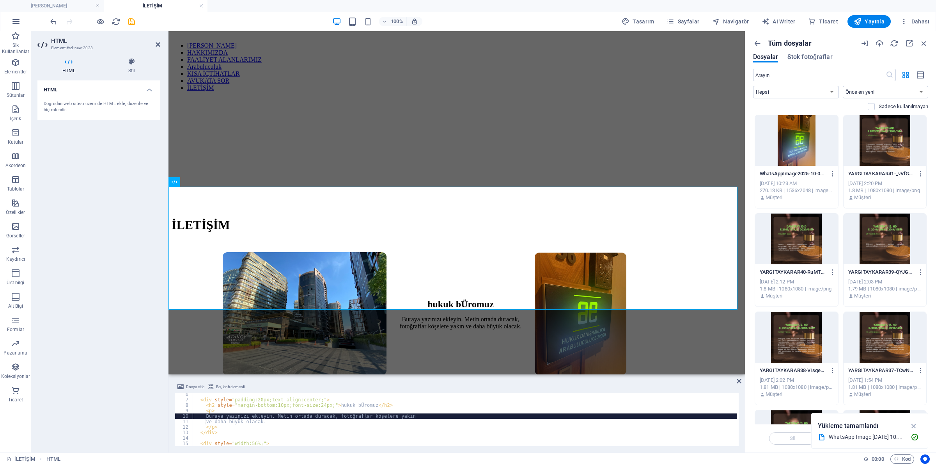
click at [365, 416] on div "< div style = "padding:20px;text-align:center;" > < h2 style = "margin-bottom:1…" at bounding box center [577, 422] width 768 height 62
type textarea "Buraya yazınızı ekleyin. Metin ortada duracak, fotoğraflar köşelere yakın"
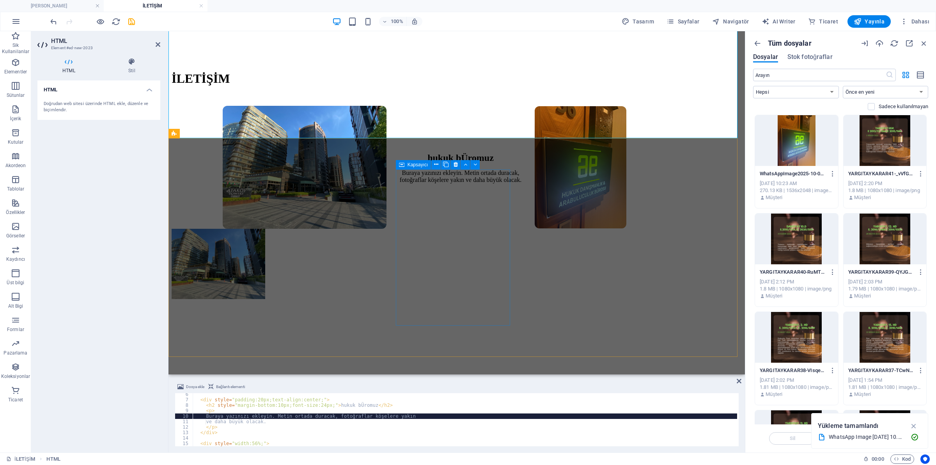
scroll to position [146, 0]
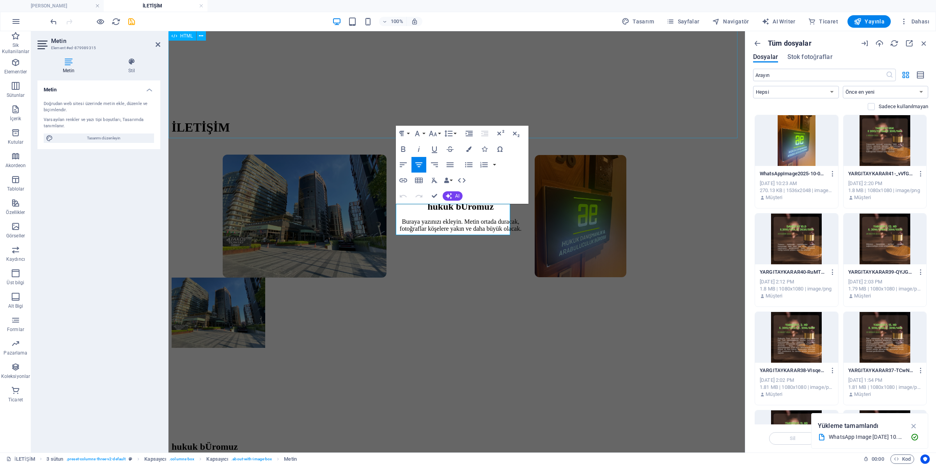
click at [456, 154] on div "hukuk bÜromuz Buraya yazınızı ekleyin. Metin ortada duracak, fotoğraflar köşele…" at bounding box center [457, 215] width 570 height 123
click at [594, 154] on div "hukuk bÜromuz Buraya yazınızı ekleyin. Metin ortada duracak, fotoğraflar köşele…" at bounding box center [457, 215] width 570 height 123
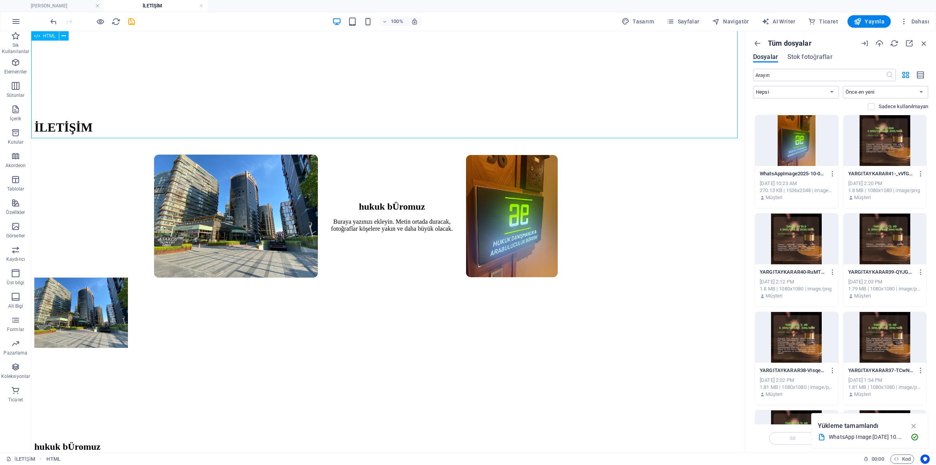
click at [387, 154] on div "hukuk bÜromuz Buraya yazınızı ekleyin. Metin ortada duracak, fotoğraflar köşele…" at bounding box center [387, 215] width 707 height 123
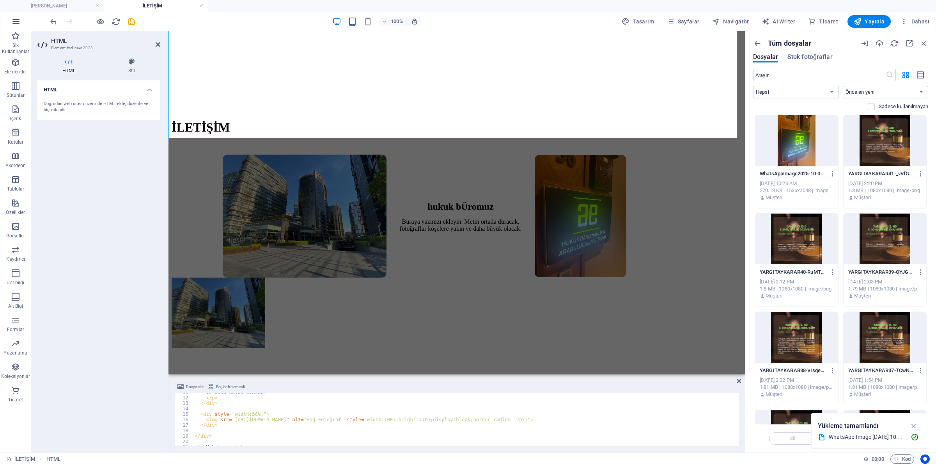
scroll to position [29, 0]
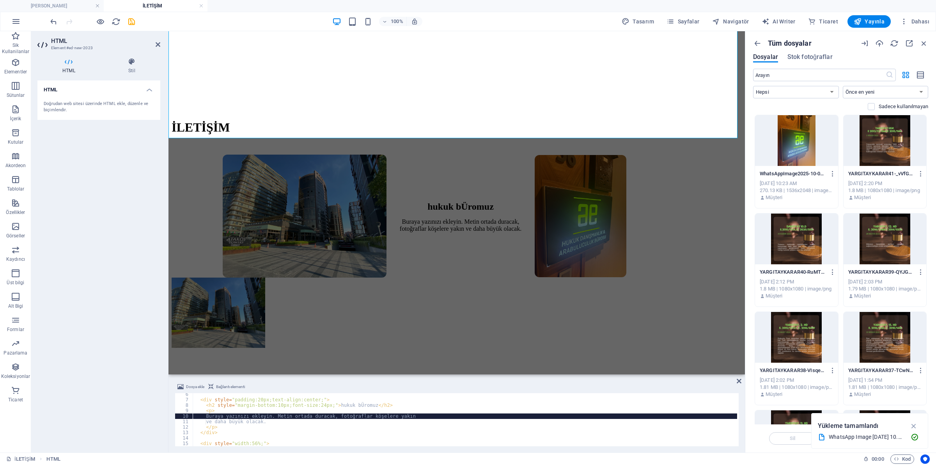
click at [213, 417] on div "< div style = "padding:20px;text-align:center;" > < h2 style = "margin-bottom:1…" at bounding box center [577, 422] width 768 height 62
click at [207, 416] on div "< div style = "padding:20px;text-align:center;" > < h2 style = "margin-bottom:1…" at bounding box center [577, 422] width 768 height 62
click at [230, 414] on div "< div style = "padding:20px;text-align:center;" > < h2 style = "margin-bottom:1…" at bounding box center [577, 422] width 768 height 62
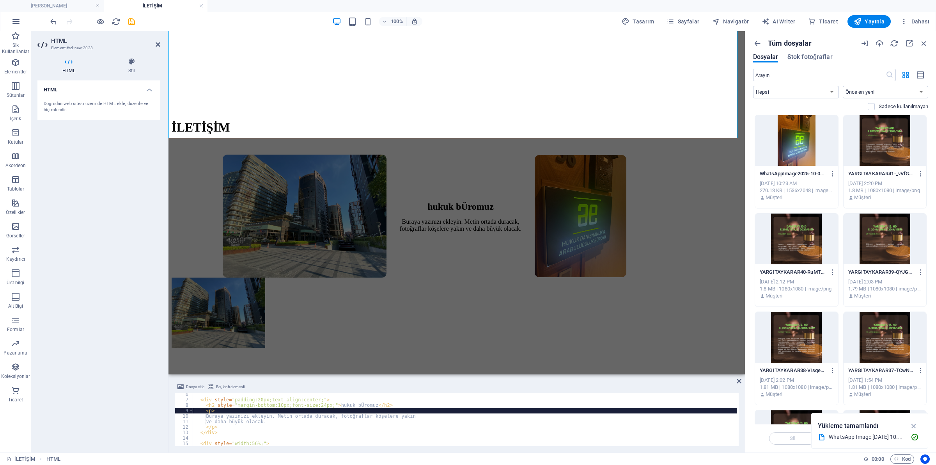
click at [207, 412] on div "< div style = "padding:20px;text-align:center;" > < h2 style = "margin-bottom:1…" at bounding box center [577, 422] width 768 height 62
click at [209, 414] on div "< div style = "padding:20px;text-align:center;" > < h2 style = "margin-bottom:1…" at bounding box center [577, 422] width 768 height 62
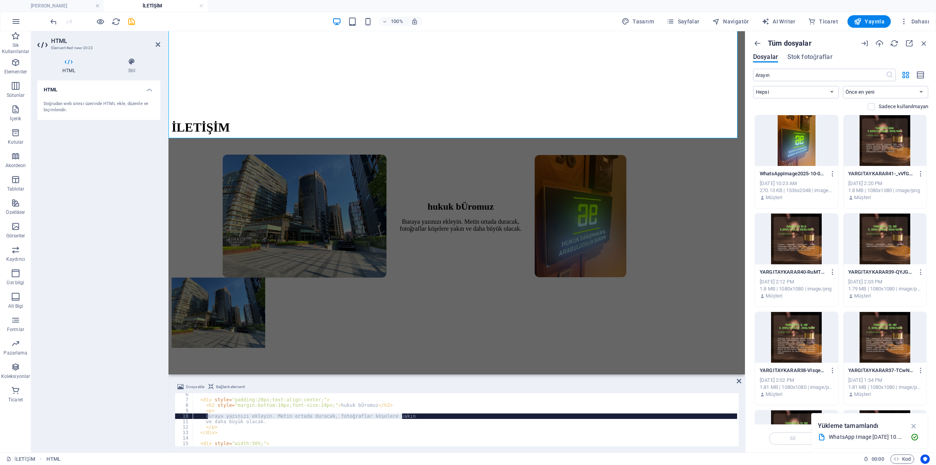
drag, startPoint x: 209, startPoint y: 414, endPoint x: 402, endPoint y: 415, distance: 193.4
click at [402, 415] on div "< div style = "padding:20px;text-align:center;" > < h2 style = "margin-bottom:1…" at bounding box center [577, 422] width 768 height 62
type textarea "BAKIRKÖY / [GEOGRAPHIC_DATA]"
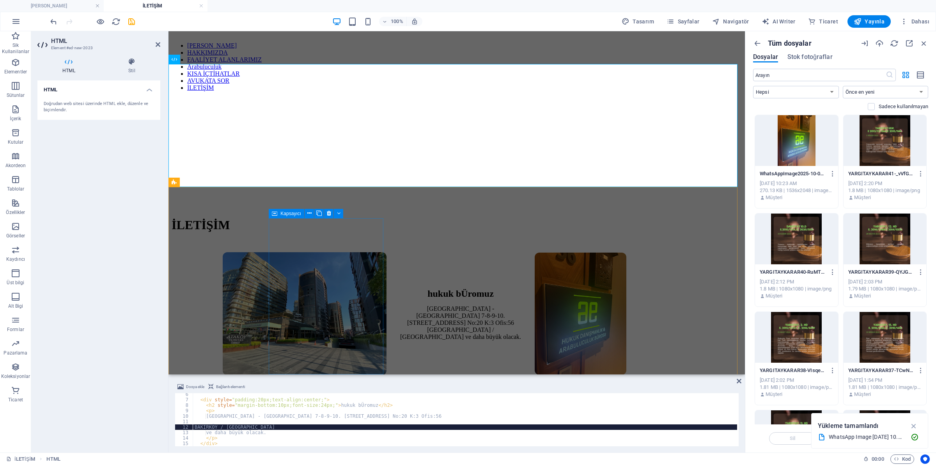
scroll to position [98, 0]
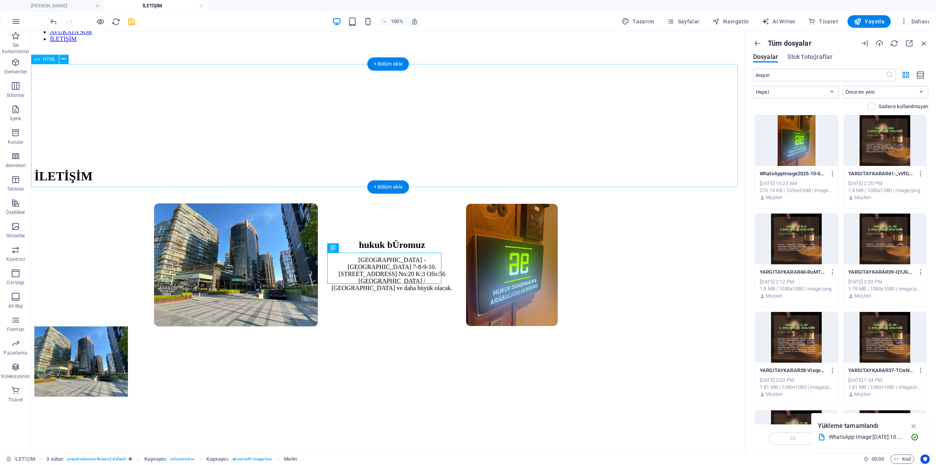
click at [387, 203] on div "hukuk bÜromuz [GEOGRAPHIC_DATA] - [GEOGRAPHIC_DATA] 7-8-9-10. [STREET_ADDRESS] …" at bounding box center [387, 264] width 707 height 123
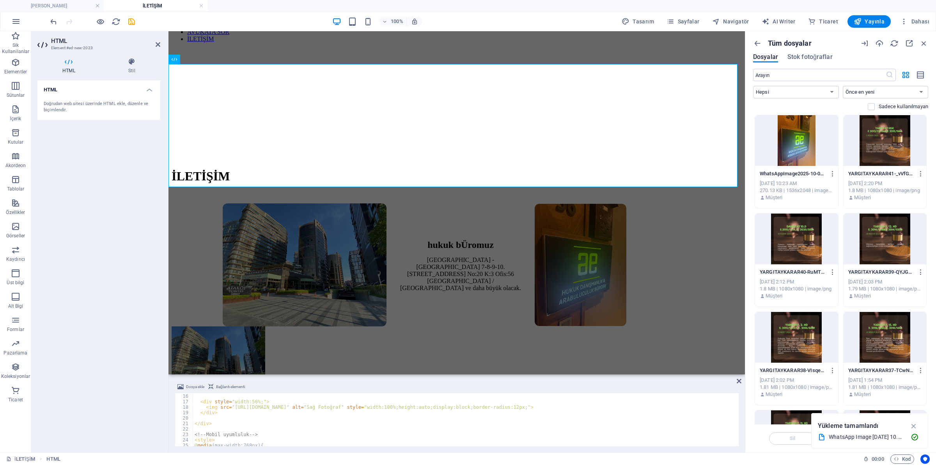
scroll to position [110, 0]
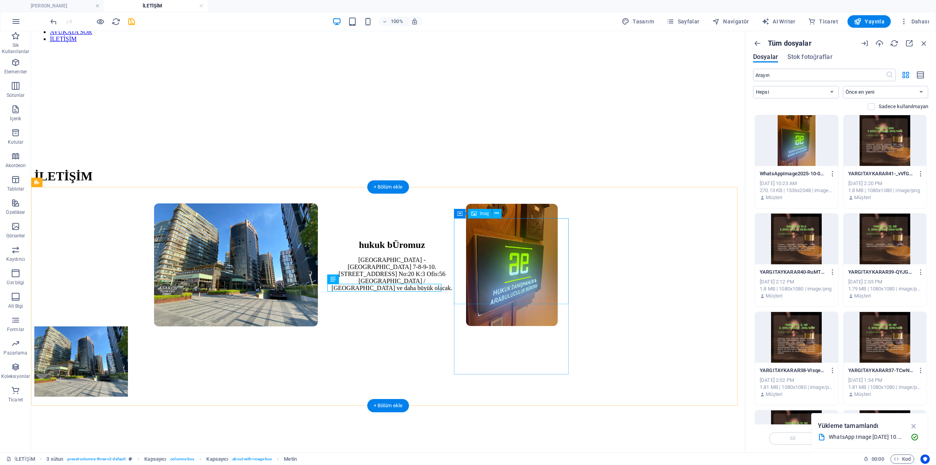
scroll to position [49, 0]
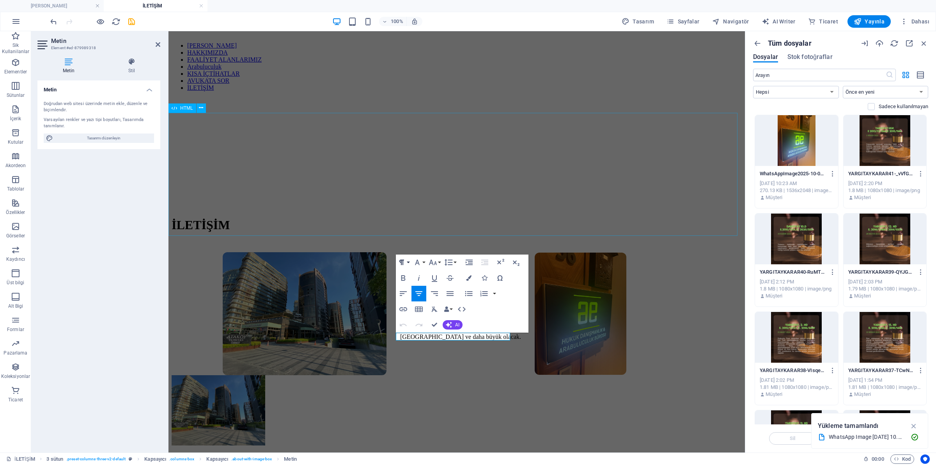
click at [445, 252] on div "hukuk bÜromuz [GEOGRAPHIC_DATA] - [GEOGRAPHIC_DATA] 7-8-9-10. [STREET_ADDRESS] …" at bounding box center [457, 313] width 570 height 123
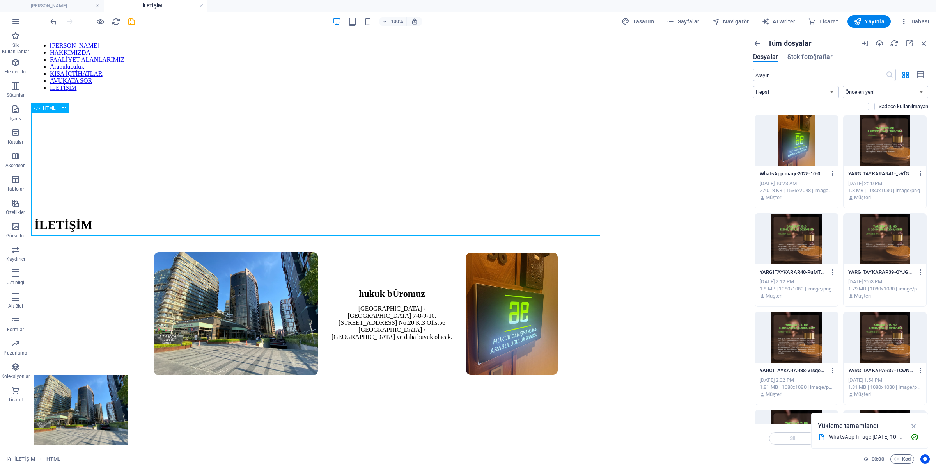
click at [445, 252] on div "hukuk bÜromuz [GEOGRAPHIC_DATA] - [GEOGRAPHIC_DATA] 7-8-9-10. [STREET_ADDRESS] …" at bounding box center [387, 313] width 707 height 123
click at [415, 252] on div "hukuk bÜromuz [GEOGRAPHIC_DATA] - [GEOGRAPHIC_DATA] 7-8-9-10. [STREET_ADDRESS] …" at bounding box center [387, 313] width 707 height 123
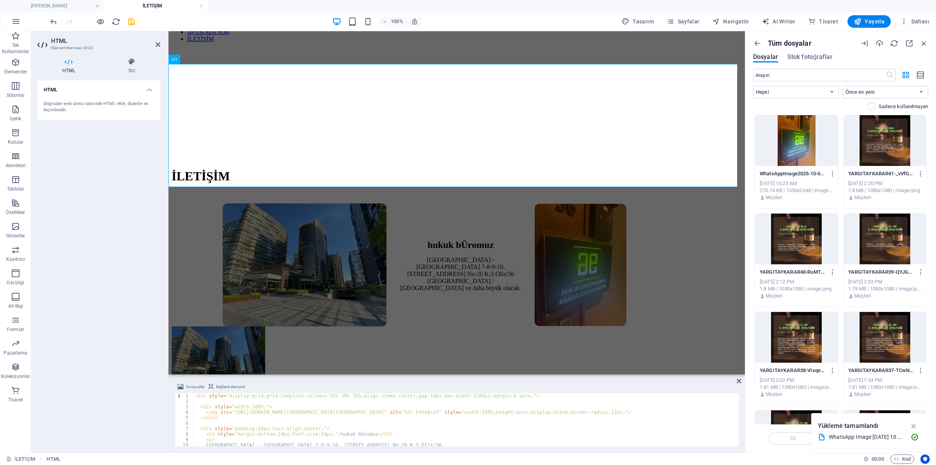
scroll to position [0, 0]
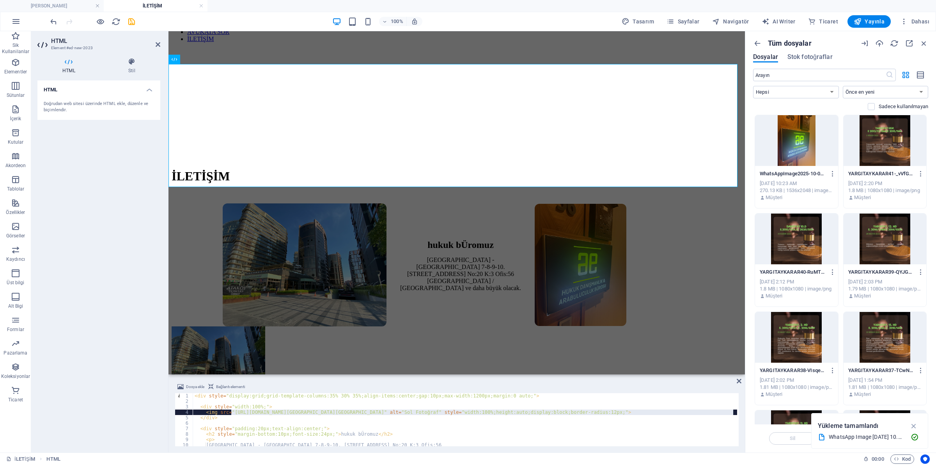
drag, startPoint x: 230, startPoint y: 411, endPoint x: 732, endPoint y: 412, distance: 501.9
click at [732, 412] on div "< div style = "display:grid;grid-template-columns:35% 30% 35%;align-items:cente…" at bounding box center [577, 424] width 768 height 62
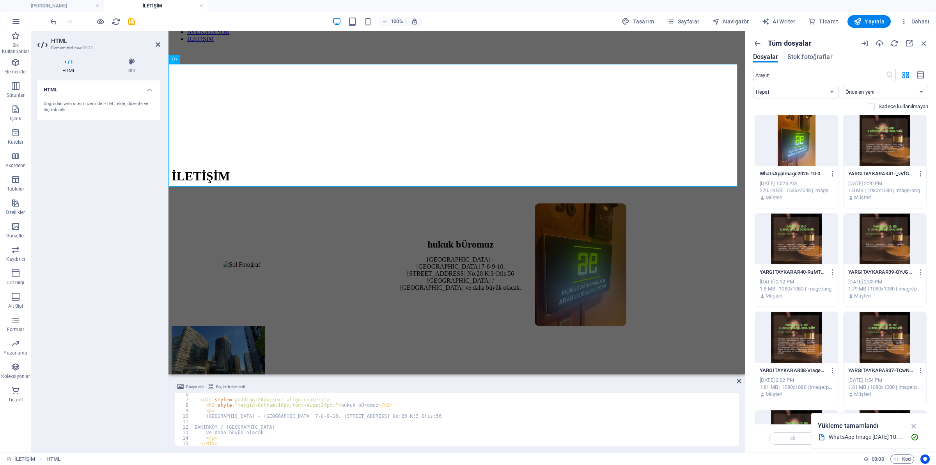
scroll to position [58, 0]
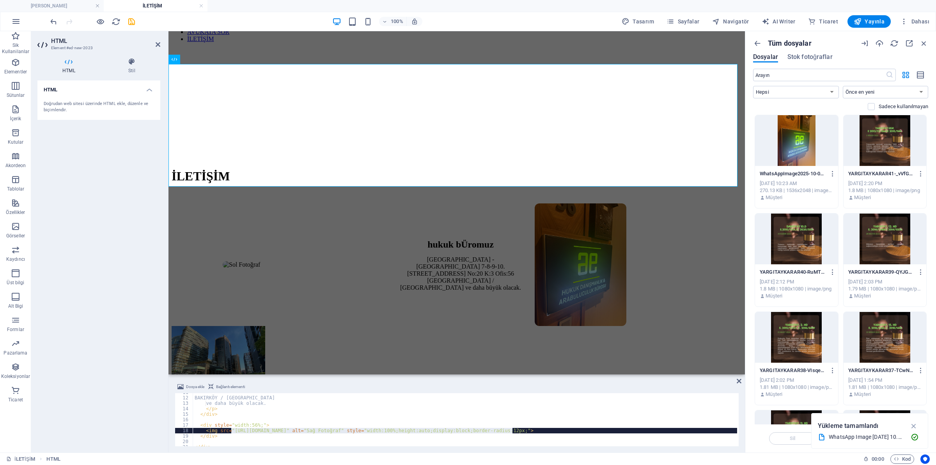
drag, startPoint x: 231, startPoint y: 429, endPoint x: 511, endPoint y: 430, distance: 280.0
click at [511, 430] on div "BAKIRKÖY / [GEOGRAPHIC_DATA] ve daha büyük olacak. </ p > </ div > < div style …" at bounding box center [465, 420] width 544 height 62
click at [510, 430] on div "BAKIRKÖY / [GEOGRAPHIC_DATA] ve daha büyük olacak. </ p > </ div > < div style …" at bounding box center [465, 419] width 544 height 53
drag, startPoint x: 510, startPoint y: 430, endPoint x: 230, endPoint y: 429, distance: 279.6
click at [230, 429] on div "BAKIRKÖY / [GEOGRAPHIC_DATA] ve daha büyük olacak. </ p > </ div > < div style …" at bounding box center [465, 420] width 544 height 62
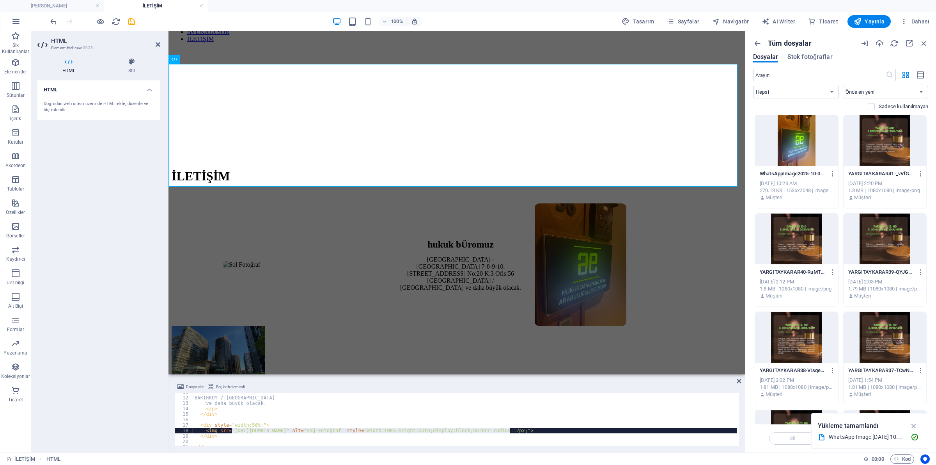
type textarea "<img src="" alt="Sağ Fotoğraf" style="width:100%;height:auto;display:block;bord…"
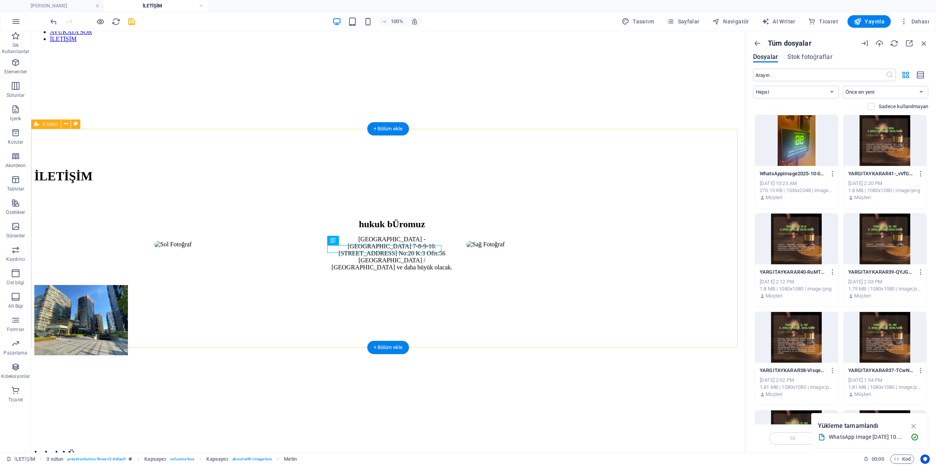
select select "rem"
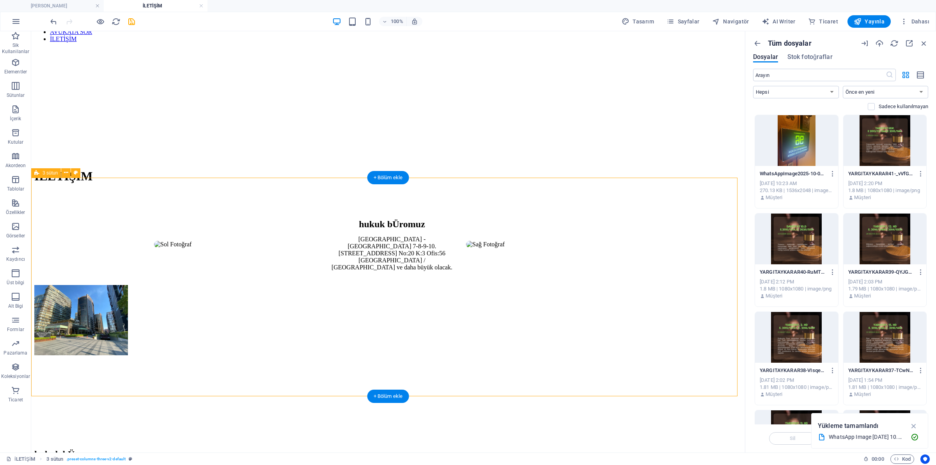
scroll to position [0, 0]
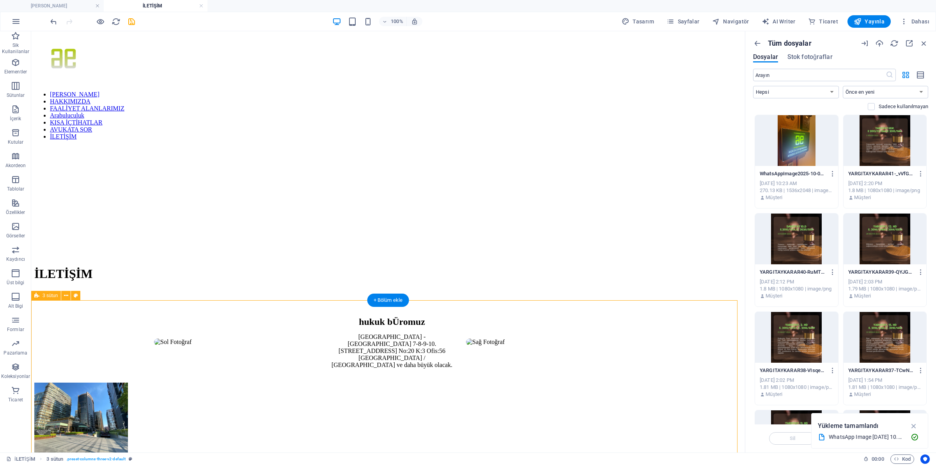
select select "rem"
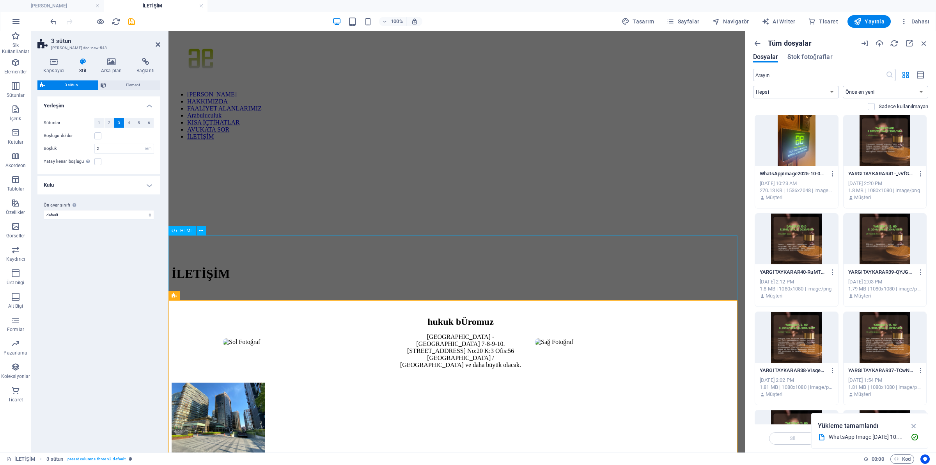
click at [294, 301] on div "hukuk bÜromuz [GEOGRAPHIC_DATA] - [GEOGRAPHIC_DATA] 7-8-9-10. [STREET_ADDRESS] …" at bounding box center [457, 342] width 570 height 82
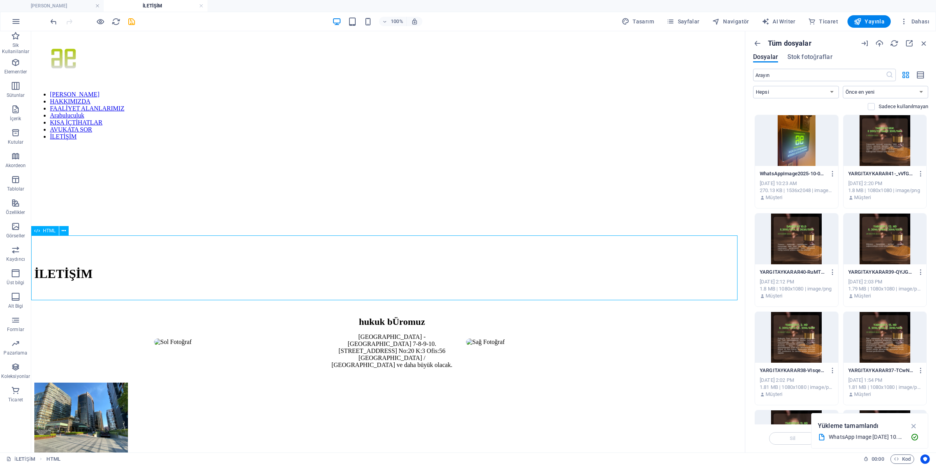
click at [294, 301] on div "hukuk bÜromuz [GEOGRAPHIC_DATA] - [GEOGRAPHIC_DATA] 7-8-9-10. [STREET_ADDRESS] …" at bounding box center [387, 342] width 707 height 82
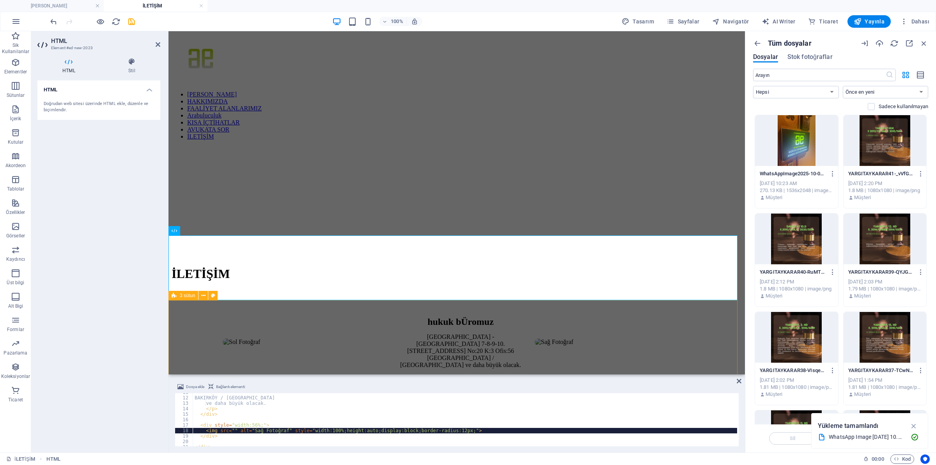
scroll to position [98, 0]
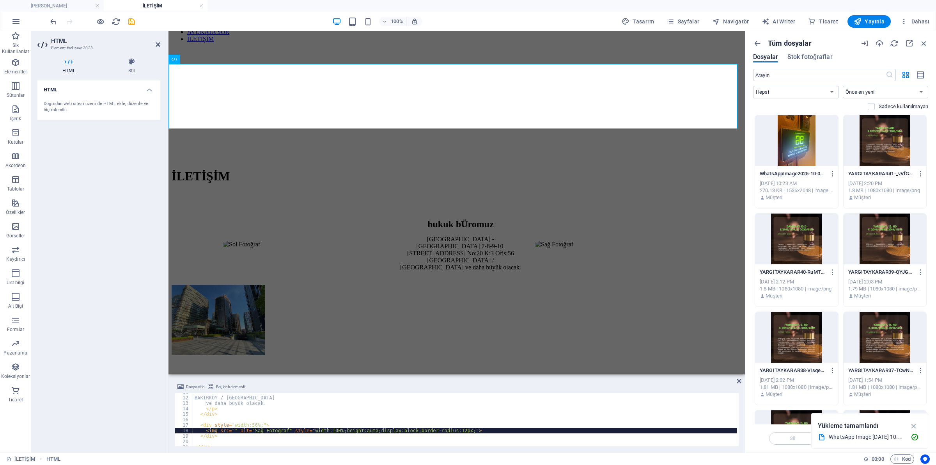
type textarea "ve daha büyük olacak."
click at [248, 405] on div "BAKIRKÖY / [GEOGRAPHIC_DATA] ve daha büyük olacak. </ p > </ div > < div style …" at bounding box center [465, 421] width 544 height 64
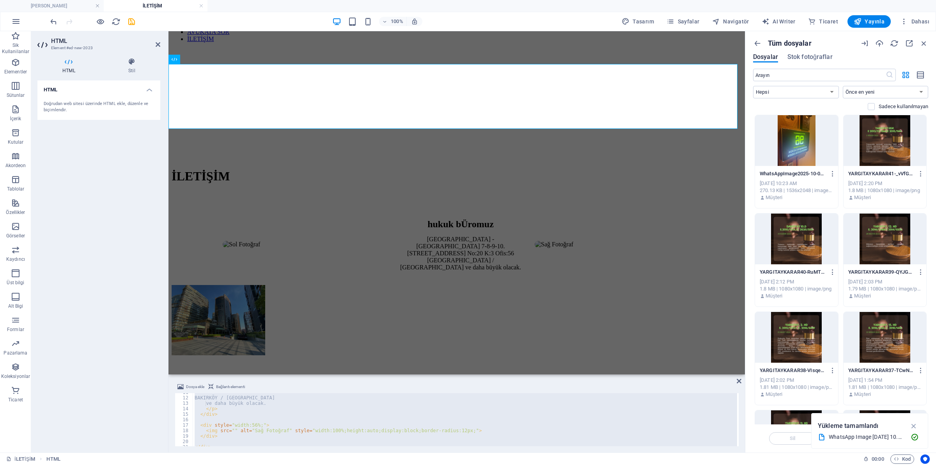
paste textarea
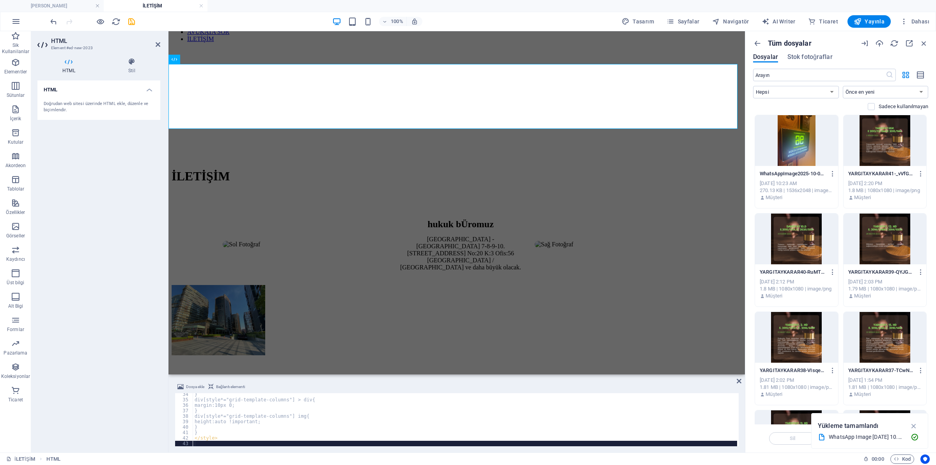
scroll to position [182, 0]
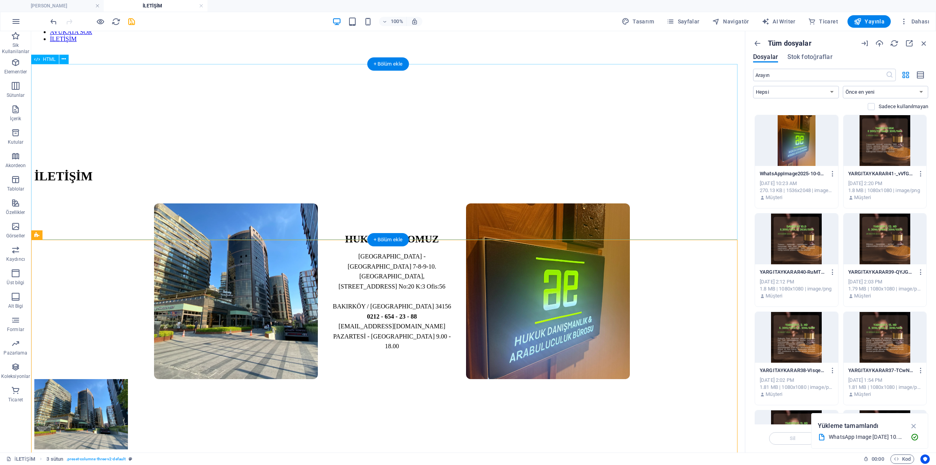
click at [383, 203] on div "HUKUK BÜROMUZ [GEOGRAPHIC_DATA] - [GEOGRAPHIC_DATA] 7-8-9-10. [STREET_ADDRESS] …" at bounding box center [387, 291] width 707 height 176
click at [381, 203] on div "HUKUK BÜROMUZ [GEOGRAPHIC_DATA] - [GEOGRAPHIC_DATA] 7-8-9-10. [STREET_ADDRESS] …" at bounding box center [387, 291] width 707 height 176
click at [376, 203] on div "HUKUK BÜROMUZ [GEOGRAPHIC_DATA] - [GEOGRAPHIC_DATA] 7-8-9-10. [STREET_ADDRESS] …" at bounding box center [387, 291] width 707 height 176
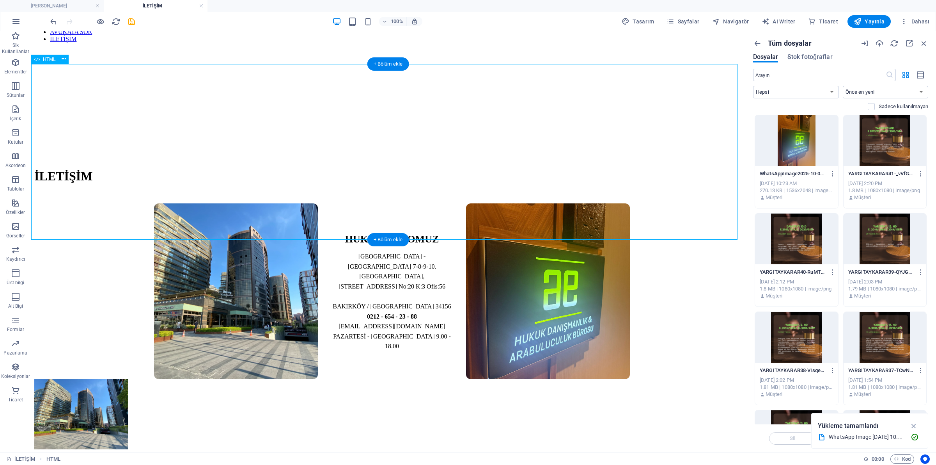
click at [383, 203] on div "HUKUK BÜROMUZ [GEOGRAPHIC_DATA] - [GEOGRAPHIC_DATA] 7-8-9-10. [STREET_ADDRESS] …" at bounding box center [387, 291] width 707 height 176
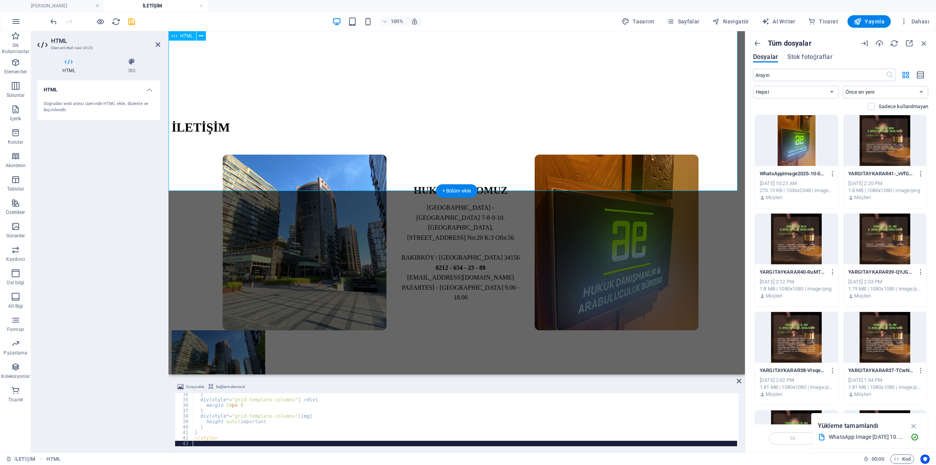
scroll to position [49, 0]
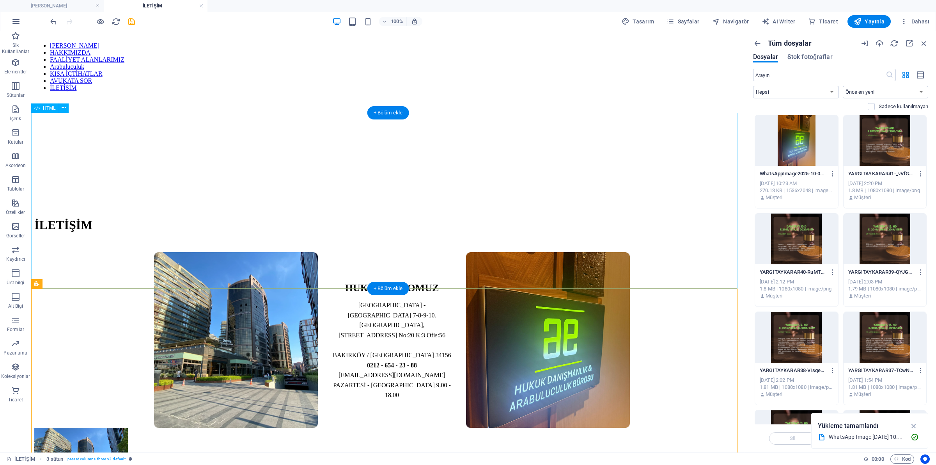
scroll to position [0, 0]
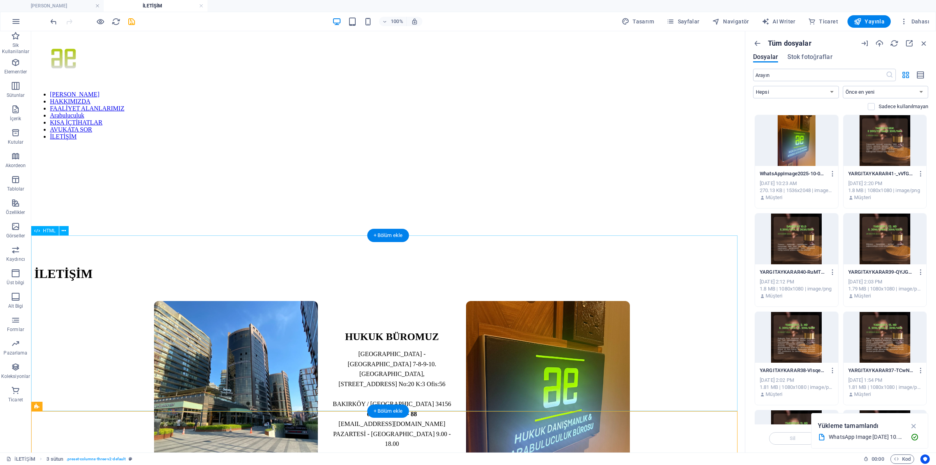
click at [115, 301] on div "HUKUK BÜROMUZ [GEOGRAPHIC_DATA] - [GEOGRAPHIC_DATA] 7-8-9-10. [STREET_ADDRESS] …" at bounding box center [387, 389] width 707 height 176
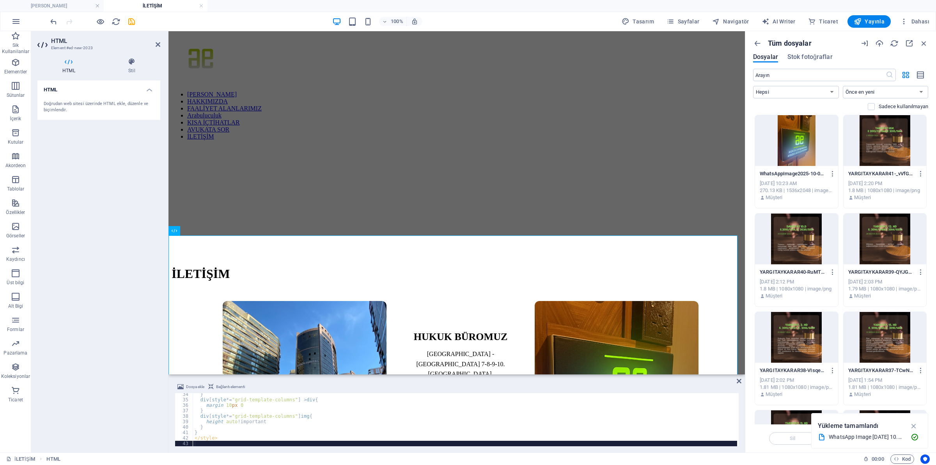
click at [271, 424] on div "} div [ style *= " grid-template-columns " ] > div { margin : 10 px 0 ; } div […" at bounding box center [466, 422] width 547 height 62
type textarea "</style>"
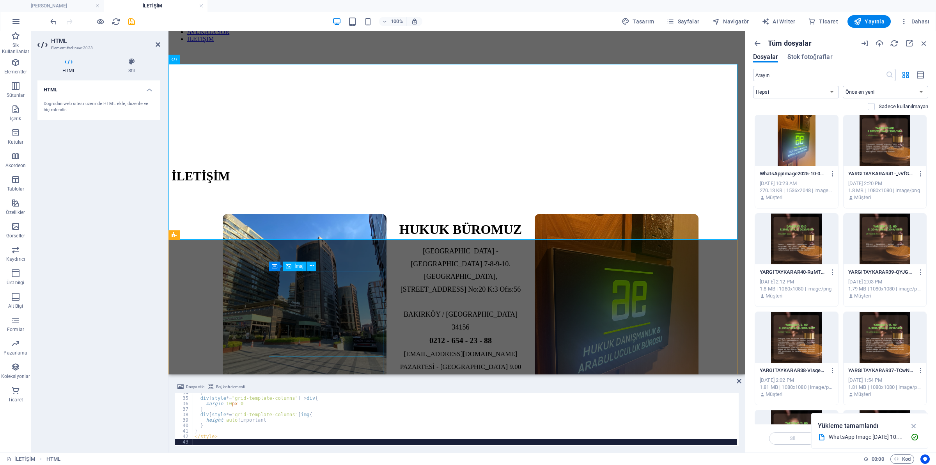
scroll to position [49, 0]
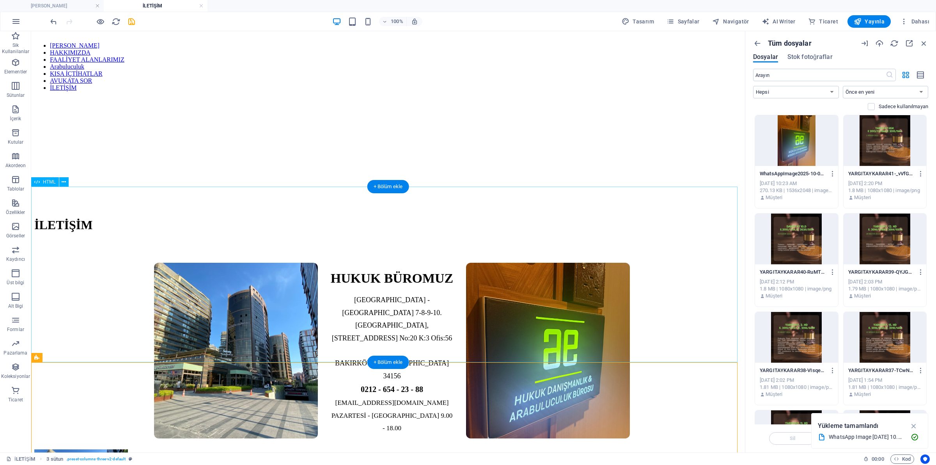
click at [112, 301] on div "HUKUK BÜROMUZ [GEOGRAPHIC_DATA] - [GEOGRAPHIC_DATA] 7-8-9-10. [STREET_ADDRESS] …" at bounding box center [387, 350] width 707 height 197
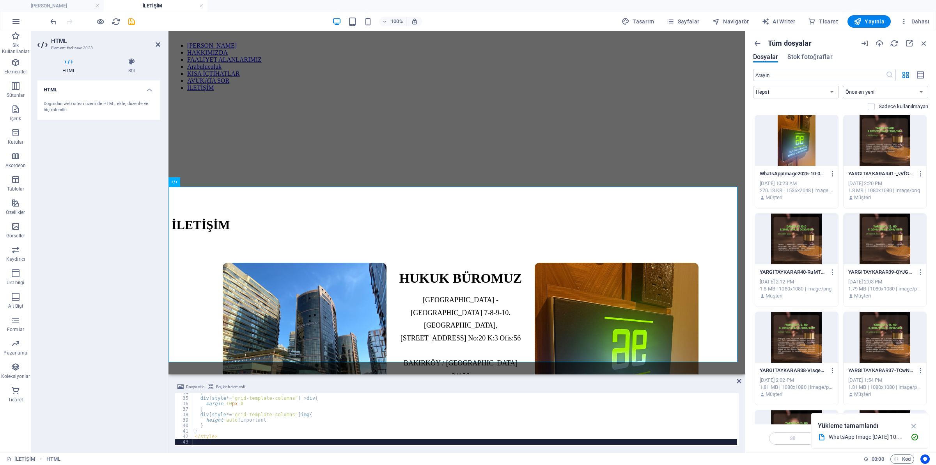
click at [276, 408] on div "} div [ style *= " grid-template-columns " ] > div { margin : 10 px 0 ; } div […" at bounding box center [466, 421] width 547 height 62
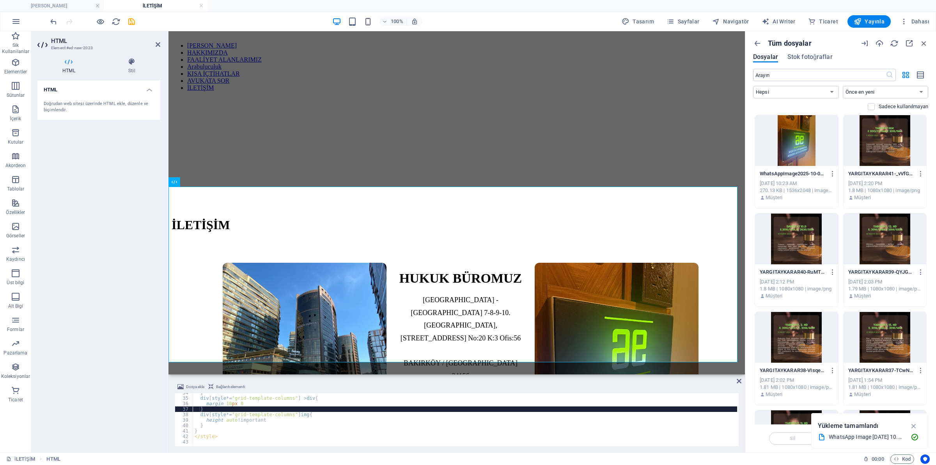
type textarea "</style>"
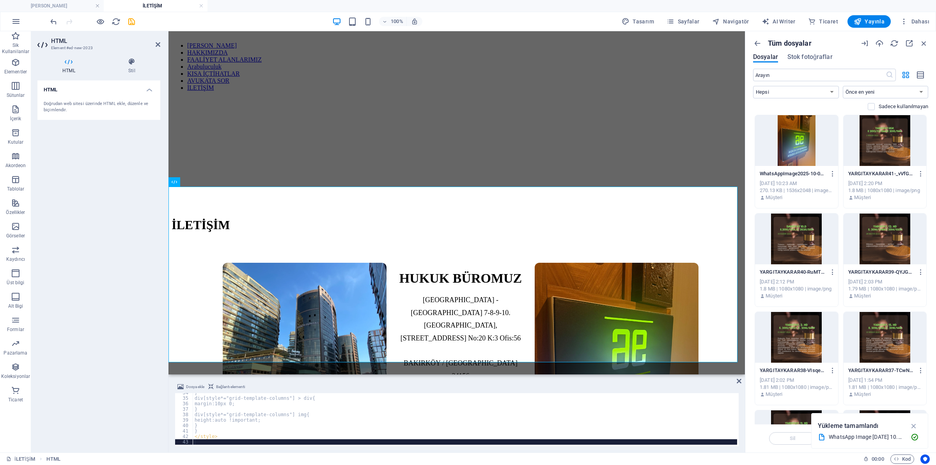
scroll to position [183, 0]
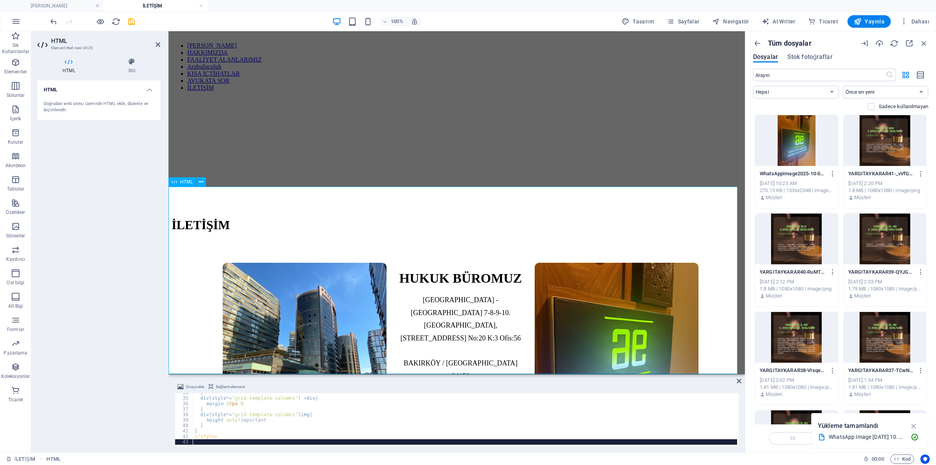
click at [186, 300] on div "HUKUK BÜROMUZ [GEOGRAPHIC_DATA] - [GEOGRAPHIC_DATA] 7-8-9-10. [STREET_ADDRESS] …" at bounding box center [457, 350] width 570 height 197
click at [453, 363] on div "HUKUK BÜROMUZ [GEOGRAPHIC_DATA] - [GEOGRAPHIC_DATA] 7-8-9-10. [STREET_ADDRESS] …" at bounding box center [457, 350] width 570 height 197
click at [586, 218] on div "İLETİŞİM" at bounding box center [457, 225] width 570 height 14
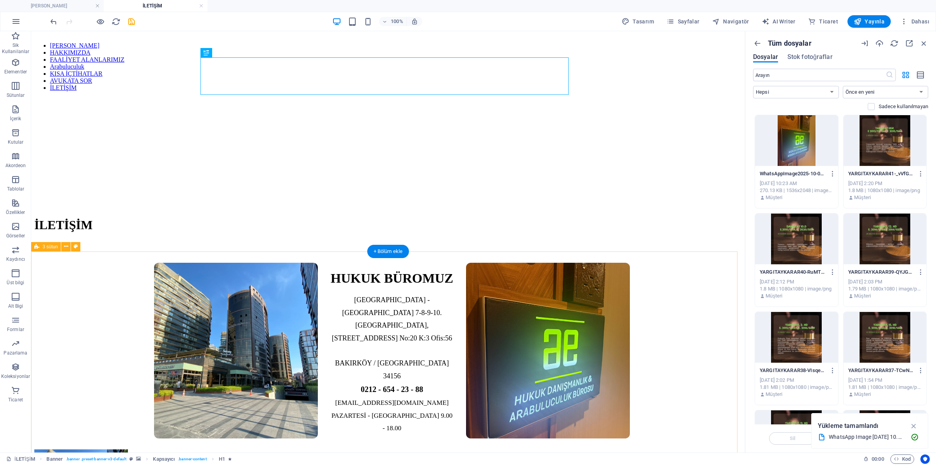
scroll to position [98, 0]
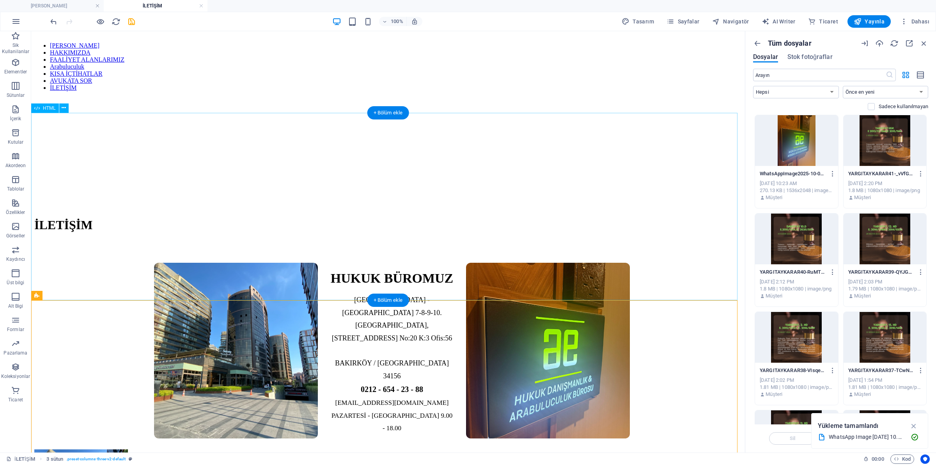
click at [123, 252] on div "HUKUK BÜROMUZ [GEOGRAPHIC_DATA] - [GEOGRAPHIC_DATA] 7-8-9-10. [STREET_ADDRESS] …" at bounding box center [387, 350] width 707 height 197
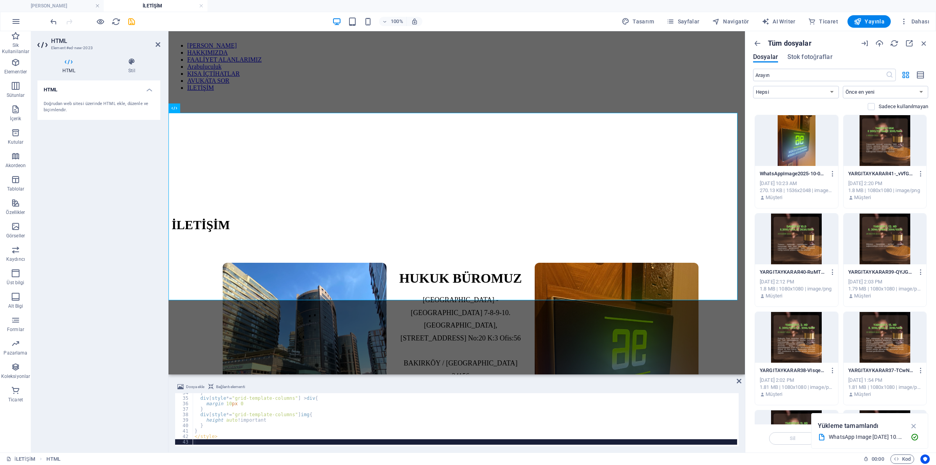
click at [336, 401] on div "} div [ style *= " grid-template-columns " ] > div { margin : 10 px 0 ; } div […" at bounding box center [466, 421] width 547 height 62
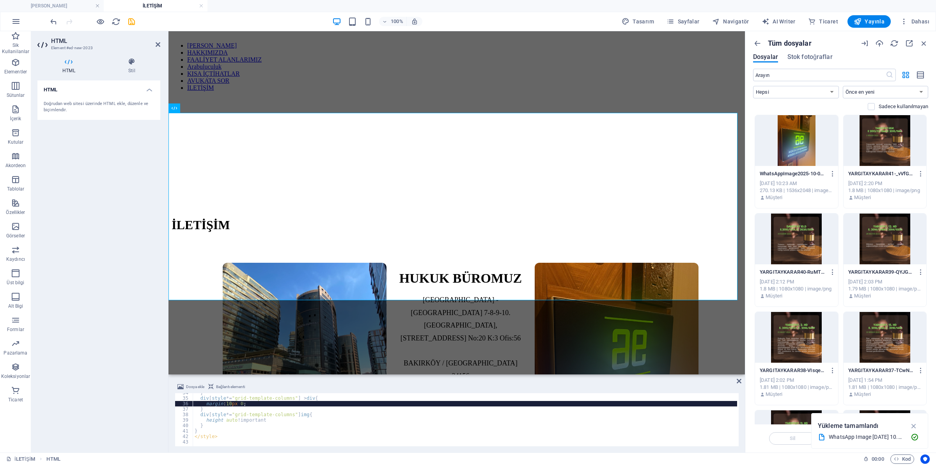
type textarea "</style>"
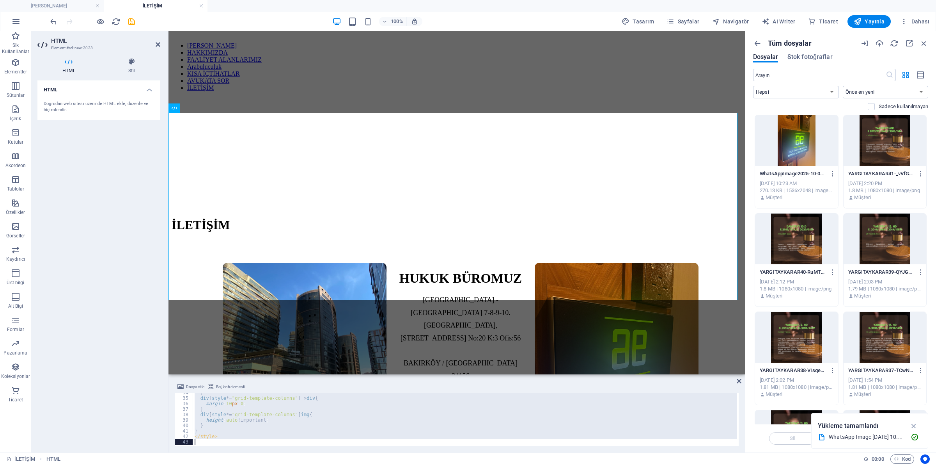
scroll to position [183, 0]
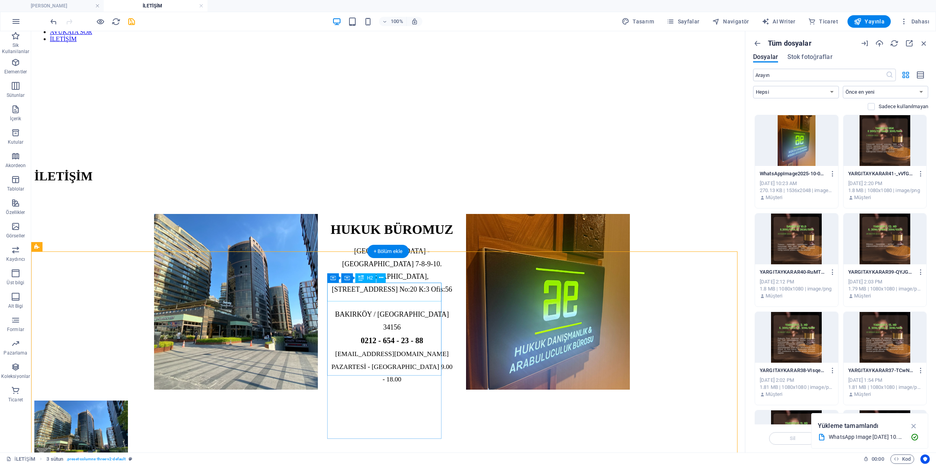
scroll to position [49, 0]
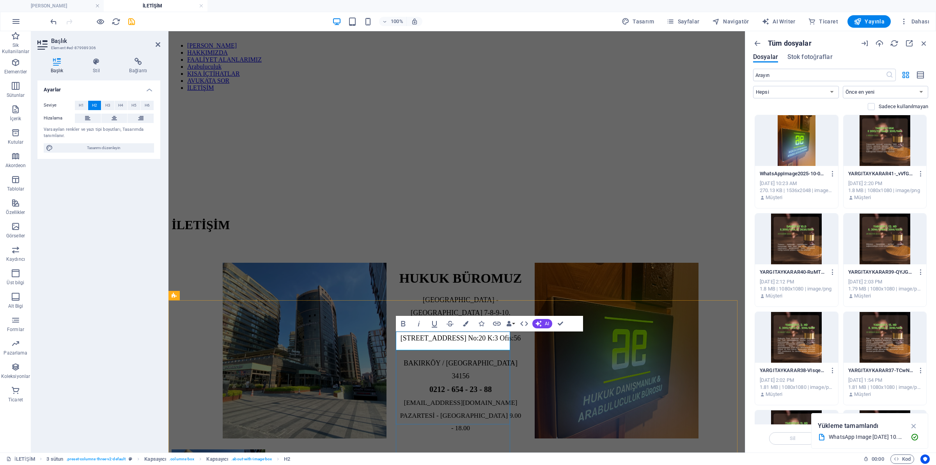
click at [926, 43] on icon "button" at bounding box center [924, 43] width 9 height 9
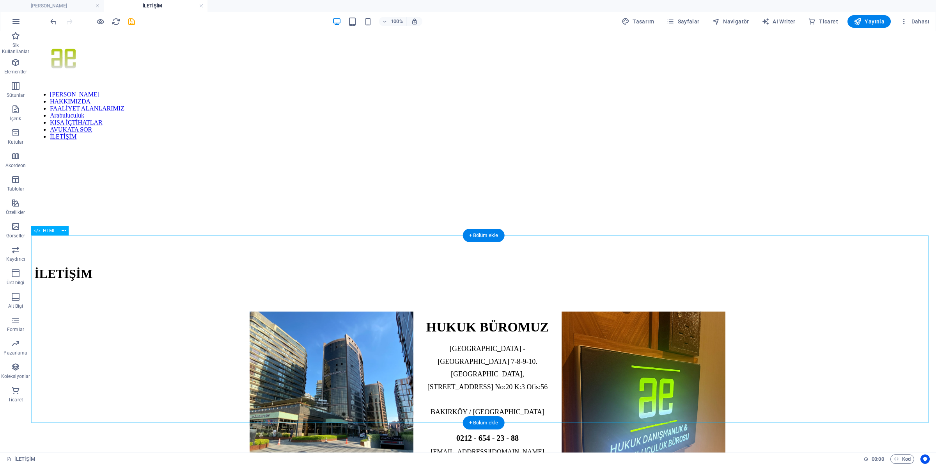
scroll to position [146, 0]
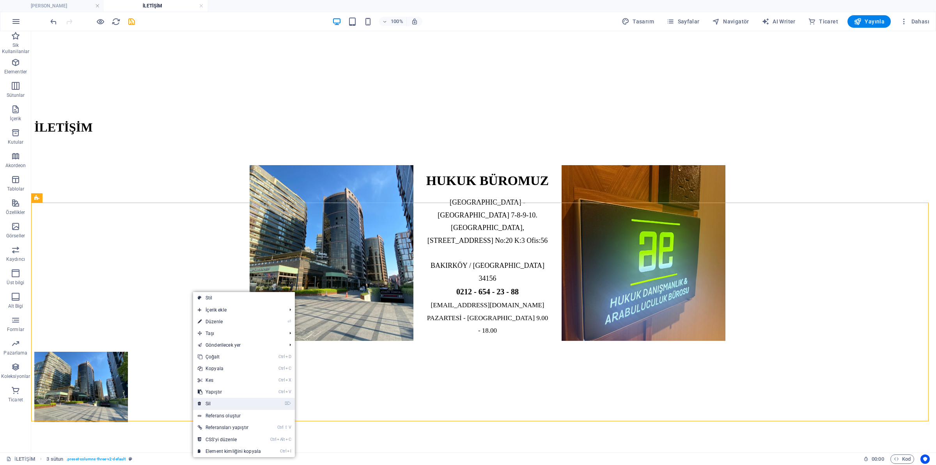
click at [241, 401] on link "⌦ Sil" at bounding box center [229, 403] width 73 height 12
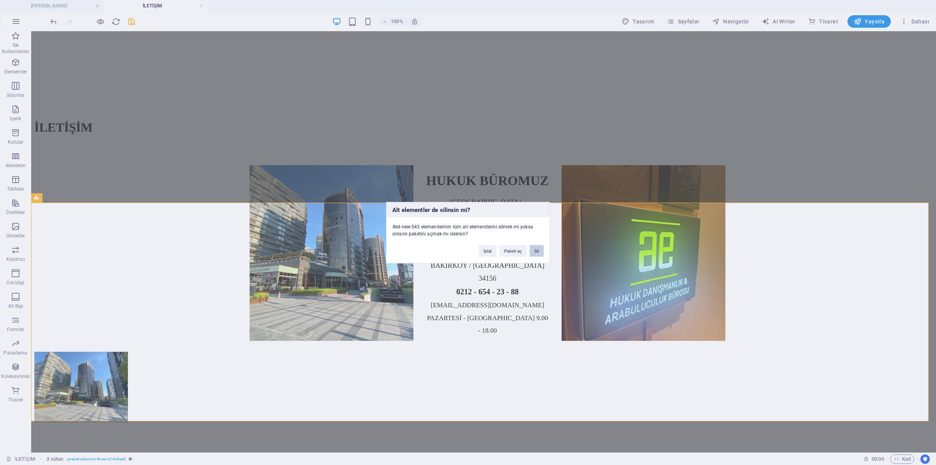
click at [537, 251] on button "Sil" at bounding box center [537, 251] width 14 height 12
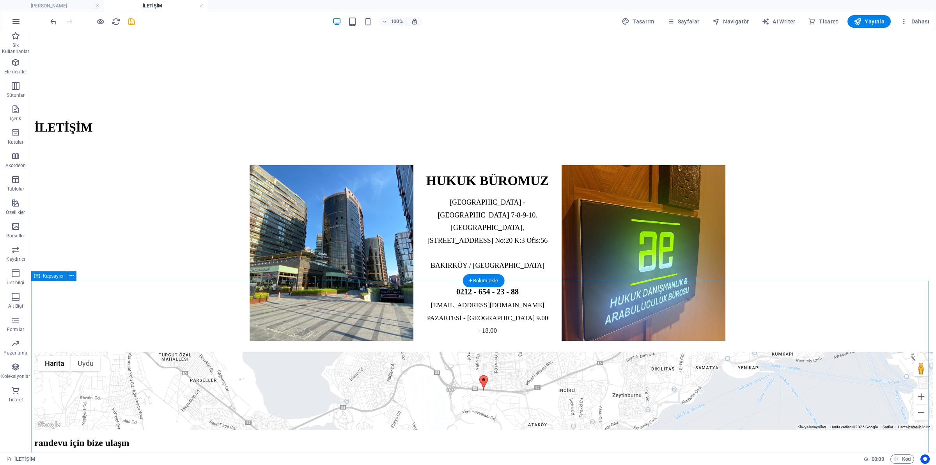
scroll to position [49, 0]
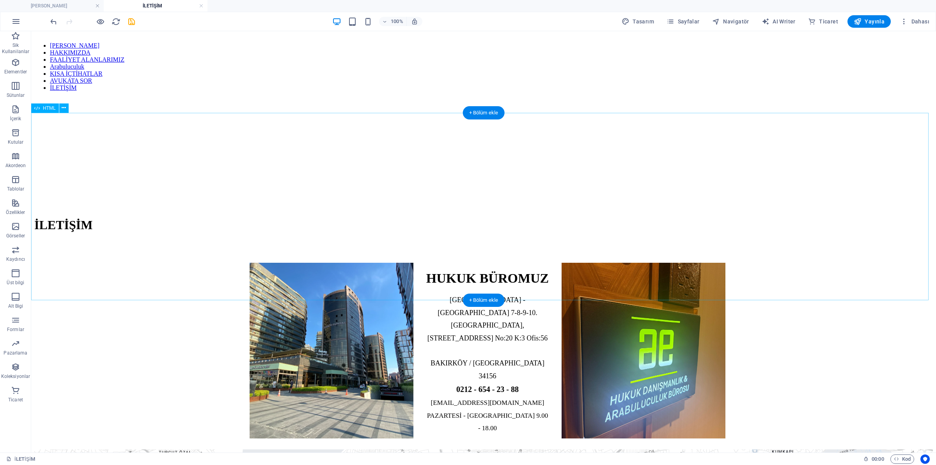
click at [183, 252] on div "HUKUK BÜROMUZ [GEOGRAPHIC_DATA] - [GEOGRAPHIC_DATA] 7-8-9-10. [STREET_ADDRESS] …" at bounding box center [483, 350] width 899 height 197
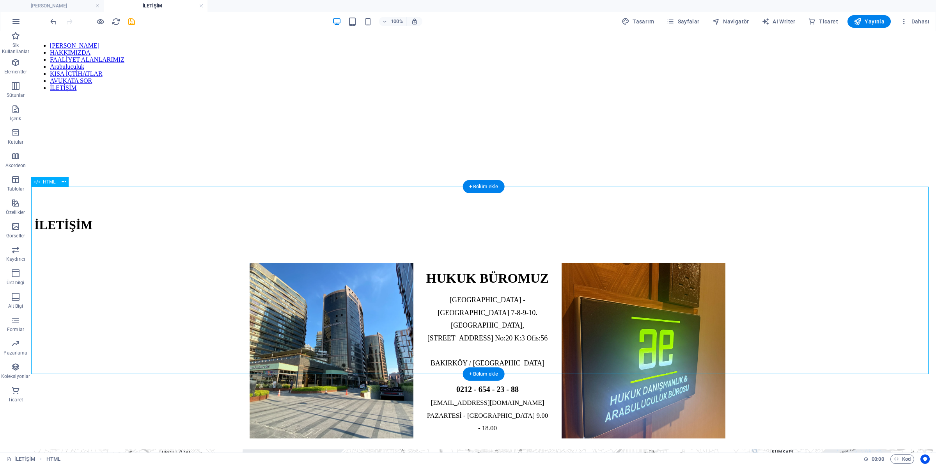
click at [844, 252] on div "HUKUK BÜROMUZ [GEOGRAPHIC_DATA] - [GEOGRAPHIC_DATA] 7-8-9-10. [STREET_ADDRESS] …" at bounding box center [483, 350] width 899 height 197
click at [187, 252] on div "HUKUK BÜROMUZ [GEOGRAPHIC_DATA] - [GEOGRAPHIC_DATA] 7-8-9-10. [STREET_ADDRESS] …" at bounding box center [483, 350] width 899 height 197
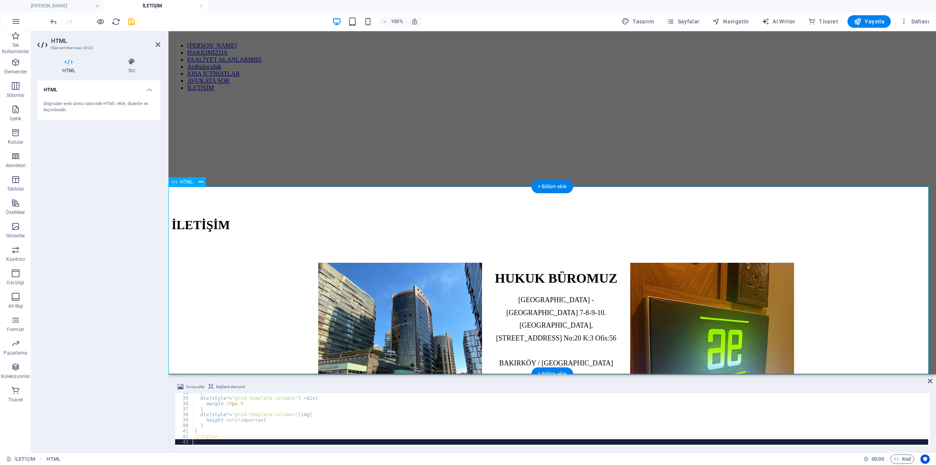
scroll to position [182, 0]
click at [301, 411] on div "} div [ style *= " grid-template-columns " ] > div { margin : 10 px 0 ; } div […" at bounding box center [560, 421] width 735 height 62
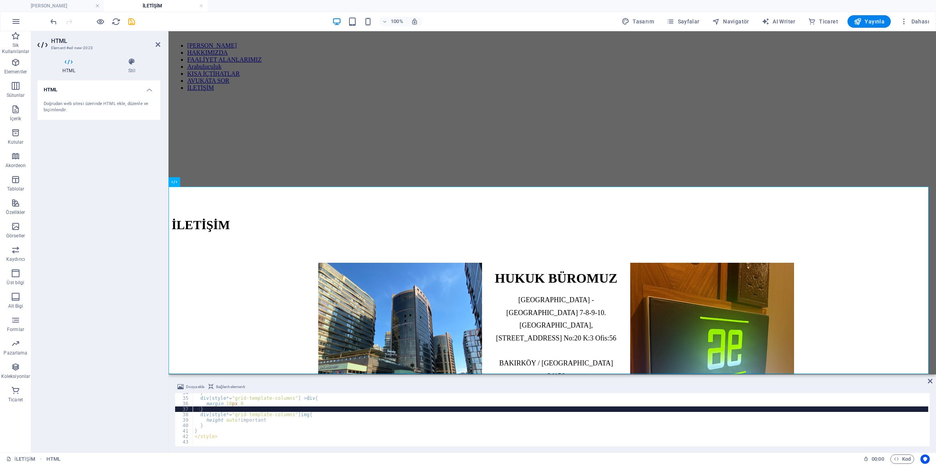
type textarea "</style>"
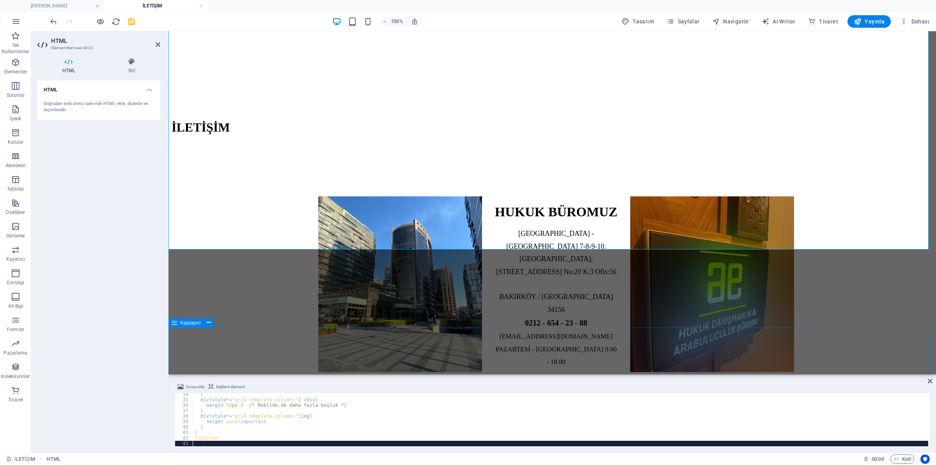
scroll to position [49, 0]
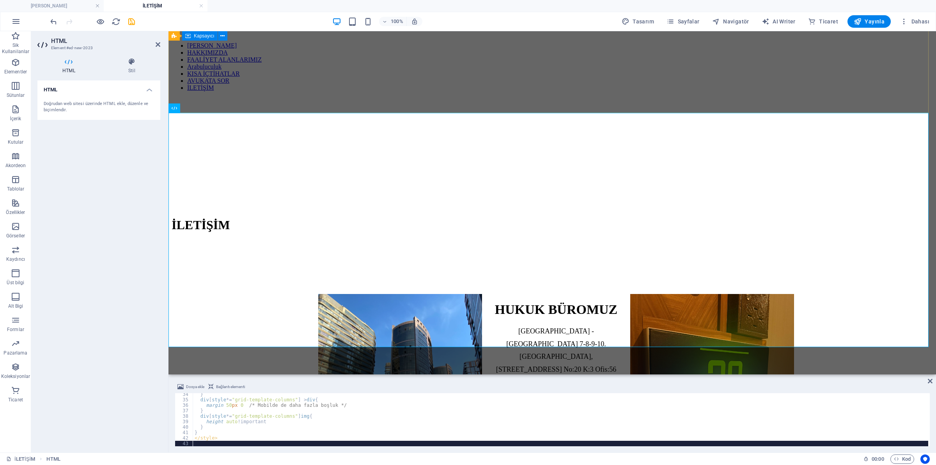
click at [311, 209] on div "İLETİŞİM" at bounding box center [552, 230] width 761 height 43
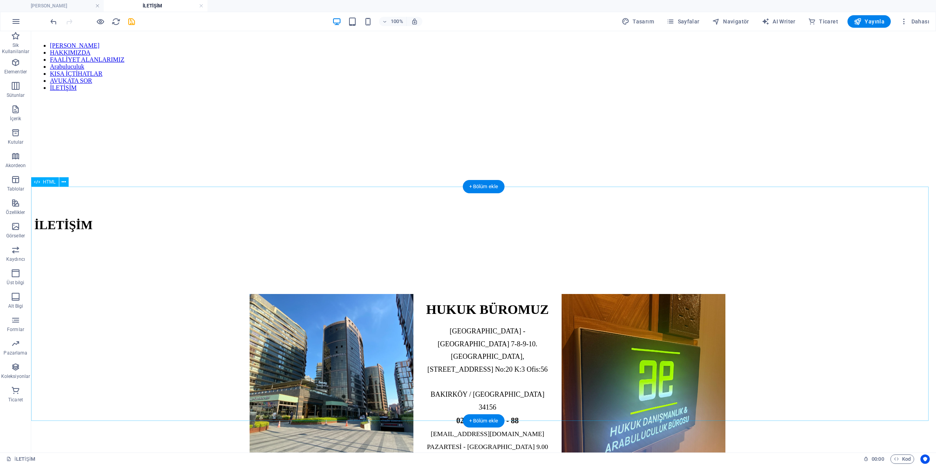
click at [222, 269] on div "HUKUK BÜROMUZ [GEOGRAPHIC_DATA] - [GEOGRAPHIC_DATA] 7-8-9-10. [STREET_ADDRESS] …" at bounding box center [483, 381] width 899 height 259
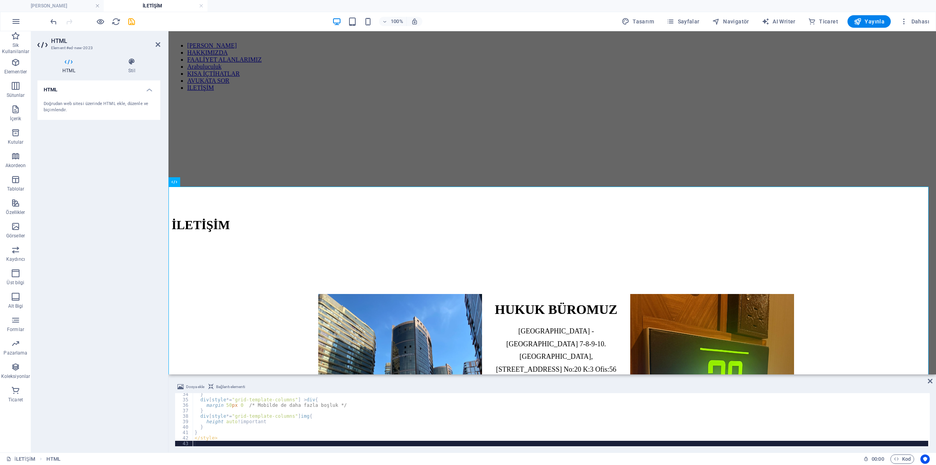
click at [340, 403] on div "} div [ style *= " grid-template-columns " ] > div { margin : 50 px 0 ; /* Mobi…" at bounding box center [560, 423] width 735 height 64
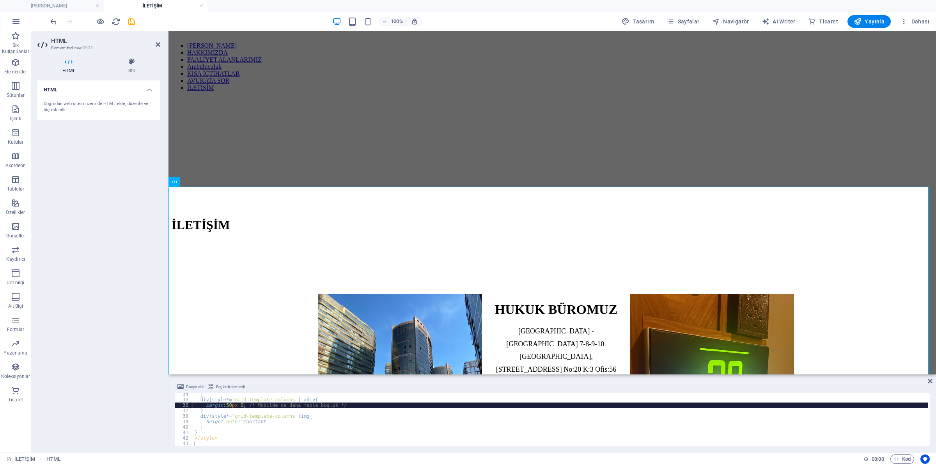
type textarea "</style>"
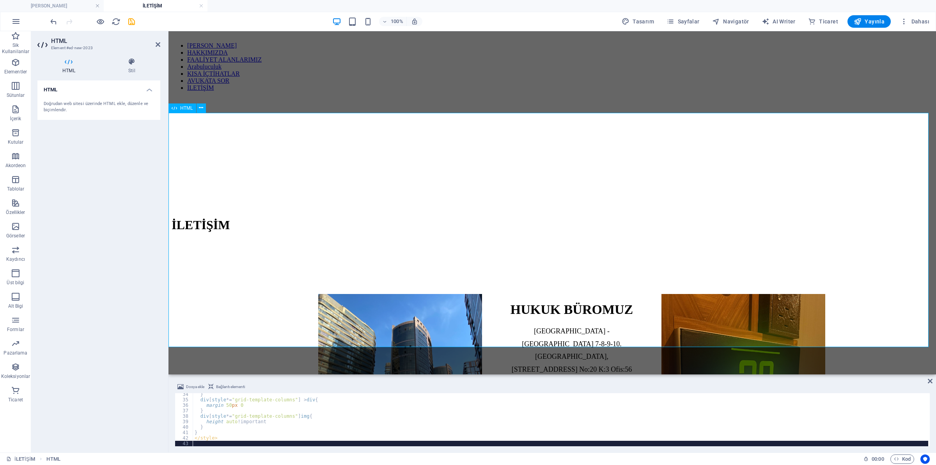
click at [269, 264] on div "HUKUK BÜROMUZ [GEOGRAPHIC_DATA] - [GEOGRAPHIC_DATA] 7-8-9-10. [STREET_ADDRESS] …" at bounding box center [552, 381] width 761 height 259
click at [275, 409] on div "} div [ style *= " grid-template-columns " ] > div { margin : 50 px 0 ; } div […" at bounding box center [560, 423] width 735 height 64
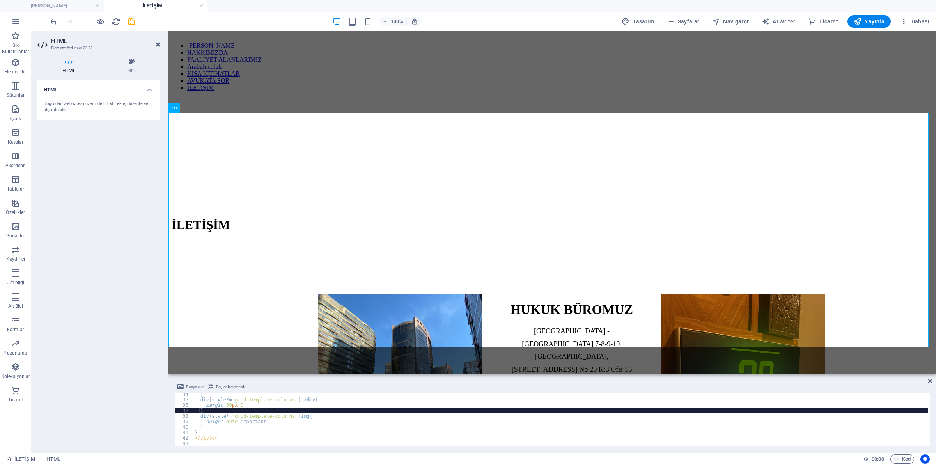
type textarea "</style>"
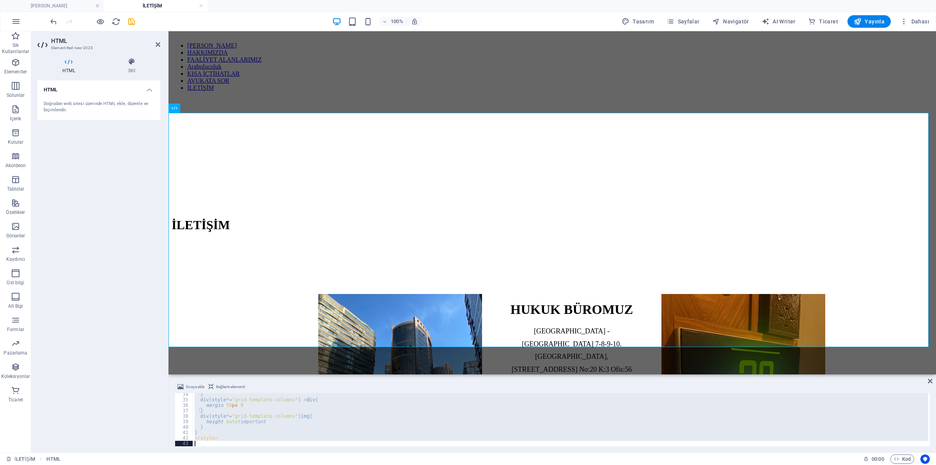
paste textarea
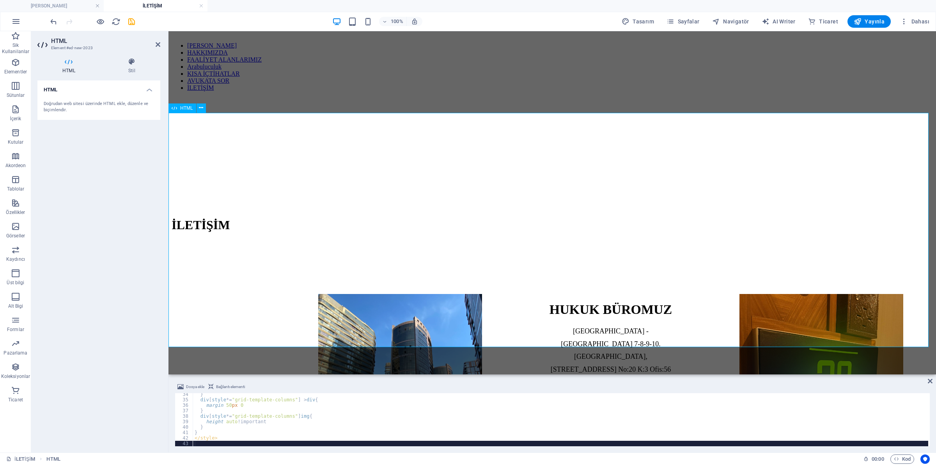
checkbox input "false"
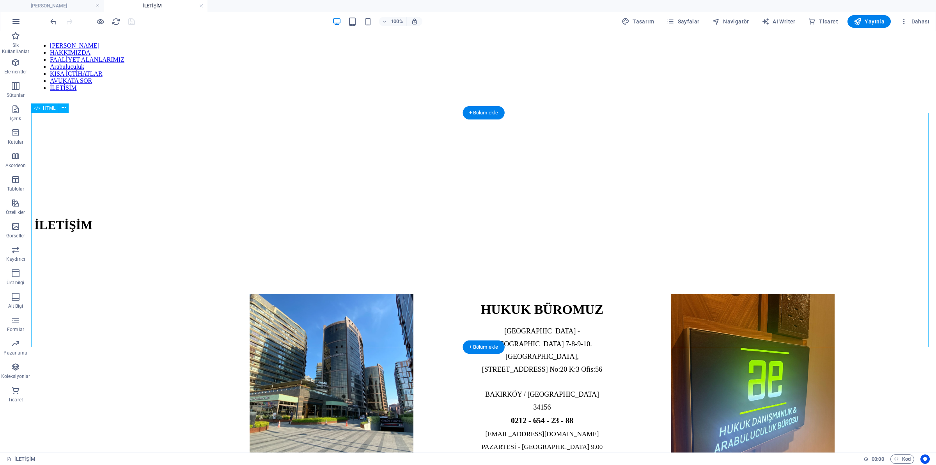
click at [154, 269] on div "HUKUK BÜROMUZ [GEOGRAPHIC_DATA] - [GEOGRAPHIC_DATA] 7-8-9-10. [STREET_ADDRESS] …" at bounding box center [483, 381] width 899 height 259
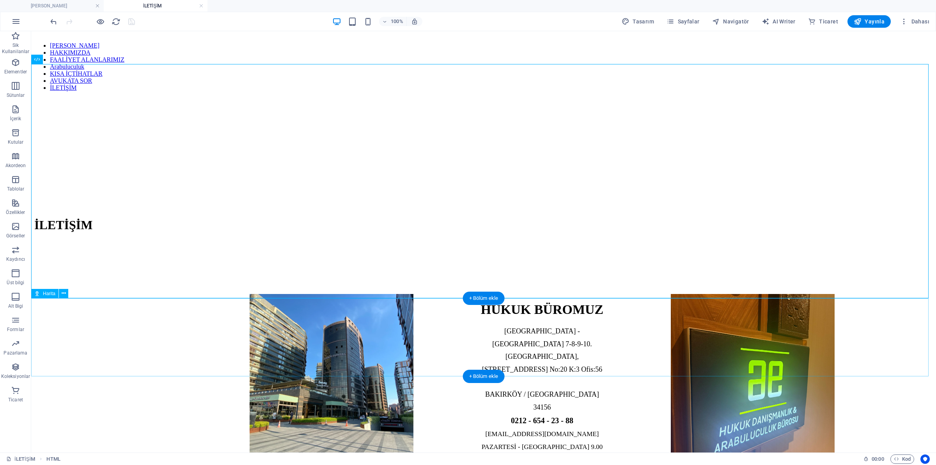
scroll to position [146, 0]
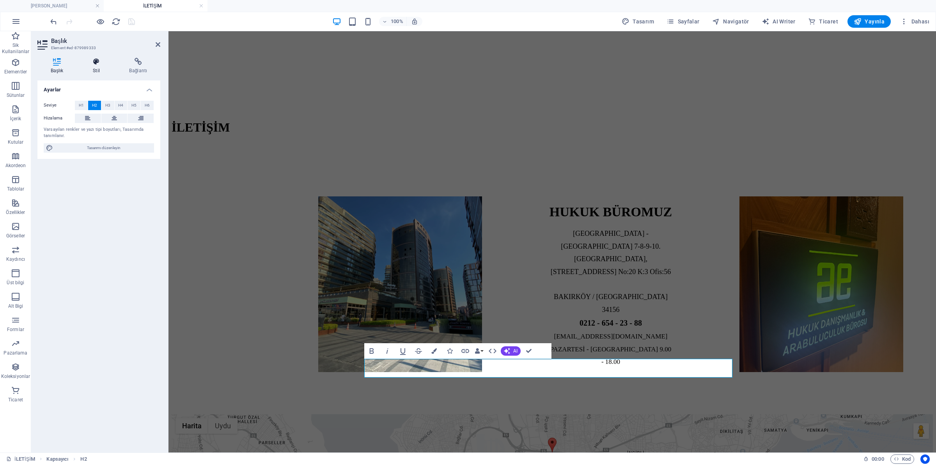
click at [99, 63] on icon at bounding box center [96, 62] width 33 height 8
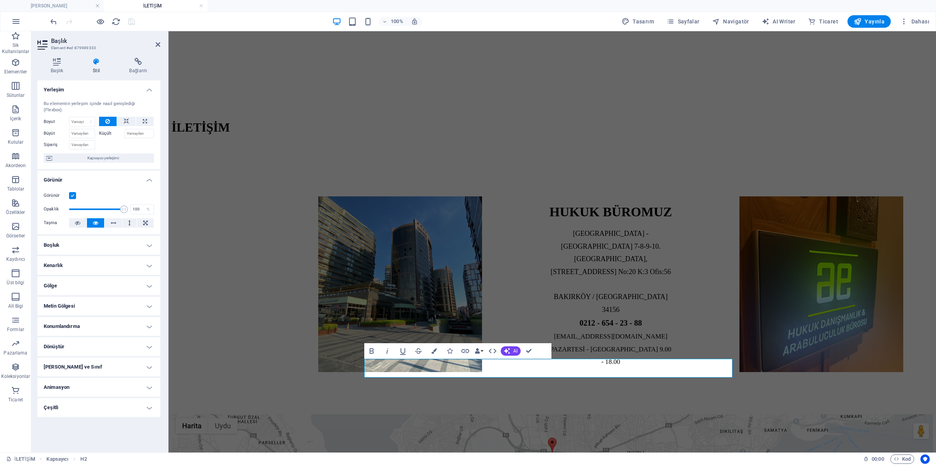
click at [96, 242] on h4 "Boşluk" at bounding box center [98, 245] width 123 height 19
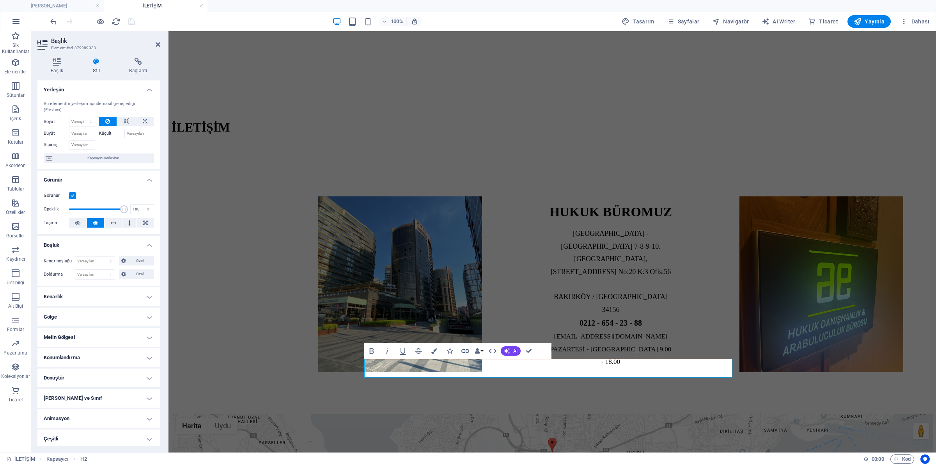
click at [101, 293] on h4 "Kenarlık" at bounding box center [98, 296] width 123 height 19
click at [102, 342] on h4 "Gölge" at bounding box center [98, 348] width 123 height 19
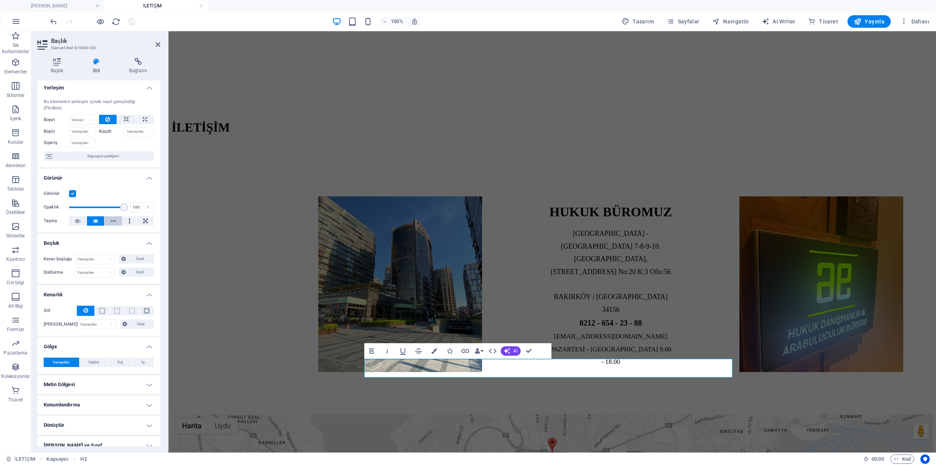
scroll to position [0, 0]
click at [45, 63] on icon at bounding box center [56, 62] width 39 height 8
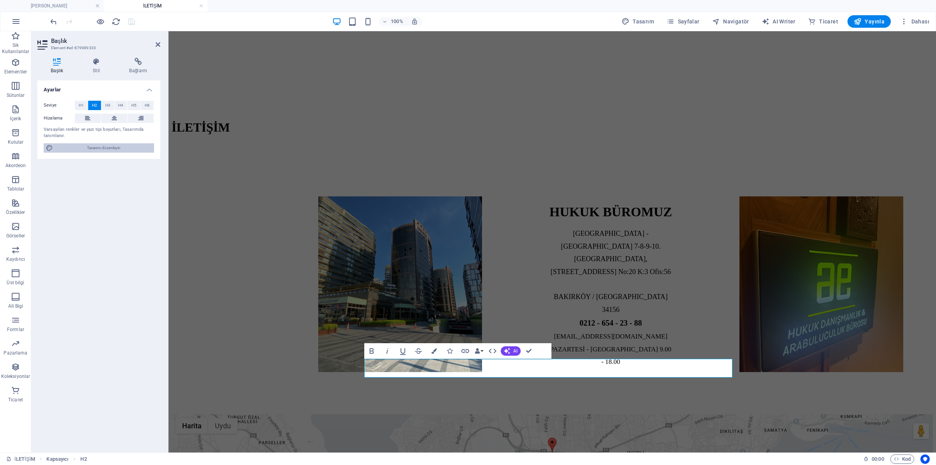
click at [88, 150] on span "Tasarımı düzenleyin" at bounding box center [103, 147] width 96 height 9
select select "px"
select select "400"
select select "px"
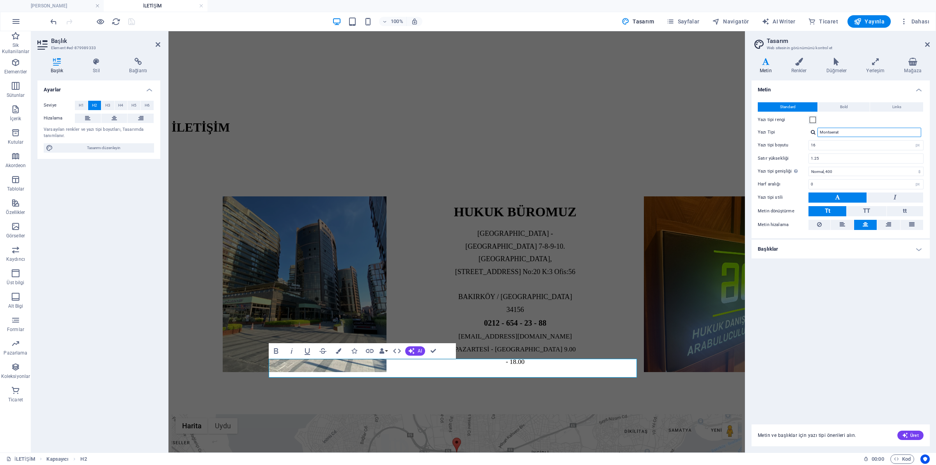
click at [845, 135] on input "Montserrat" at bounding box center [869, 132] width 104 height 9
click at [812, 321] on div "Metin Standard Bold Links Yazı tipi rengi Yazı Tipi Montserrat Montserrat Yazı …" at bounding box center [841, 247] width 178 height 334
click at [447, 154] on div "HUKUK BÜROMUZ [GEOGRAPHIC_DATA] - [GEOGRAPHIC_DATA] 7-8-9-10. [STREET_ADDRESS] …" at bounding box center [457, 283] width 570 height 259
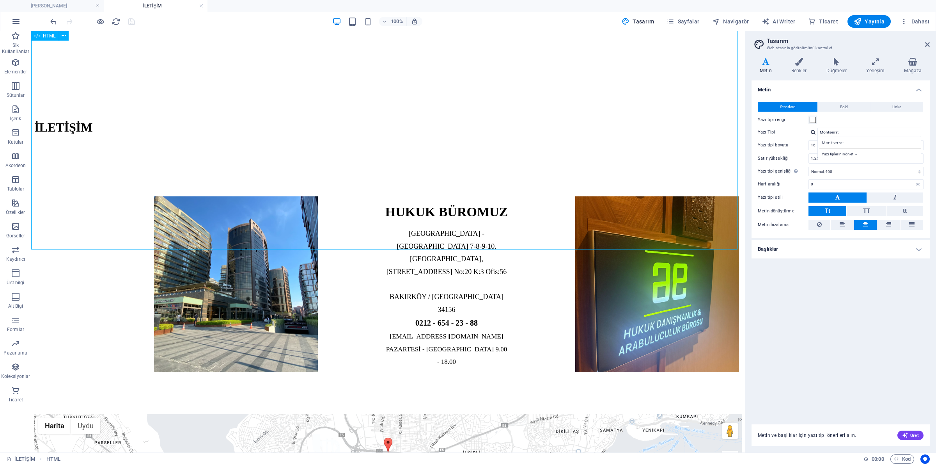
click at [387, 154] on div "HUKUK BÜROMUZ [GEOGRAPHIC_DATA] - [GEOGRAPHIC_DATA] 7-8-9-10. [STREET_ADDRESS] …" at bounding box center [387, 283] width 707 height 259
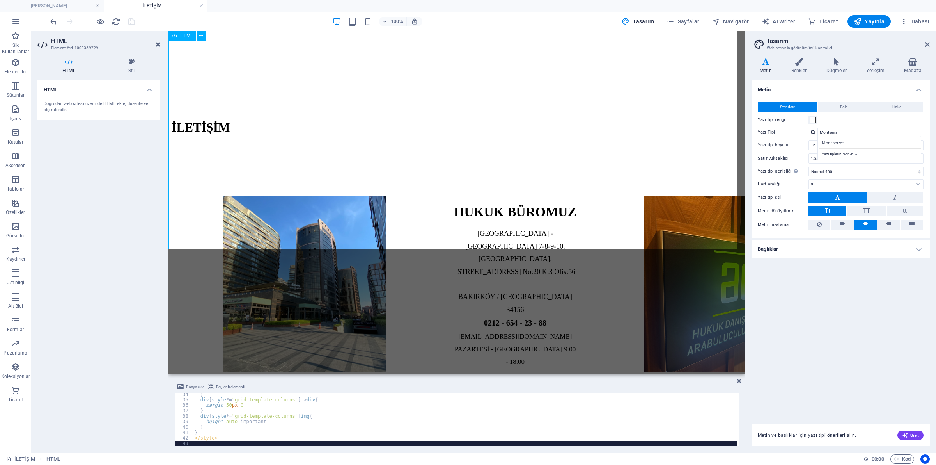
scroll to position [182, 0]
click at [328, 404] on div "} div [ style *= " grid-template-columns " ] > div { margin : 50 px 0 ; } div […" at bounding box center [466, 423] width 547 height 64
type textarea "</style>"
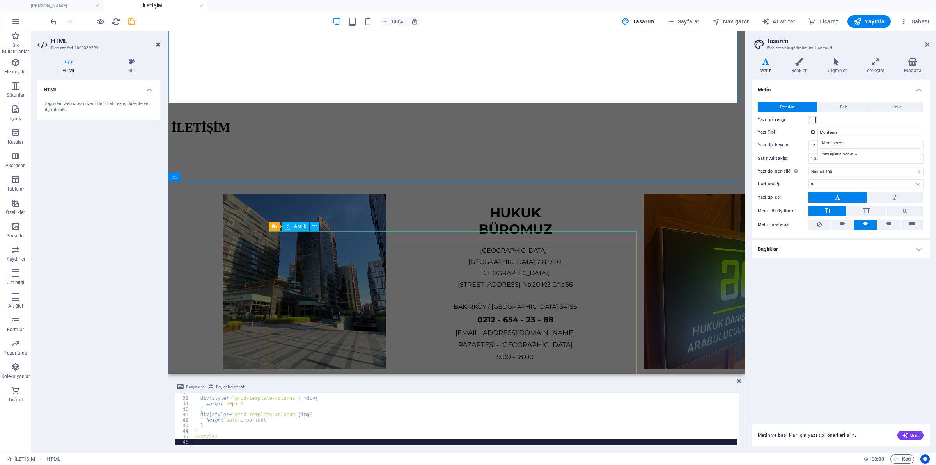
scroll to position [98, 0]
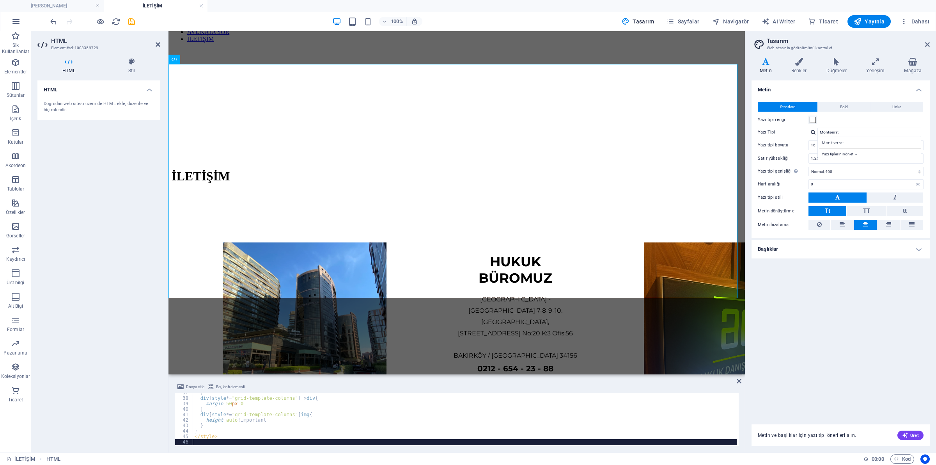
click at [931, 45] on aside "Tasarım Web sitesinin görünümünü kontrol et Varyantlar Metin Renkler Düğmeler Y…" at bounding box center [840, 241] width 191 height 421
click at [928, 43] on icon at bounding box center [927, 44] width 5 height 6
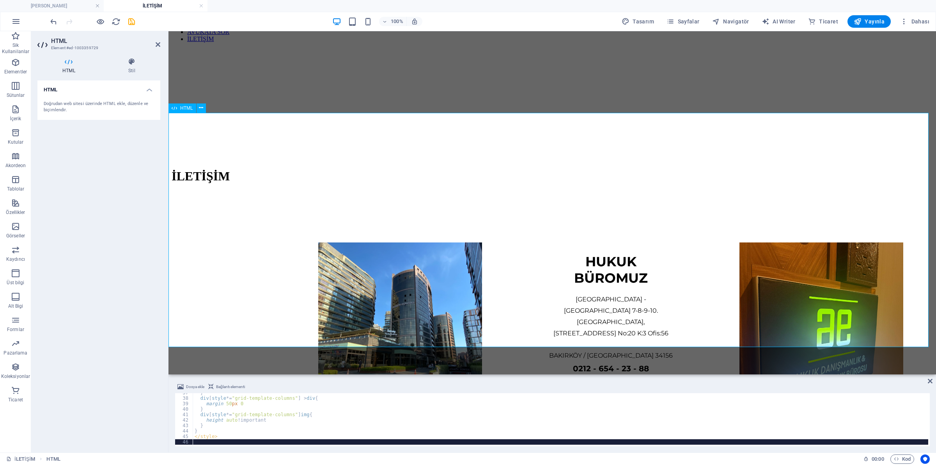
scroll to position [49, 0]
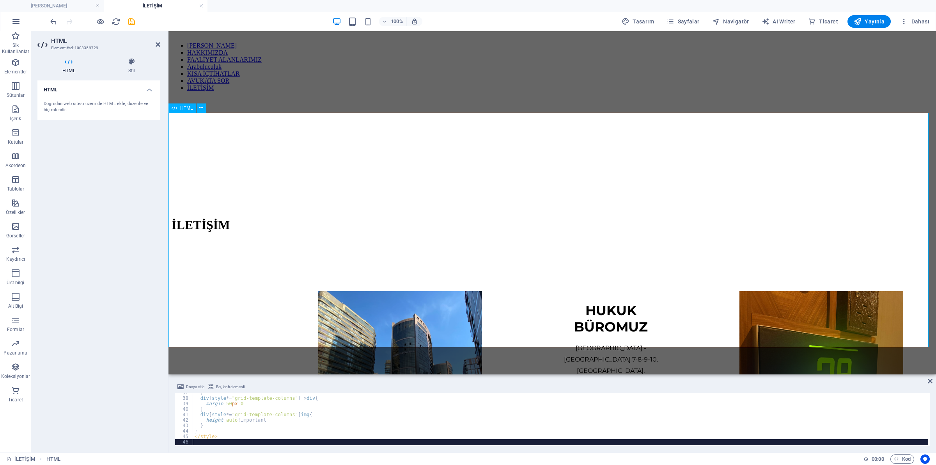
click at [268, 276] on div "HUKUK BÜROMUZ [GEOGRAPHIC_DATA] - [GEOGRAPHIC_DATA] 7-8-9-10. [STREET_ADDRESS] …" at bounding box center [552, 378] width 761 height 253
click at [378, 406] on div "} div [ style *= " grid-template-columns " ] > div { margin : 50 px 0 ; } div […" at bounding box center [560, 421] width 735 height 62
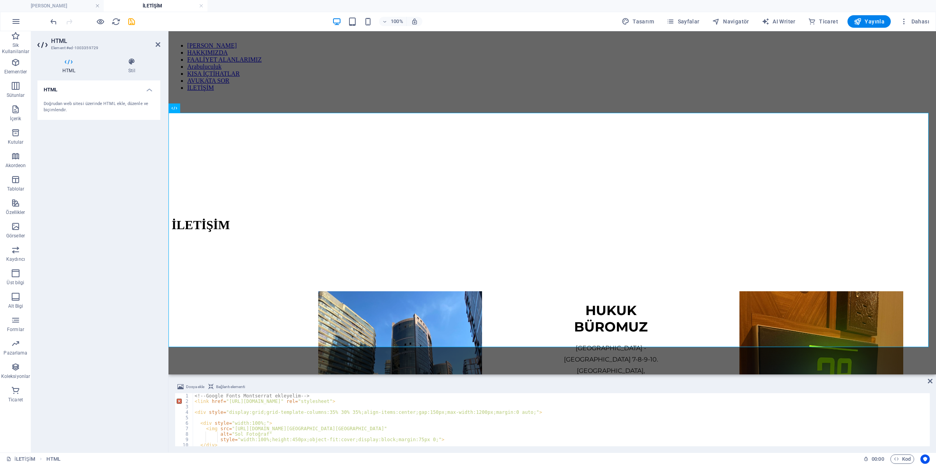
scroll to position [0, 0]
click at [278, 420] on div "<!-- Google Fonts Montserrat ekleyelim --> < link href = "[URL][DOMAIN_NAME]" r…" at bounding box center [560, 424] width 735 height 62
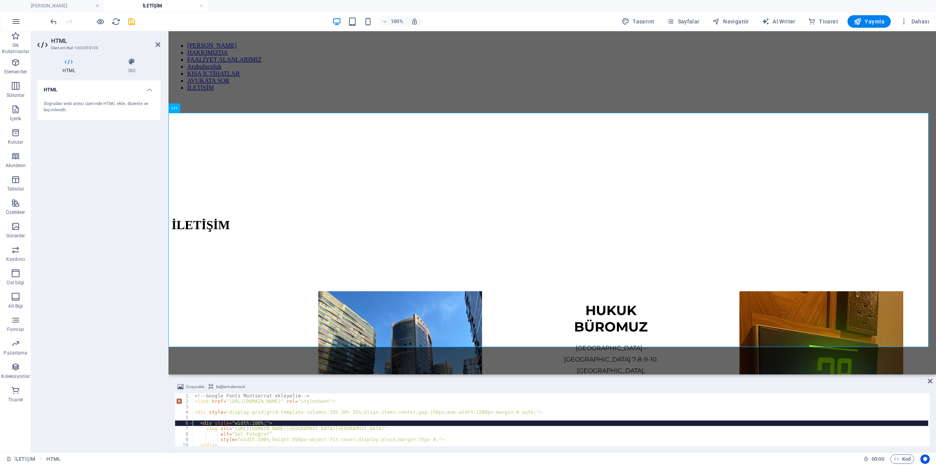
type textarea "</style>"
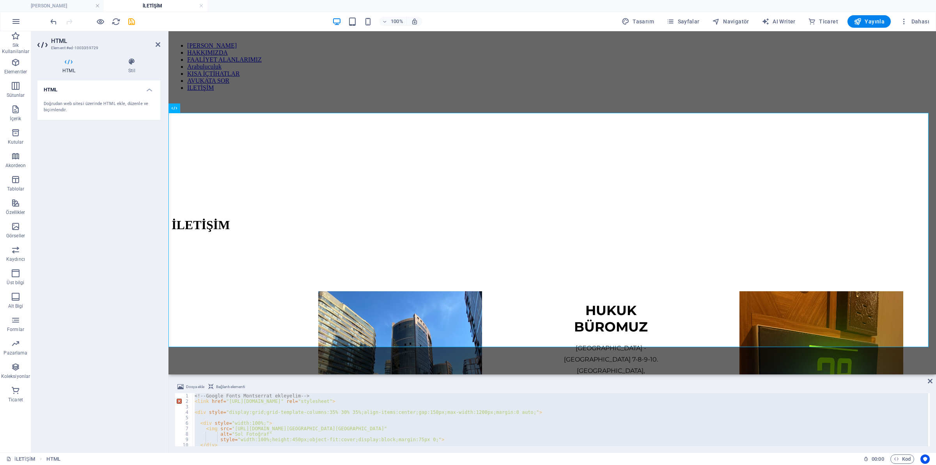
paste textarea
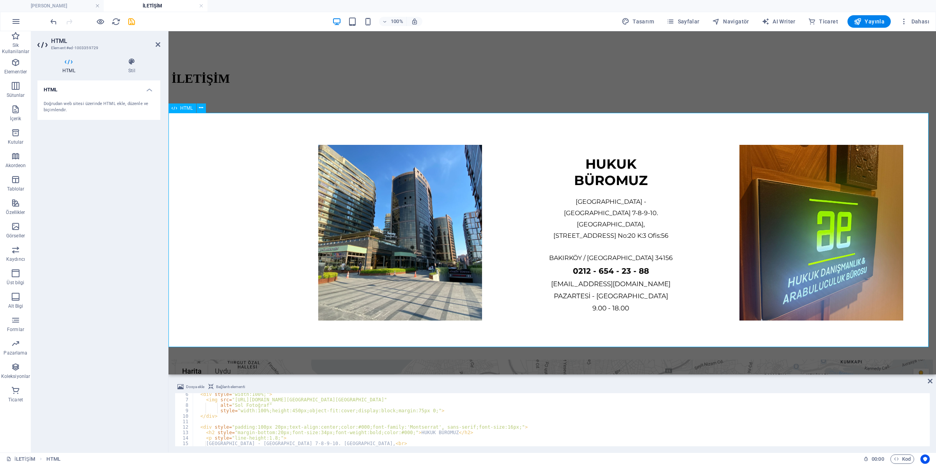
scroll to position [49, 0]
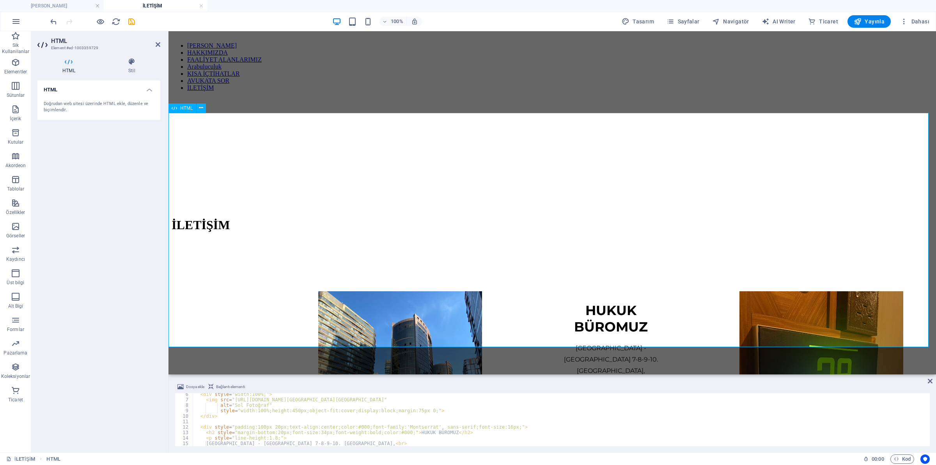
click at [274, 270] on div "HUKUK BÜROMUZ [GEOGRAPHIC_DATA] - [GEOGRAPHIC_DATA] 7-8-9-10. [STREET_ADDRESS] …" at bounding box center [552, 378] width 761 height 253
click at [583, 209] on div "İLETİŞİM" at bounding box center [552, 230] width 761 height 43
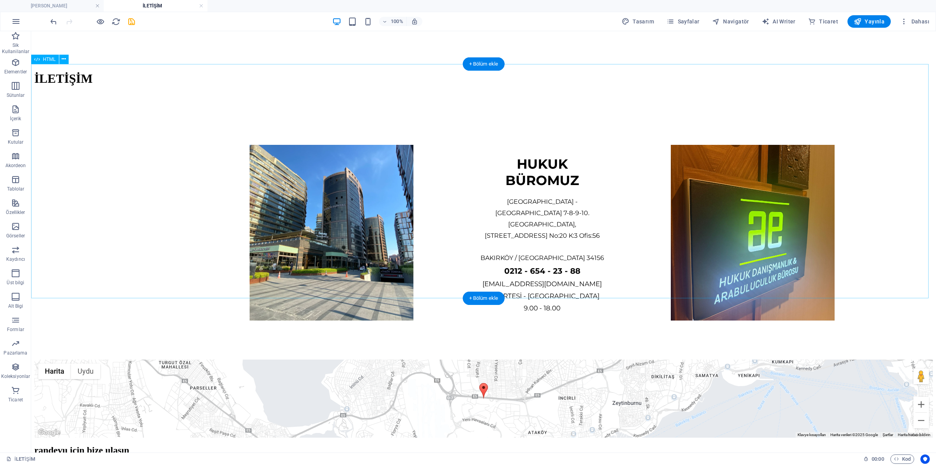
scroll to position [98, 0]
